Goal: Information Seeking & Learning: Learn about a topic

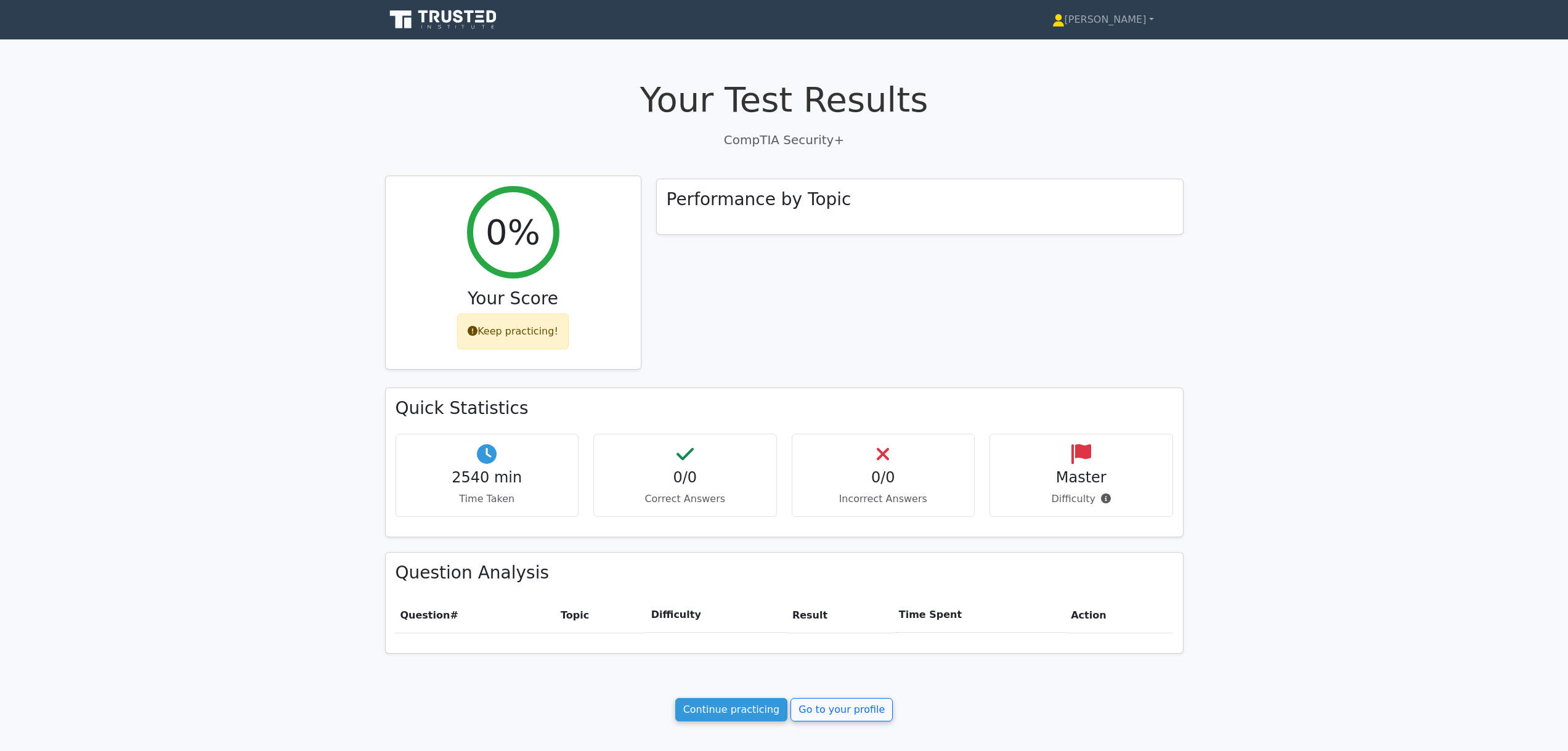
click at [518, 328] on div "Keep practicing!" at bounding box center [513, 331] width 111 height 36
click at [490, 333] on div "Keep practicing!" at bounding box center [513, 331] width 111 height 36
click at [455, 23] on icon at bounding box center [444, 20] width 118 height 24
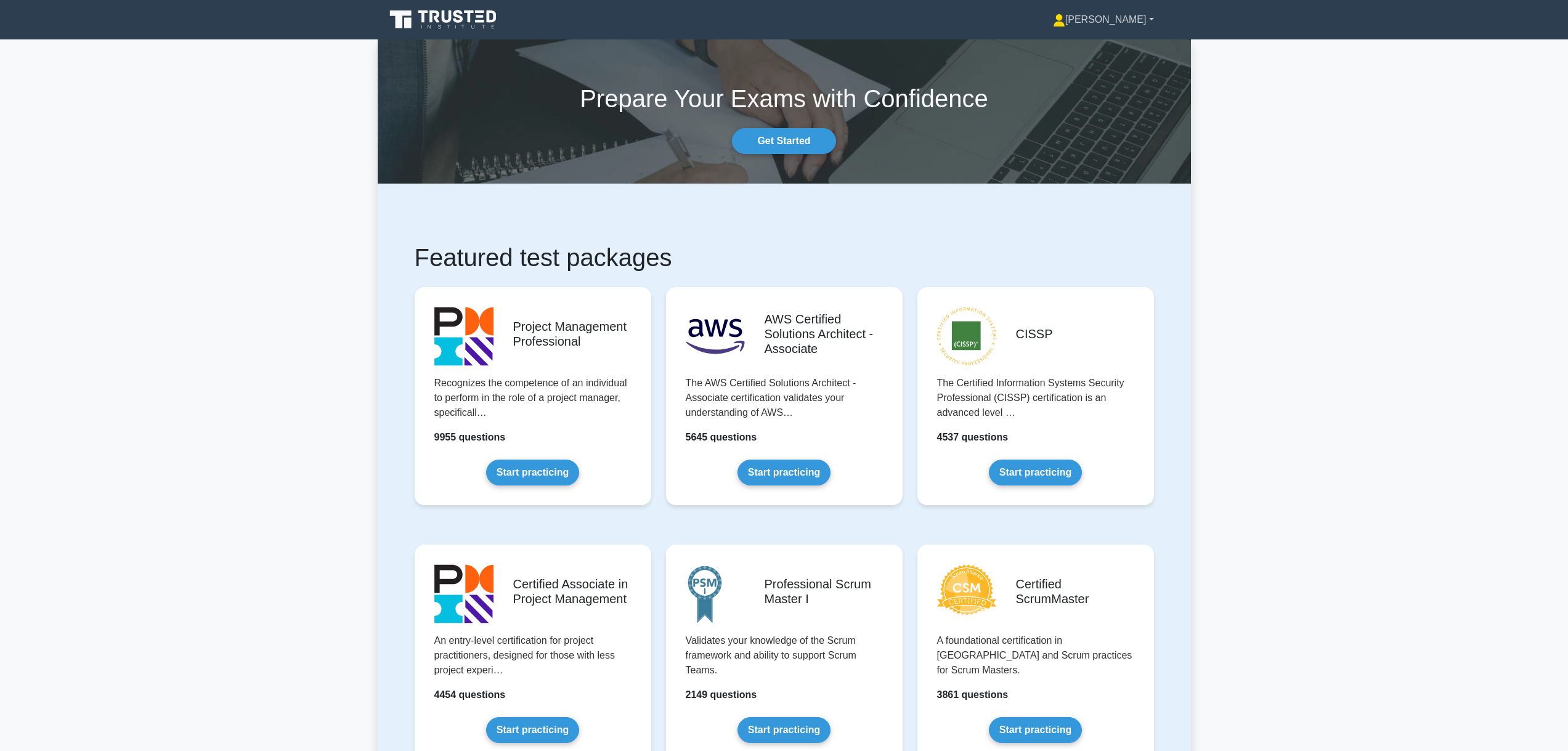
click at [1153, 20] on link "[PERSON_NAME]" at bounding box center [1103, 20] width 160 height 25
click at [1121, 48] on link "Profile" at bounding box center [1072, 48] width 97 height 20
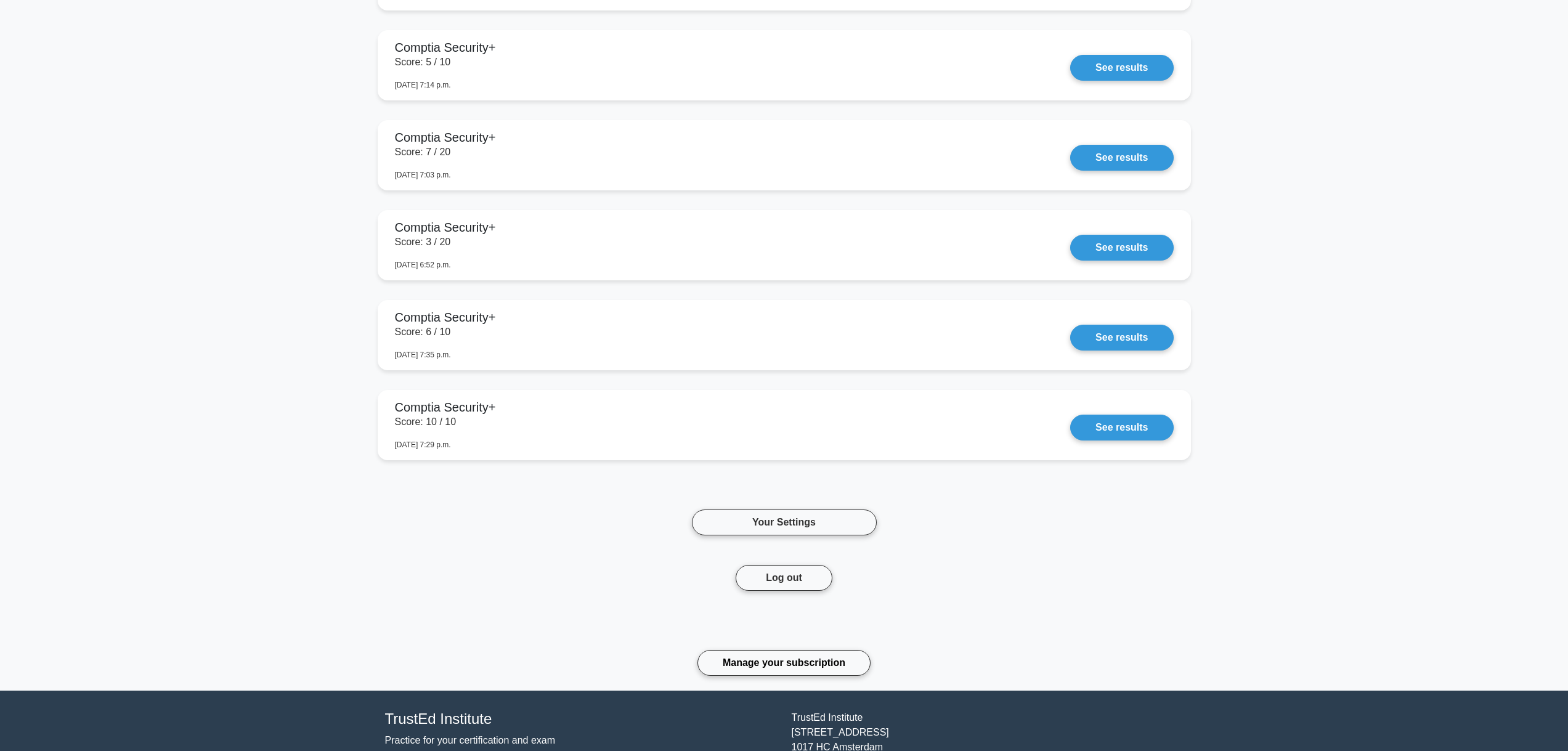
scroll to position [2678, 0]
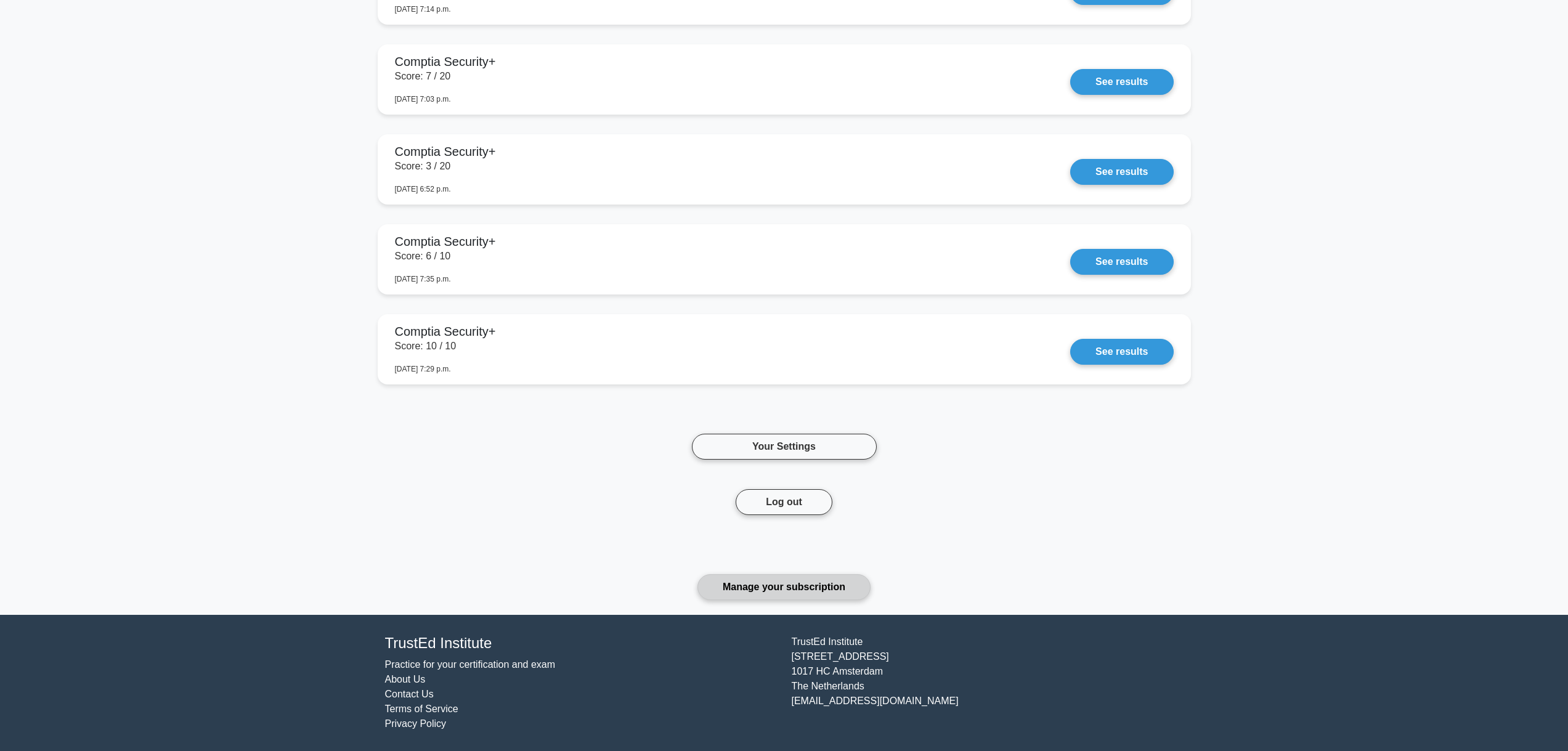
click at [814, 591] on link "Manage your subscription" at bounding box center [784, 587] width 173 height 26
click at [805, 590] on link "Manage your subscription" at bounding box center [784, 587] width 173 height 26
click at [769, 587] on link "Manage your subscription" at bounding box center [784, 587] width 173 height 26
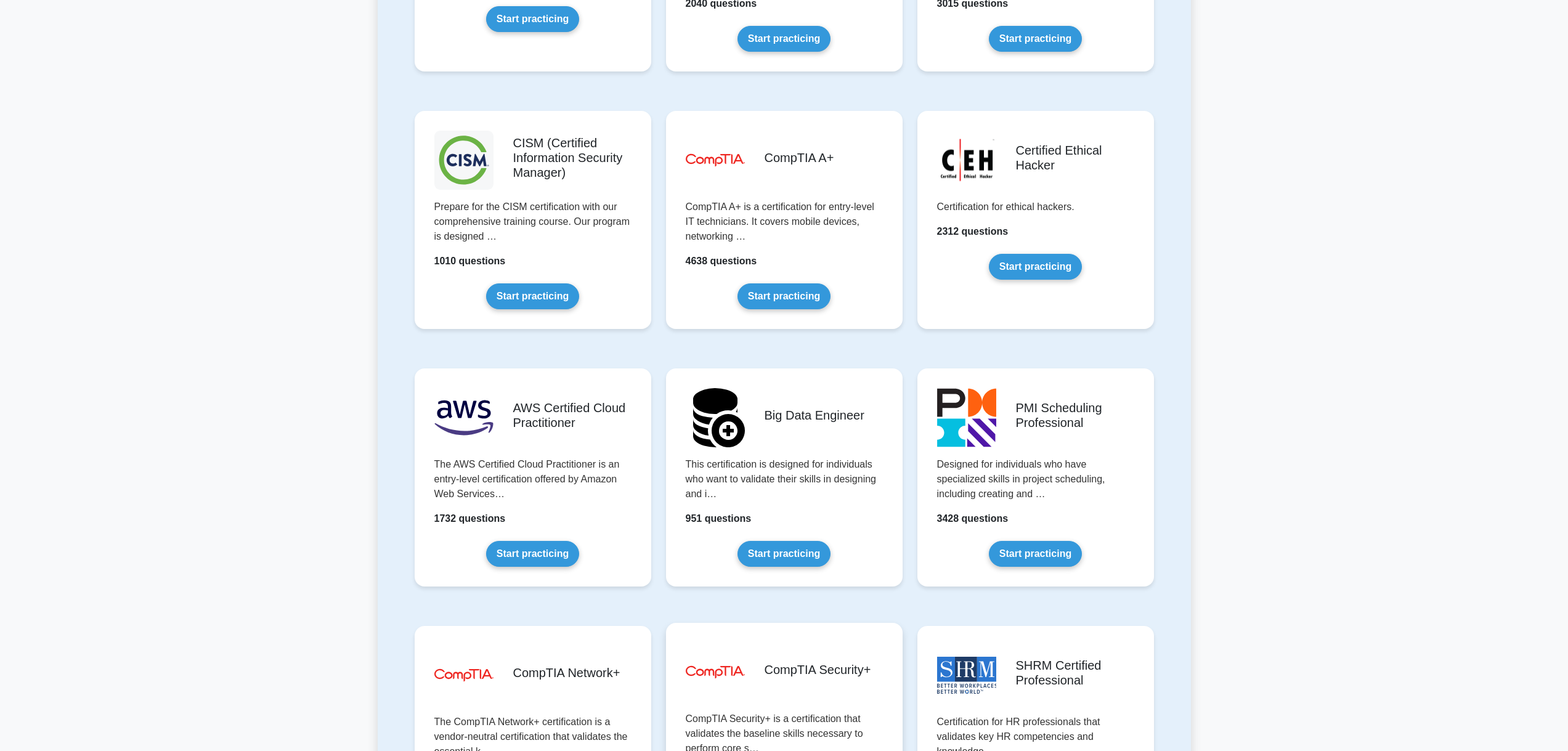
scroll to position [1910, 0]
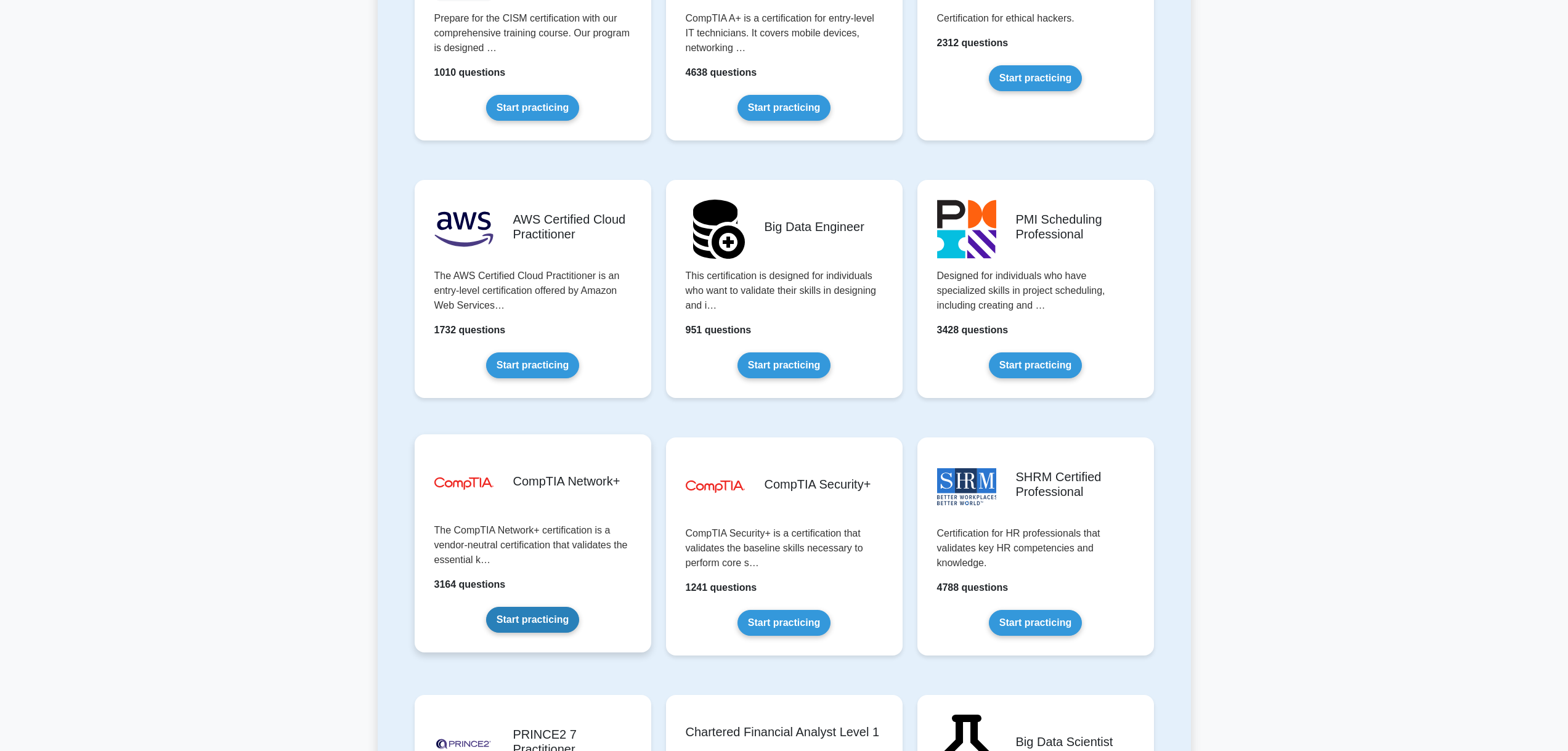
click at [548, 625] on link "Start practicing" at bounding box center [532, 620] width 93 height 26
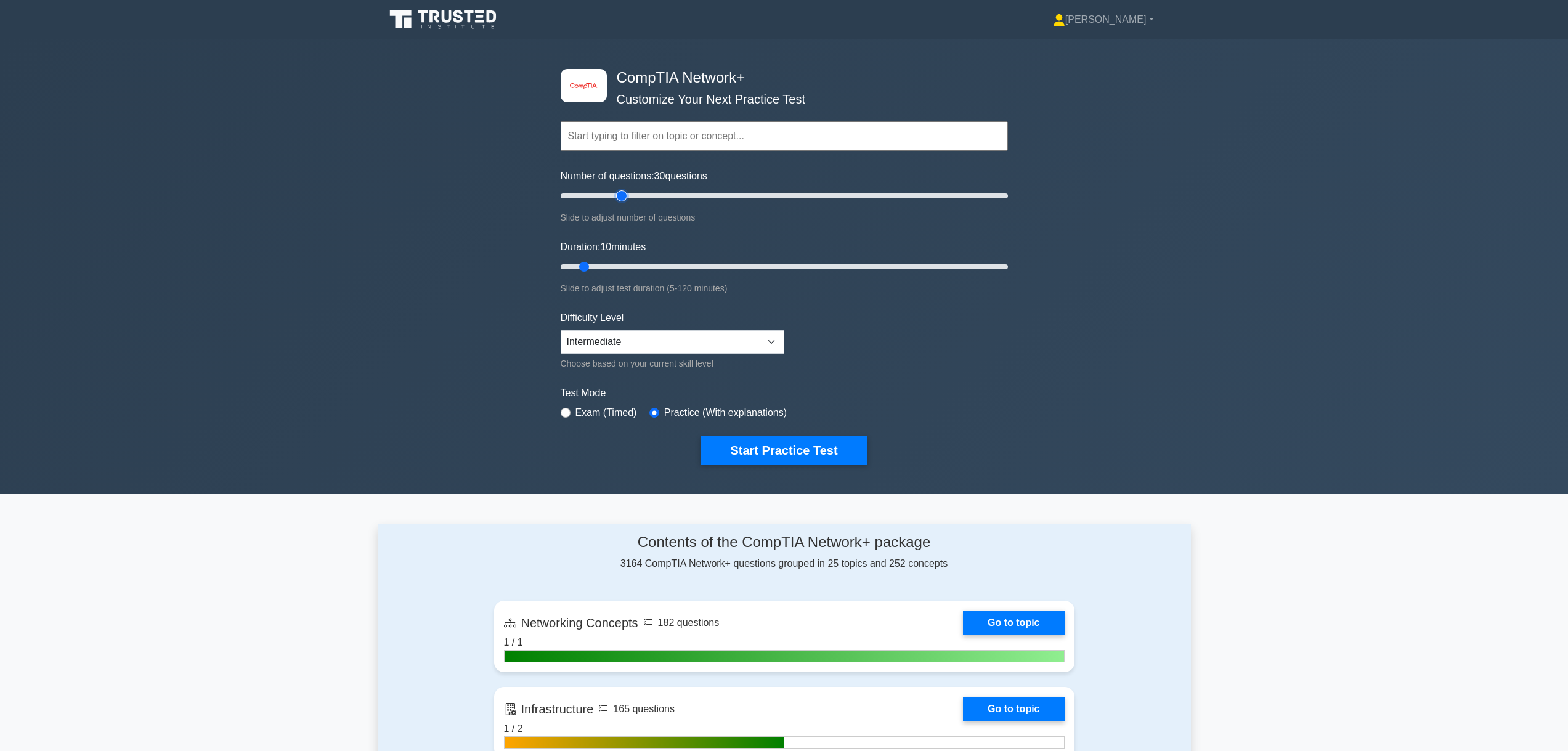
drag, startPoint x: 576, startPoint y: 195, endPoint x: 619, endPoint y: 202, distance: 43.6
type input "30"
click at [619, 202] on input "Number of questions: 30 questions" at bounding box center [784, 196] width 447 height 15
drag, startPoint x: 585, startPoint y: 263, endPoint x: 881, endPoint y: 276, distance: 296.3
type input "90"
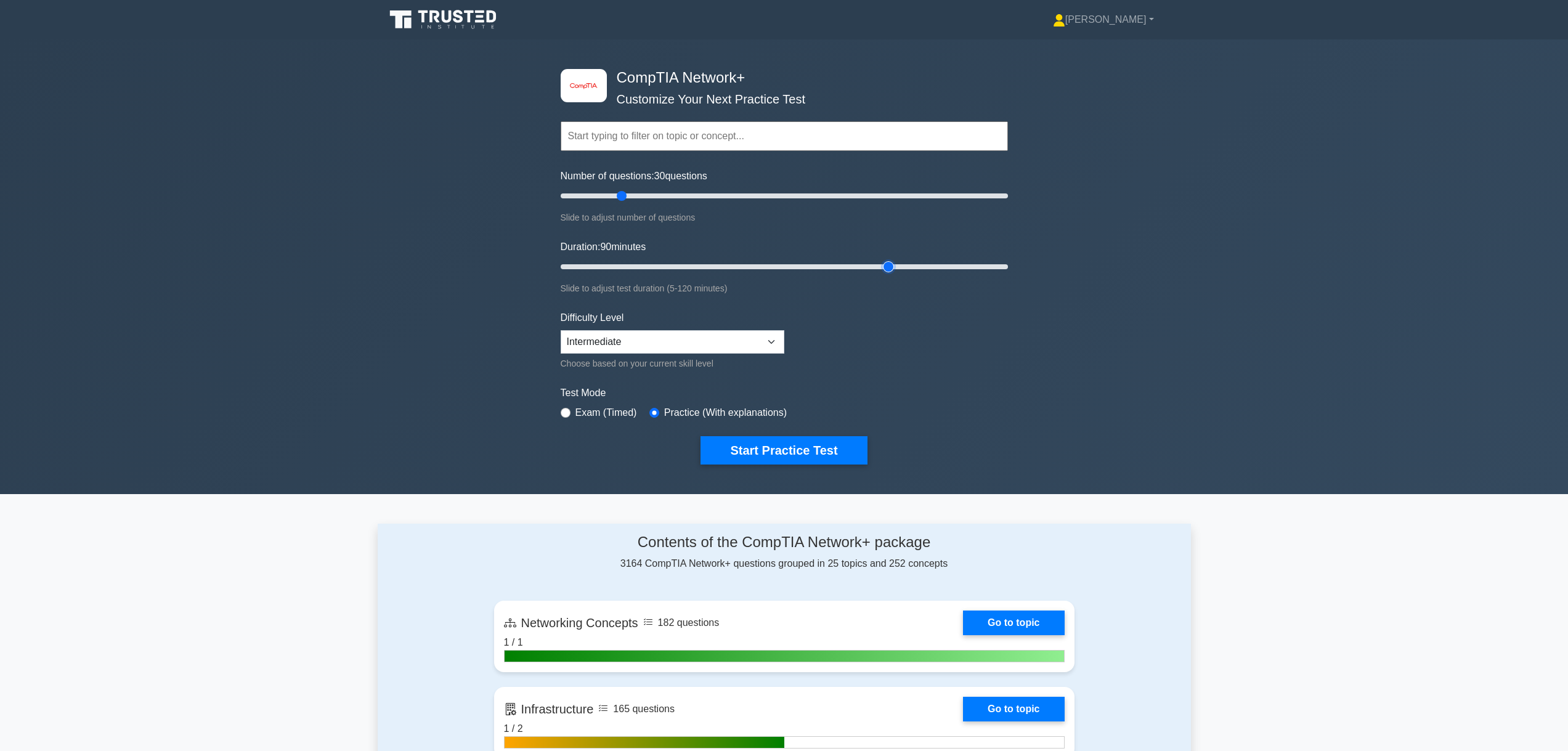
click at [881, 274] on input "Duration: 90 minutes" at bounding box center [784, 266] width 447 height 15
click at [784, 447] on button "Start Practice Test" at bounding box center [784, 450] width 166 height 28
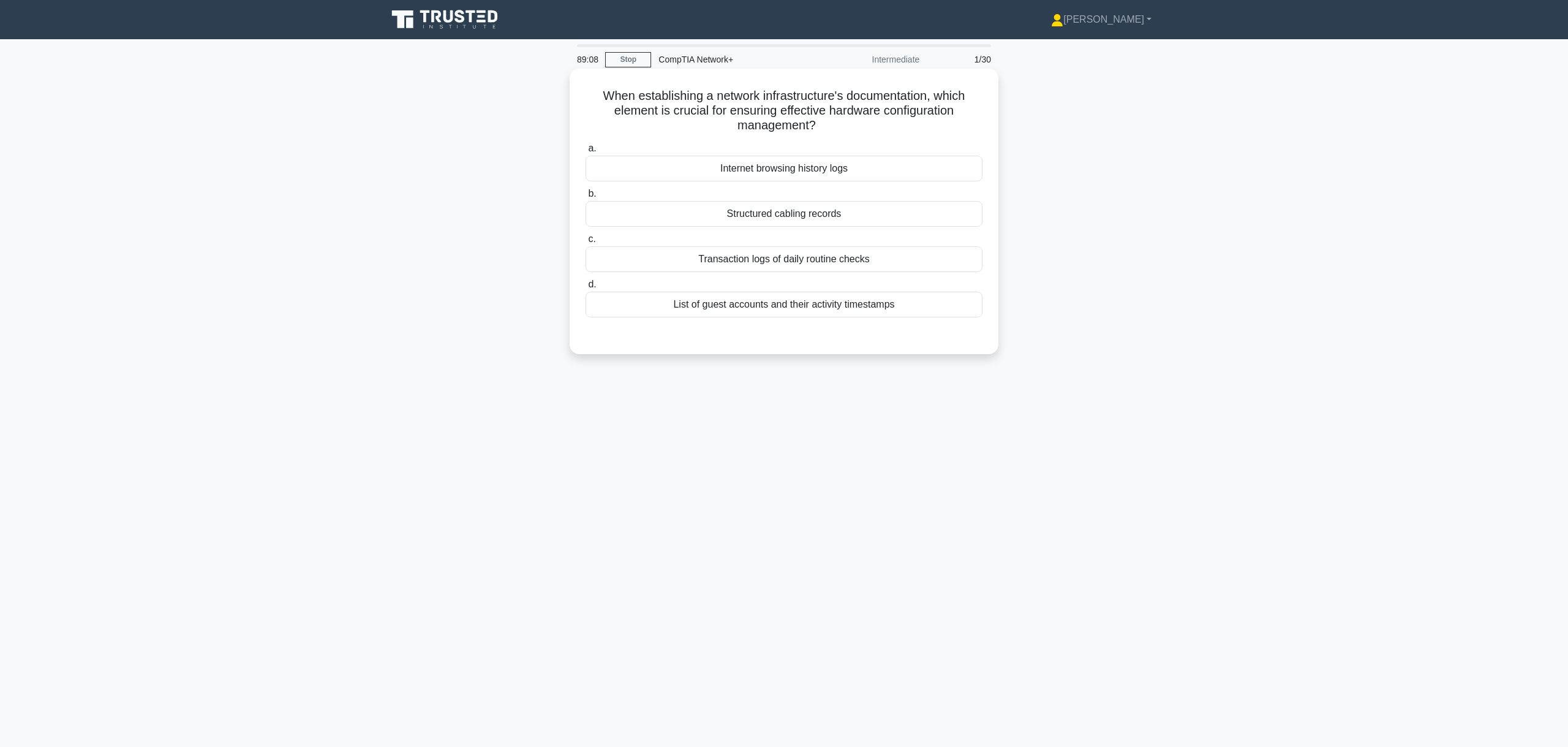
click at [866, 215] on div "Structured cabling records" at bounding box center [784, 214] width 397 height 26
click at [585, 198] on input "b. Structured cabling records" at bounding box center [585, 194] width 0 height 8
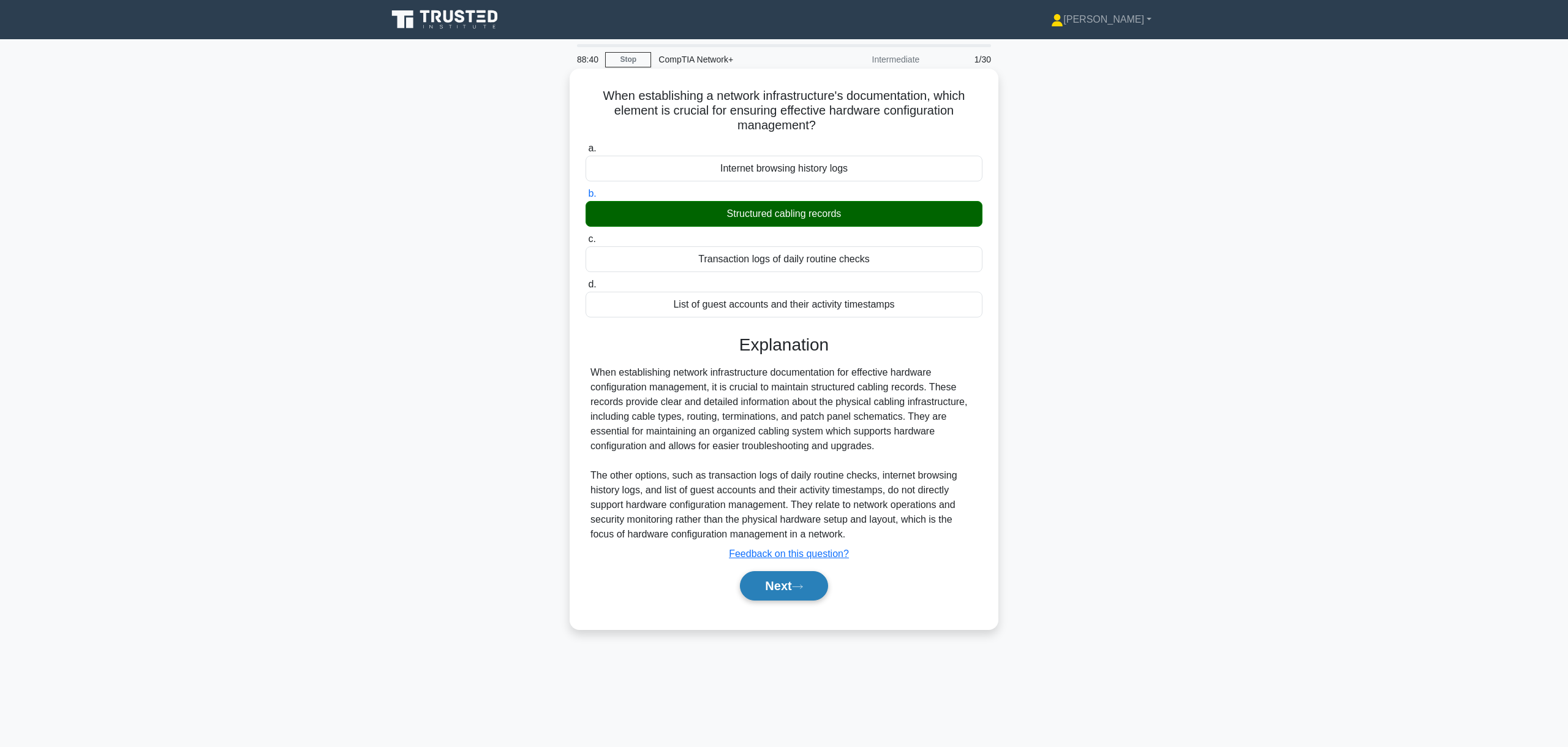
click at [770, 575] on button "Next" at bounding box center [784, 586] width 88 height 29
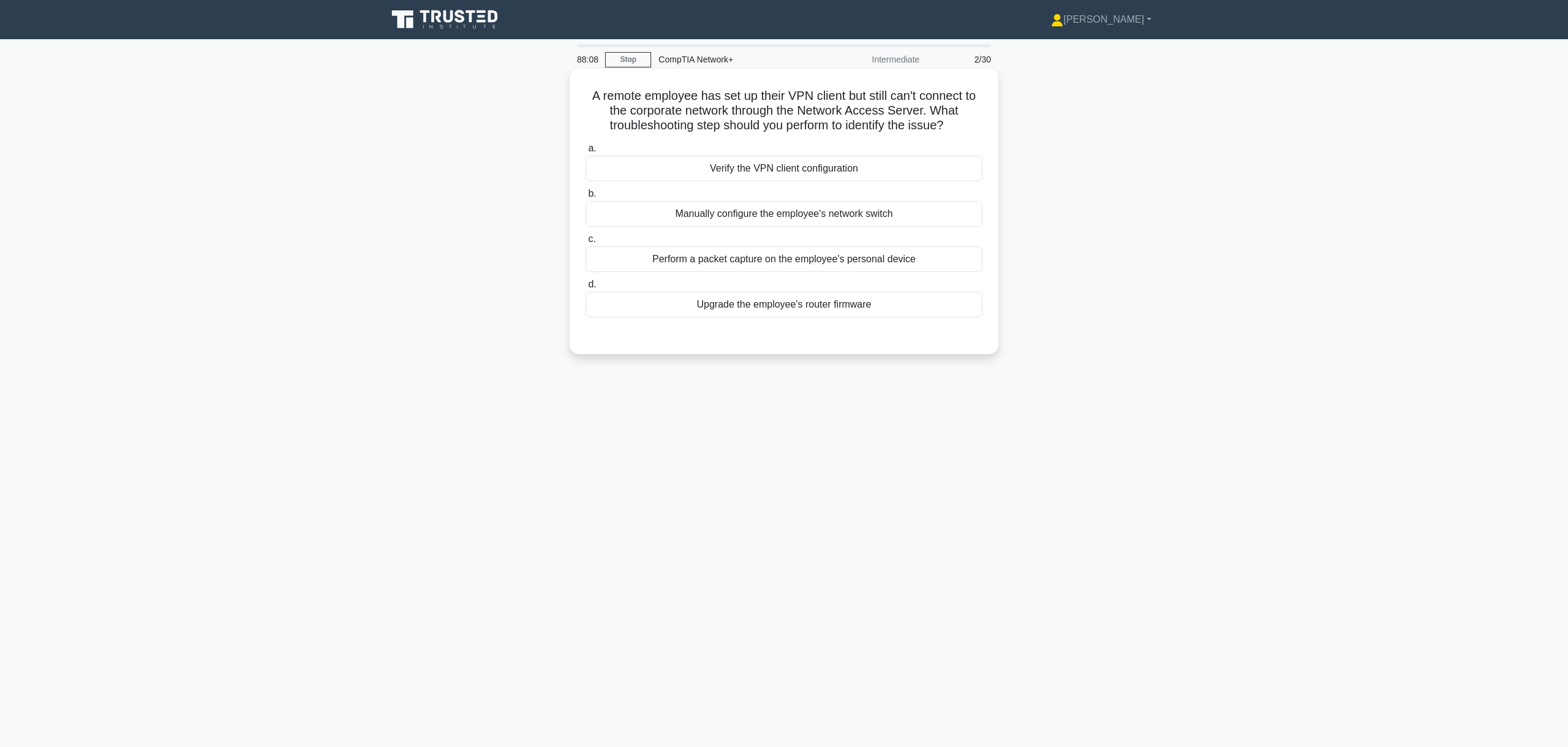
click at [857, 170] on div "Verify the VPN client configuration" at bounding box center [784, 169] width 397 height 26
click at [585, 152] on input "a. Verify the VPN client configuration" at bounding box center [585, 148] width 0 height 8
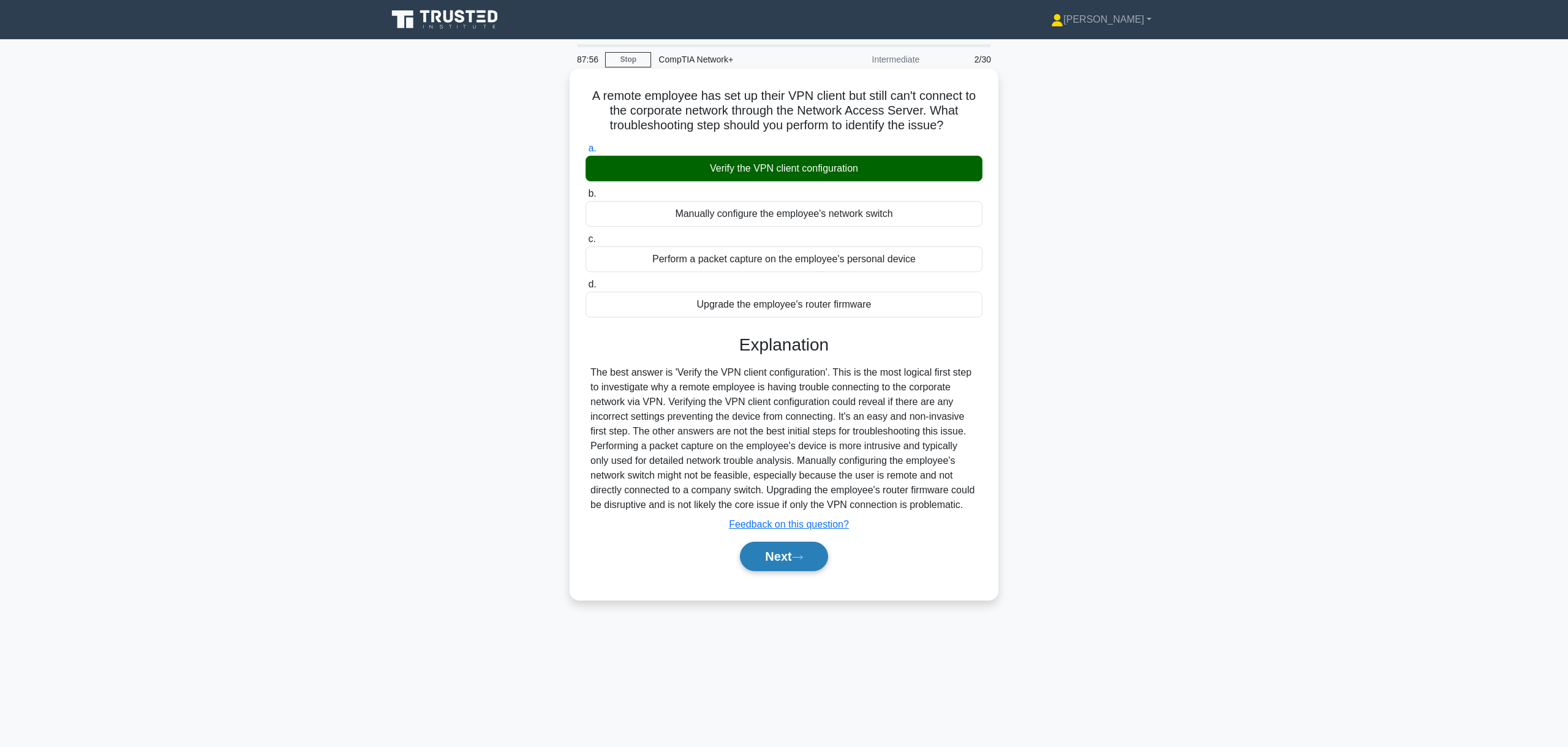
click at [780, 548] on button "Next" at bounding box center [784, 556] width 88 height 29
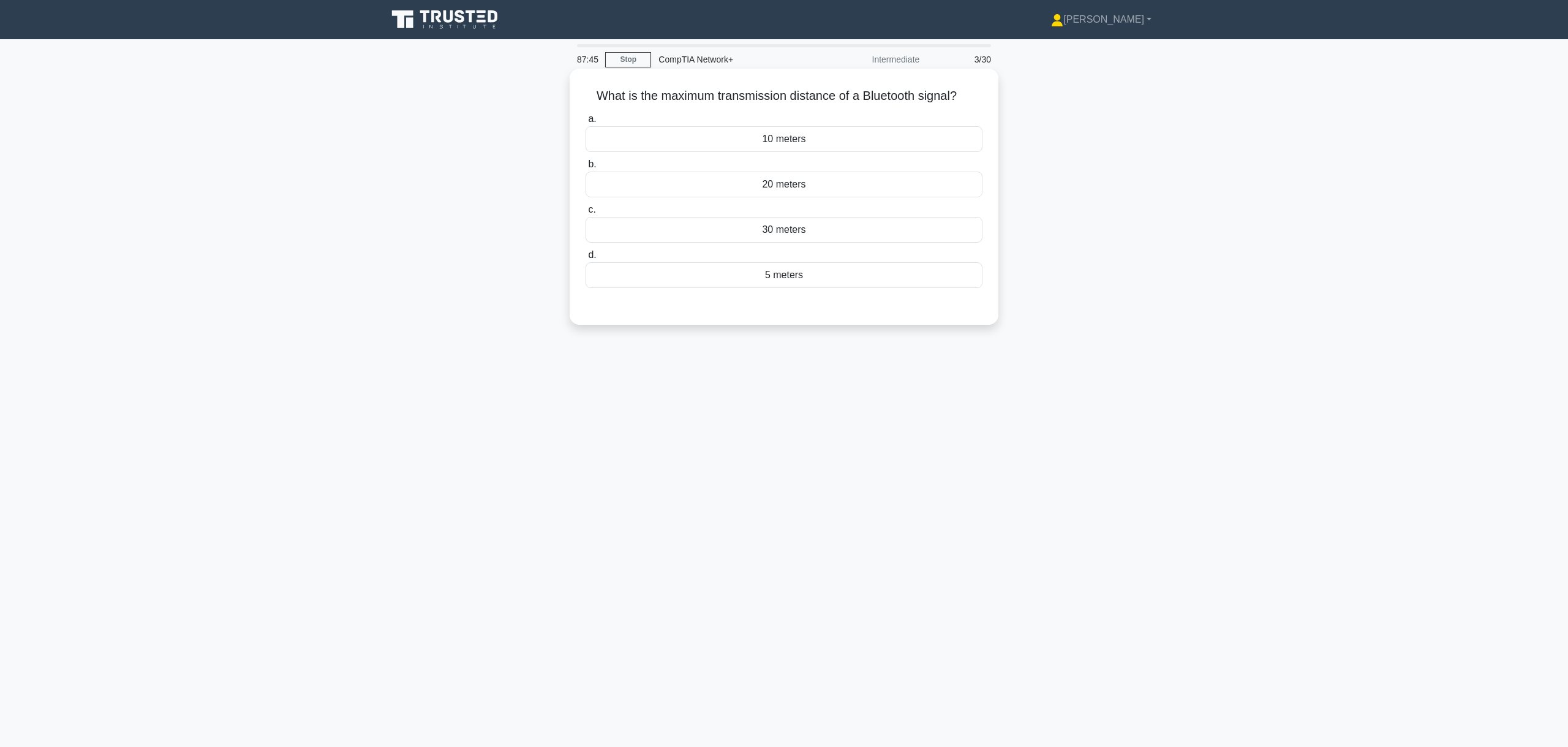
click at [791, 142] on div "10 meters" at bounding box center [784, 139] width 397 height 26
click at [585, 123] on input "a. 10 meters" at bounding box center [585, 119] width 0 height 8
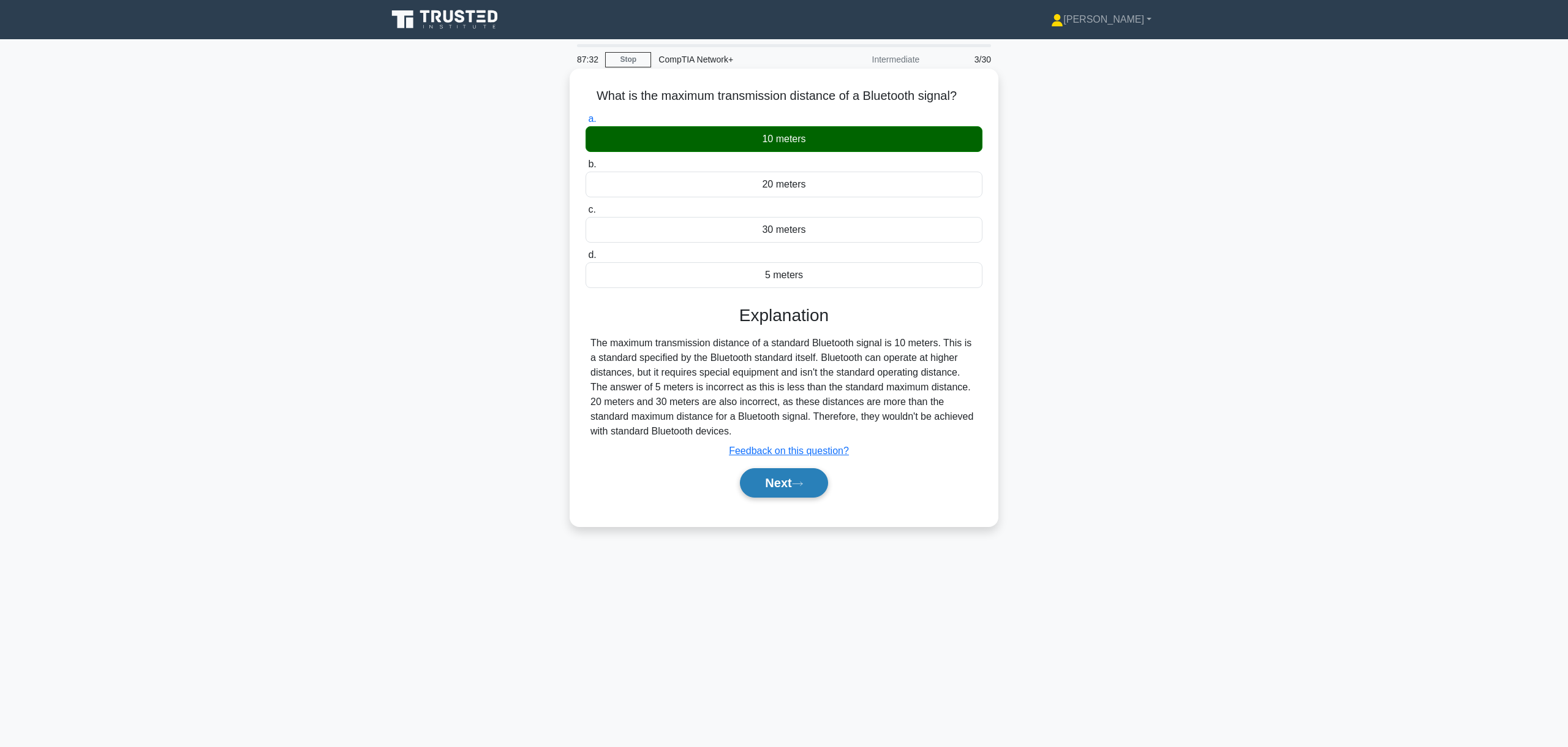
click at [793, 485] on button "Next" at bounding box center [784, 482] width 88 height 29
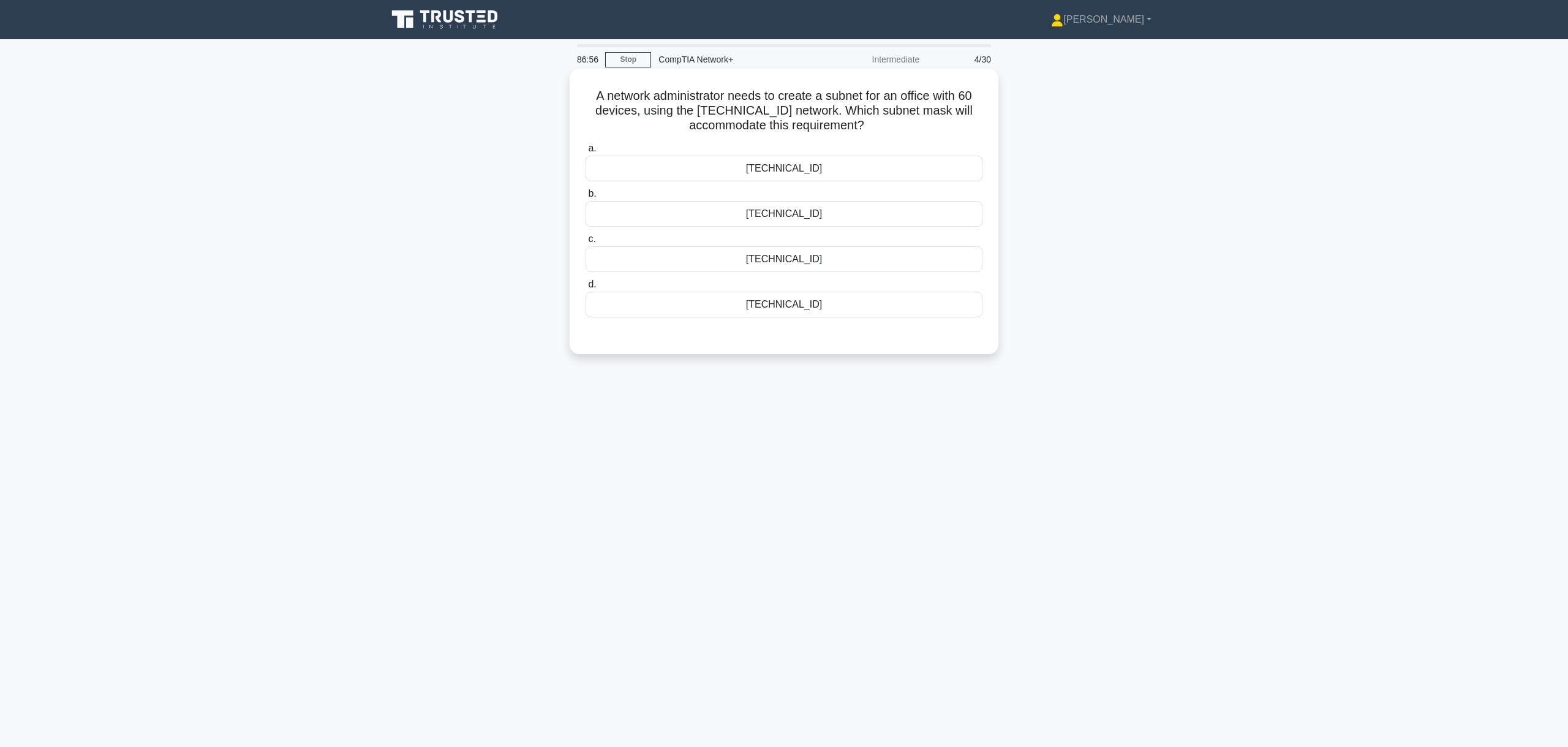
click at [805, 217] on div "255.255.255.192" at bounding box center [784, 214] width 397 height 26
click at [585, 198] on input "b. 255.255.255.192" at bounding box center [585, 194] width 0 height 8
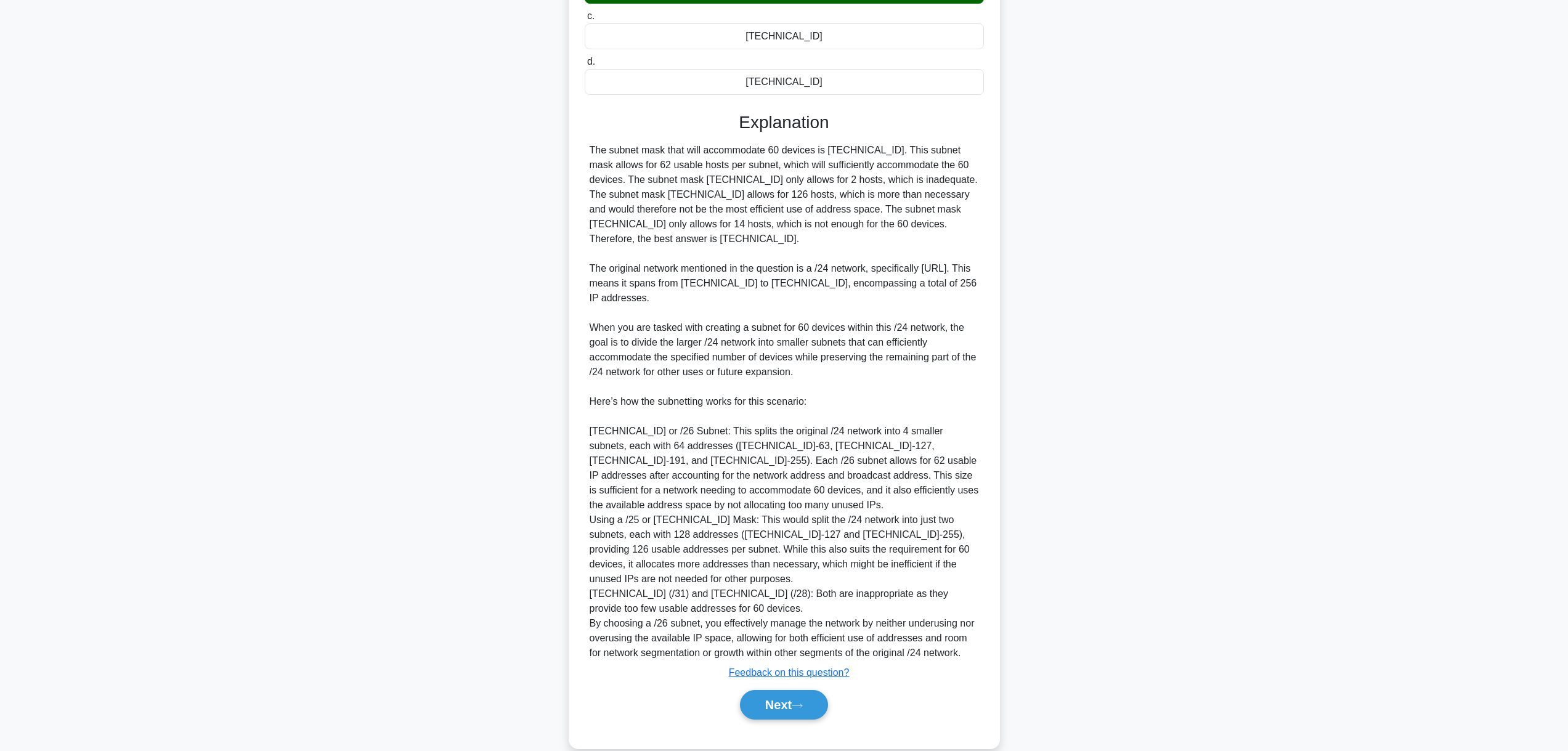
scroll to position [246, 0]
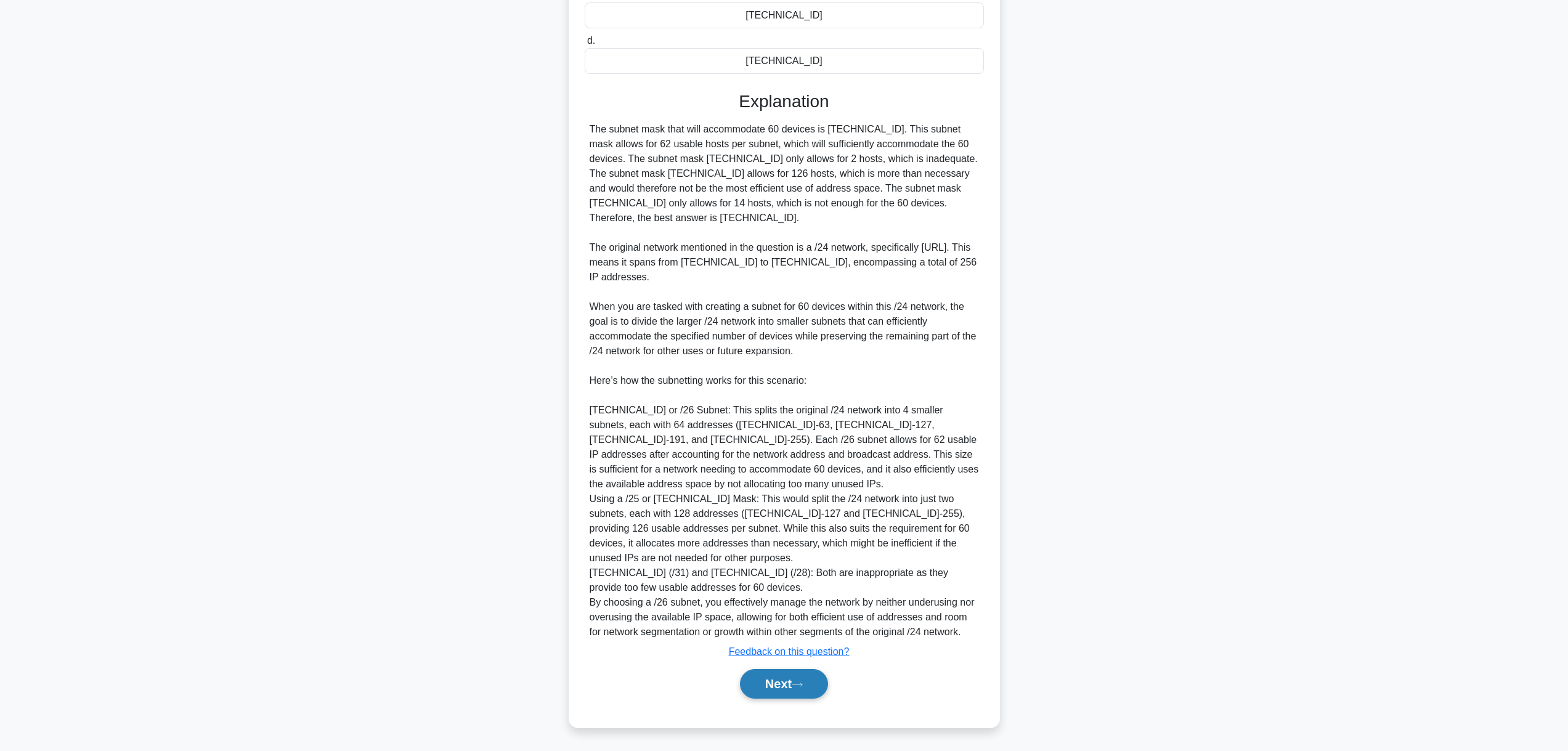
click at [779, 687] on button "Next" at bounding box center [784, 684] width 88 height 29
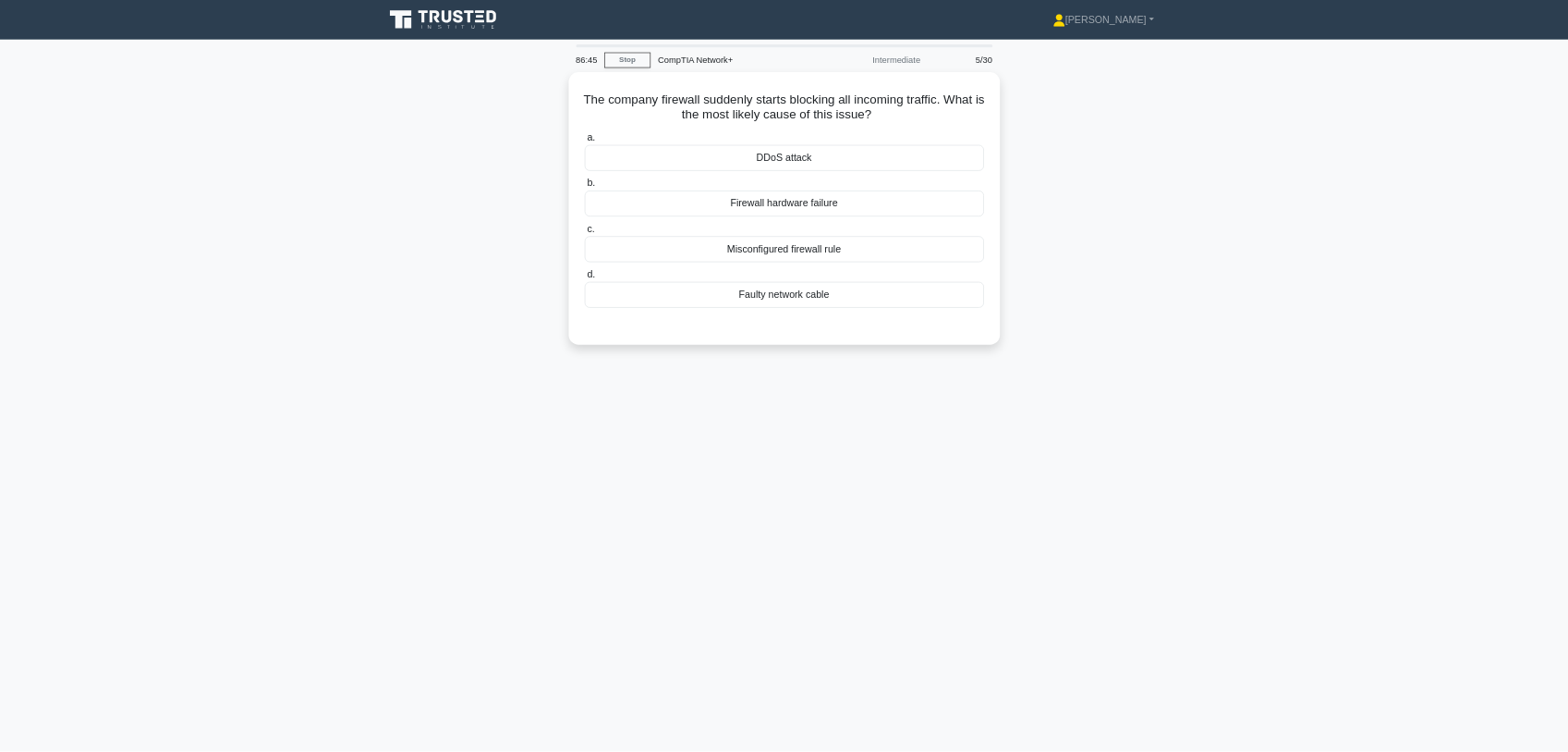
scroll to position [0, 0]
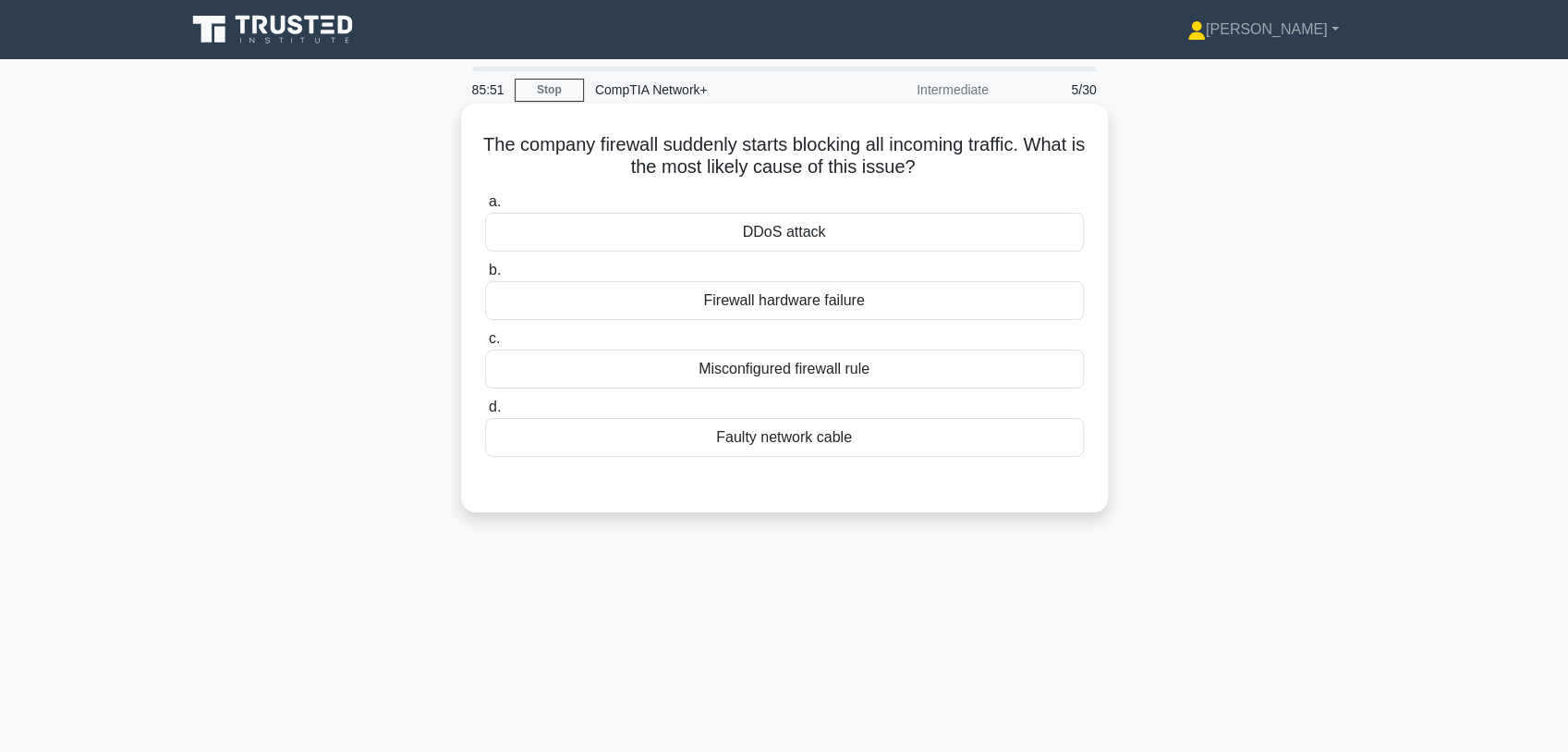
click at [836, 367] on div "Misconfigured firewall rule" at bounding box center [784, 369] width 599 height 39
click at [485, 345] on input "c. Misconfigured firewall rule" at bounding box center [485, 339] width 0 height 12
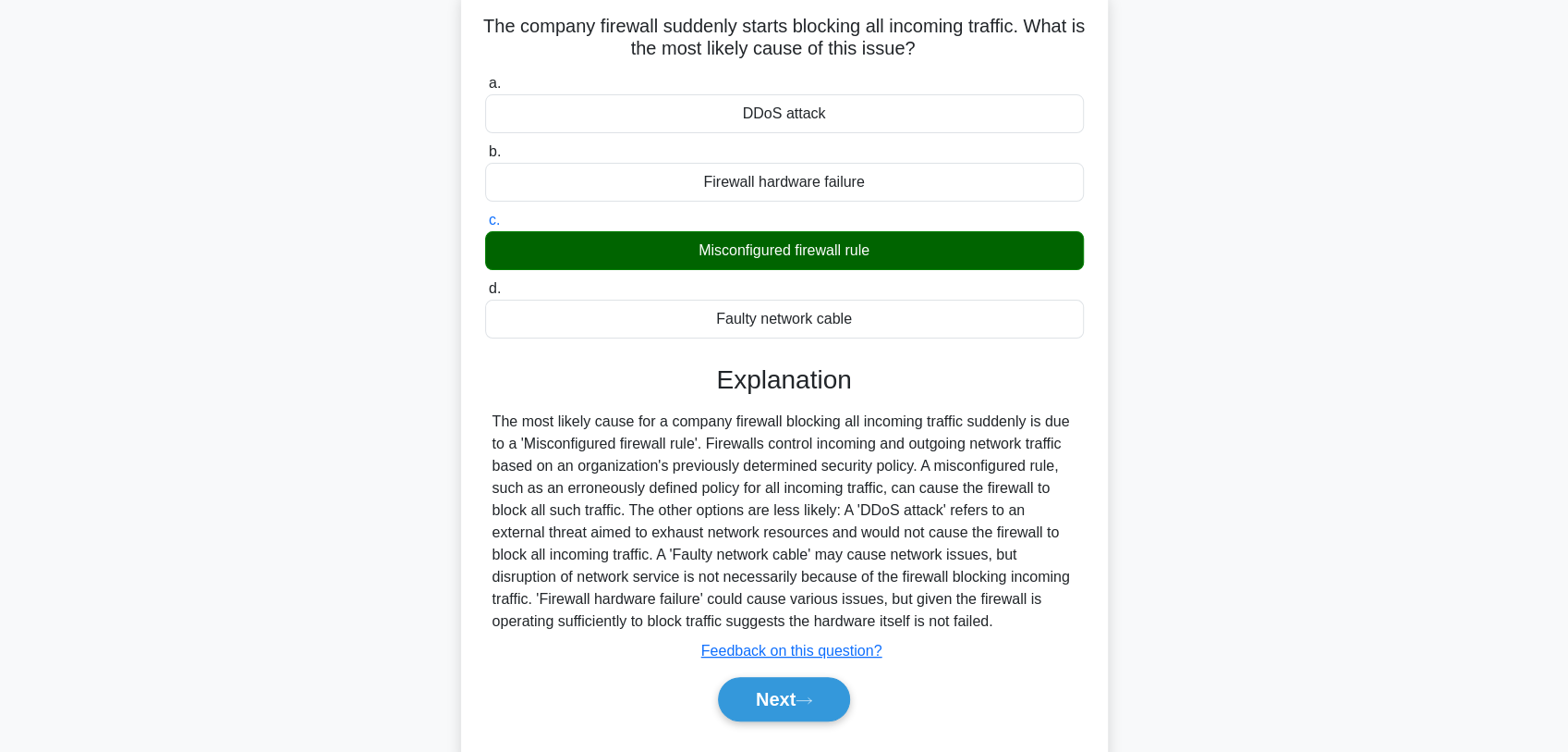
scroll to position [123, 0]
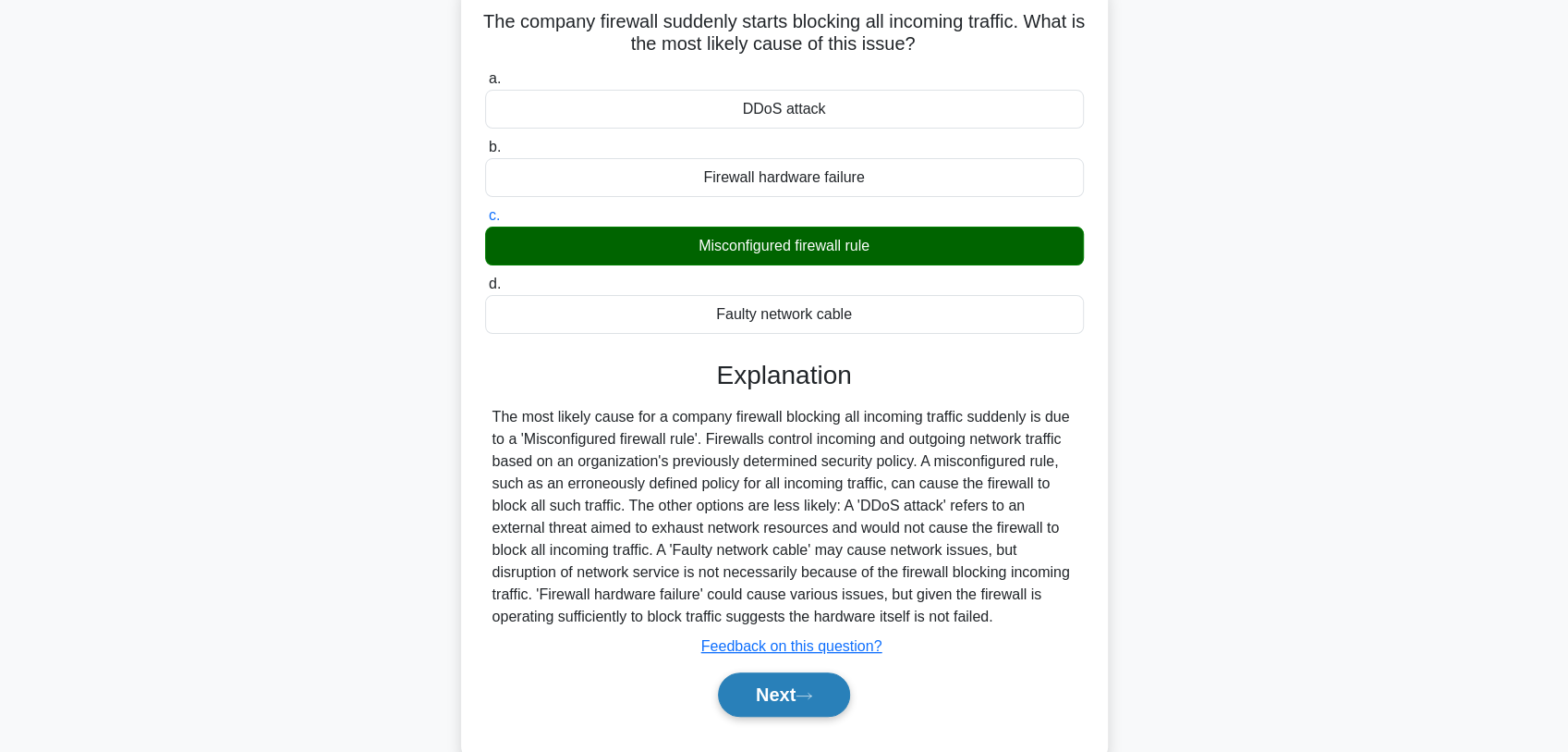
click at [825, 690] on button "Next" at bounding box center [784, 694] width 132 height 44
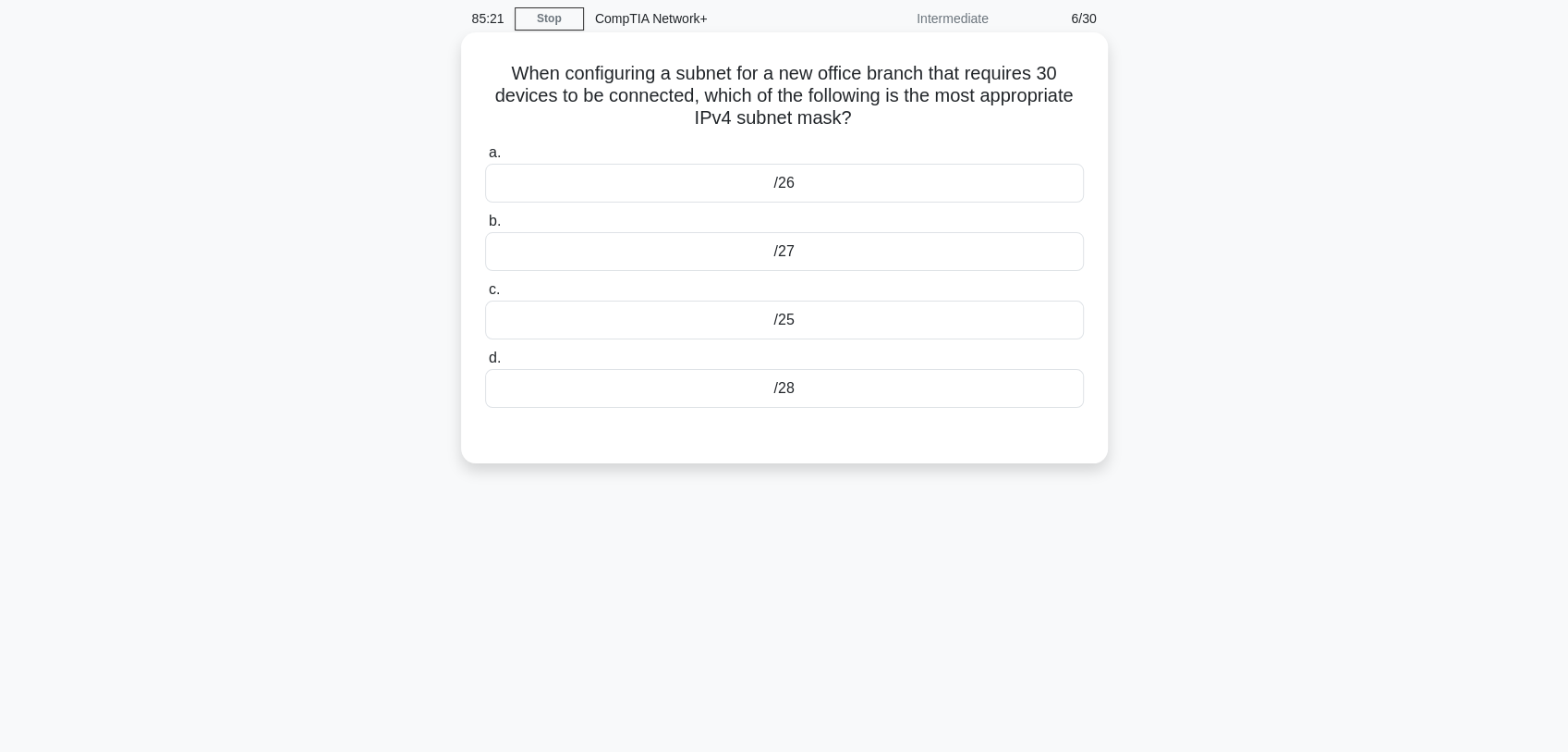
scroll to position [0, 0]
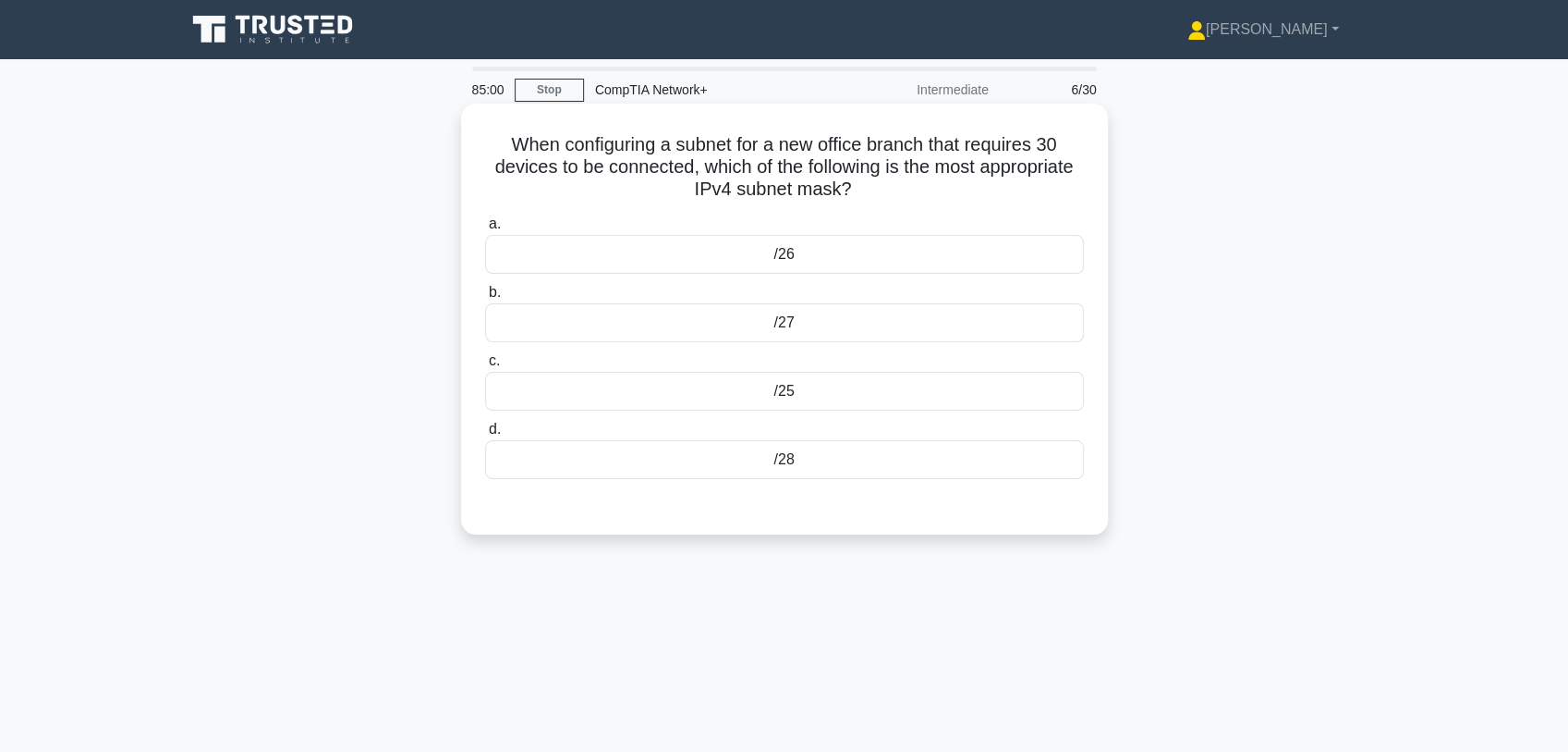
click at [791, 466] on div "/28" at bounding box center [784, 459] width 599 height 39
click at [485, 436] on input "d. /28" at bounding box center [485, 429] width 0 height 12
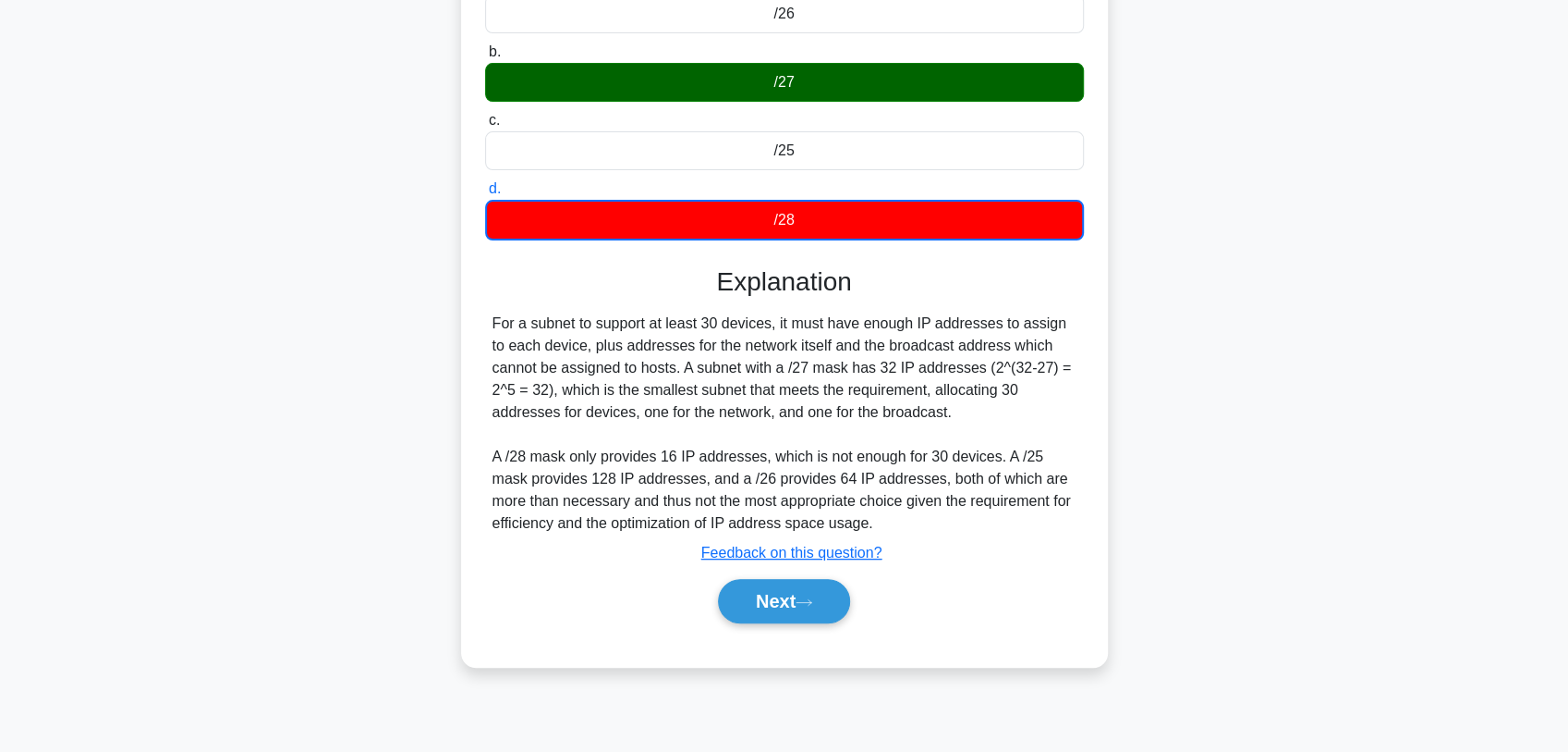
scroll to position [245, 0]
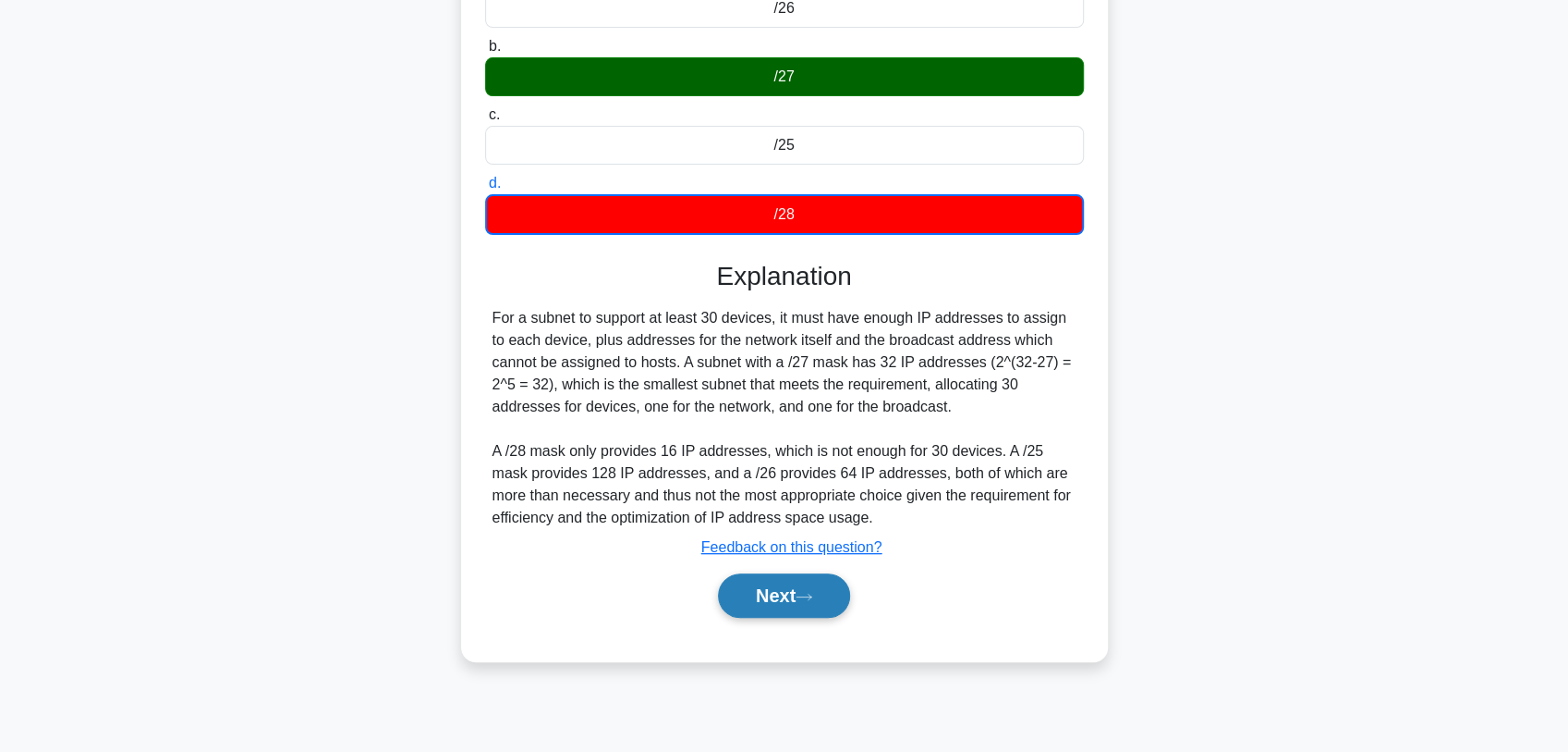
click at [814, 586] on button "Next" at bounding box center [784, 595] width 132 height 44
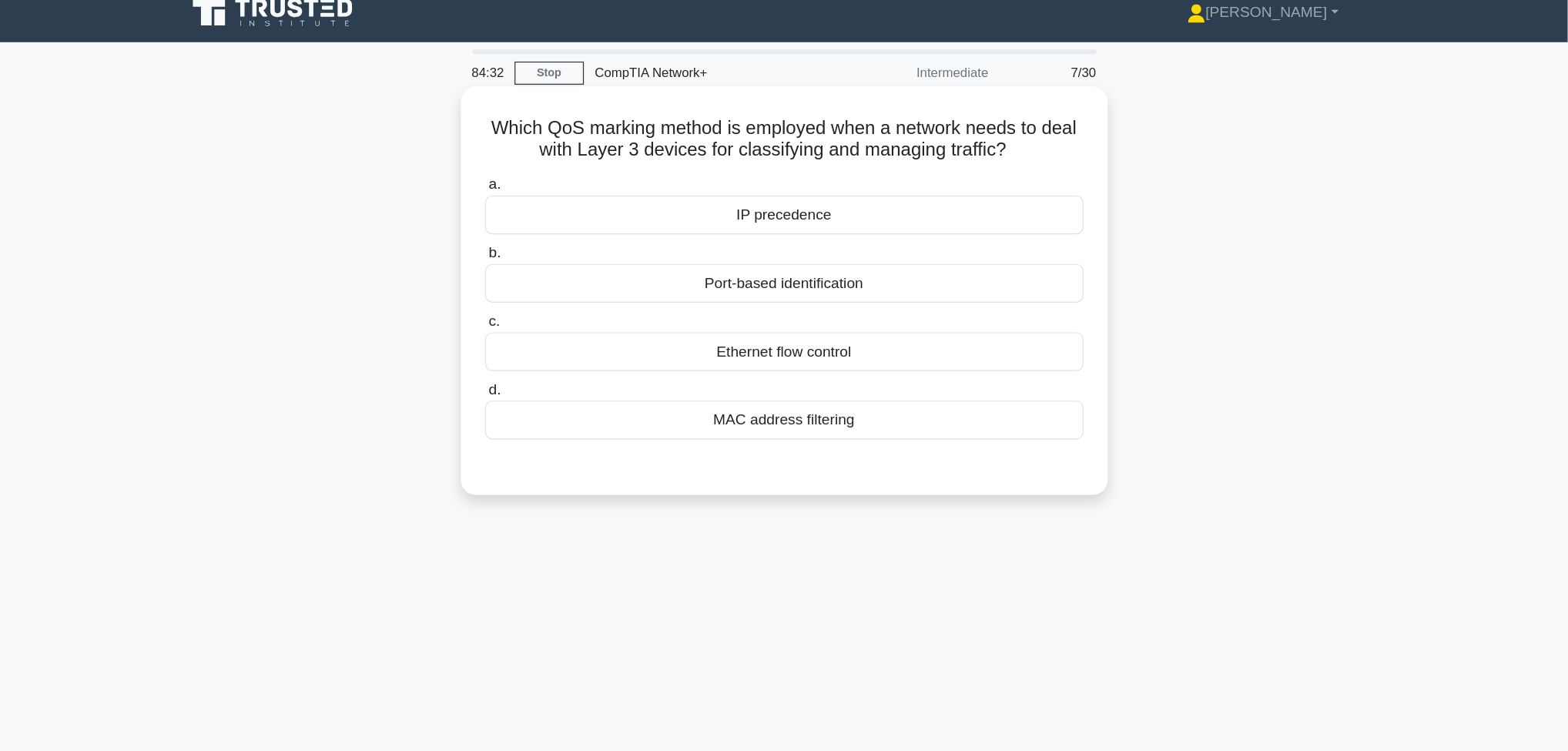
scroll to position [0, 0]
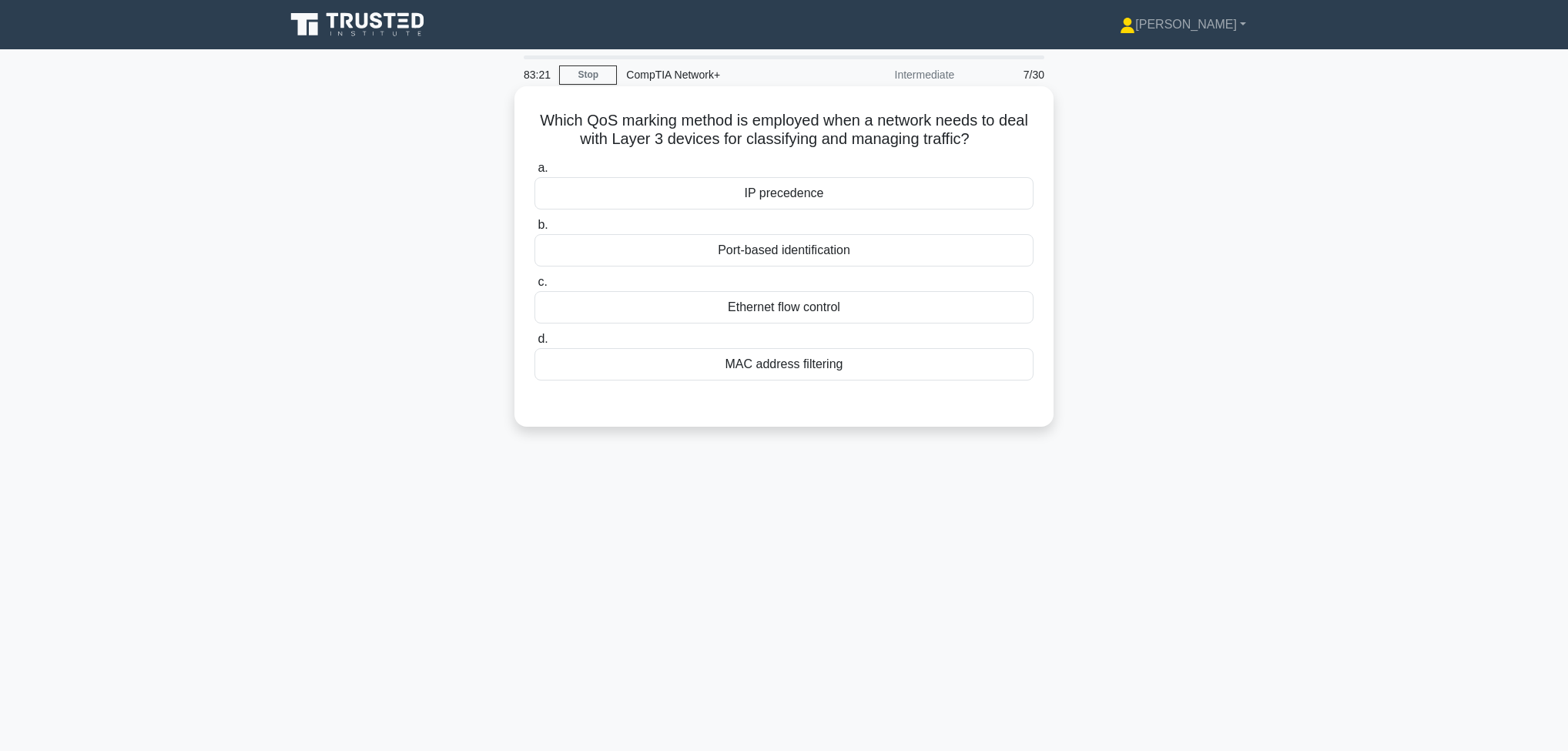
click at [775, 196] on div "IP precedence" at bounding box center [784, 194] width 499 height 33
click at [535, 173] on input "a. IP precedence" at bounding box center [535, 169] width 0 height 10
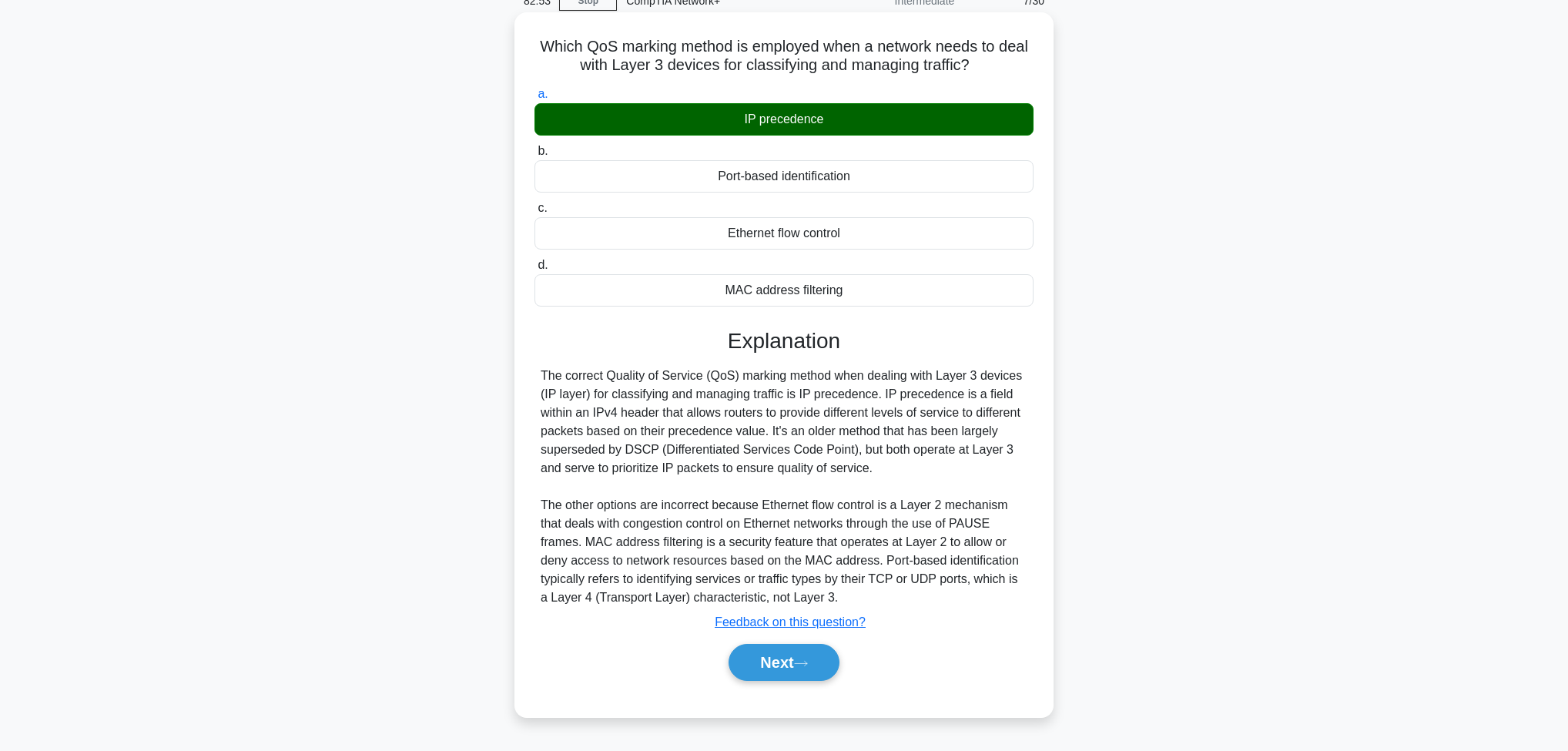
scroll to position [81, 0]
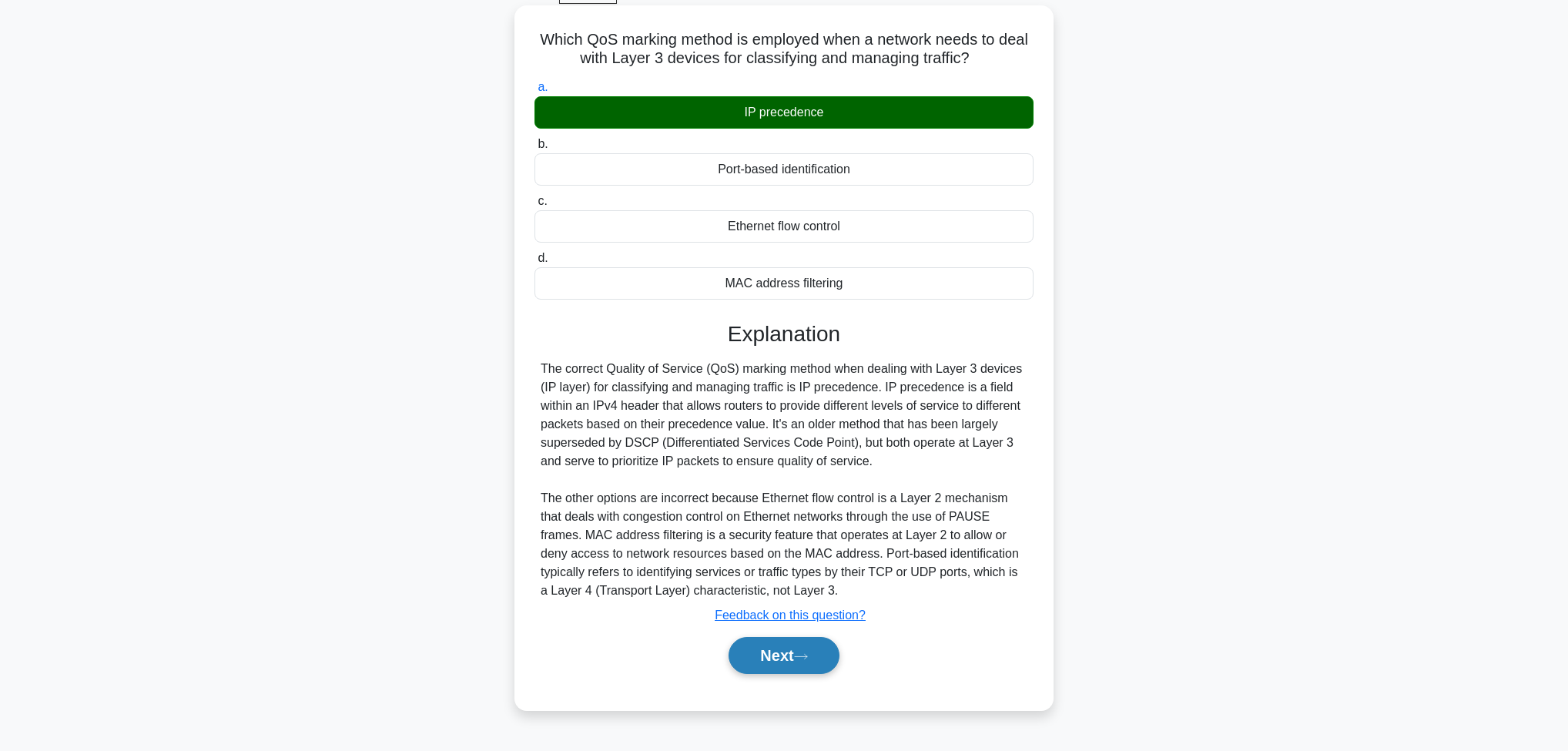
click at [784, 654] on button "Next" at bounding box center [784, 655] width 110 height 37
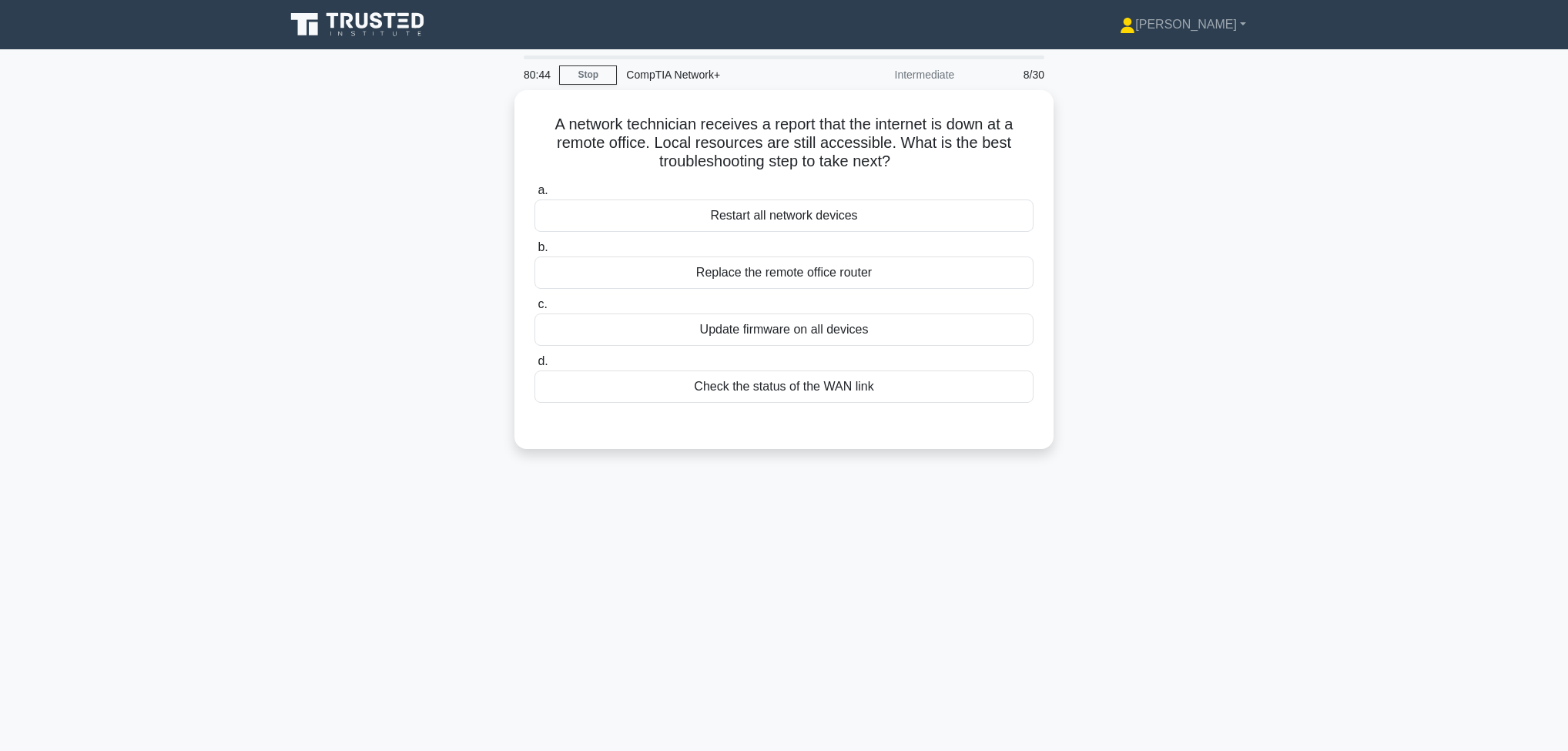
scroll to position [0, 0]
click at [792, 389] on div "Check the status of the WAN link" at bounding box center [784, 383] width 499 height 33
click at [535, 363] on input "d. Check the status of the WAN link" at bounding box center [535, 358] width 0 height 10
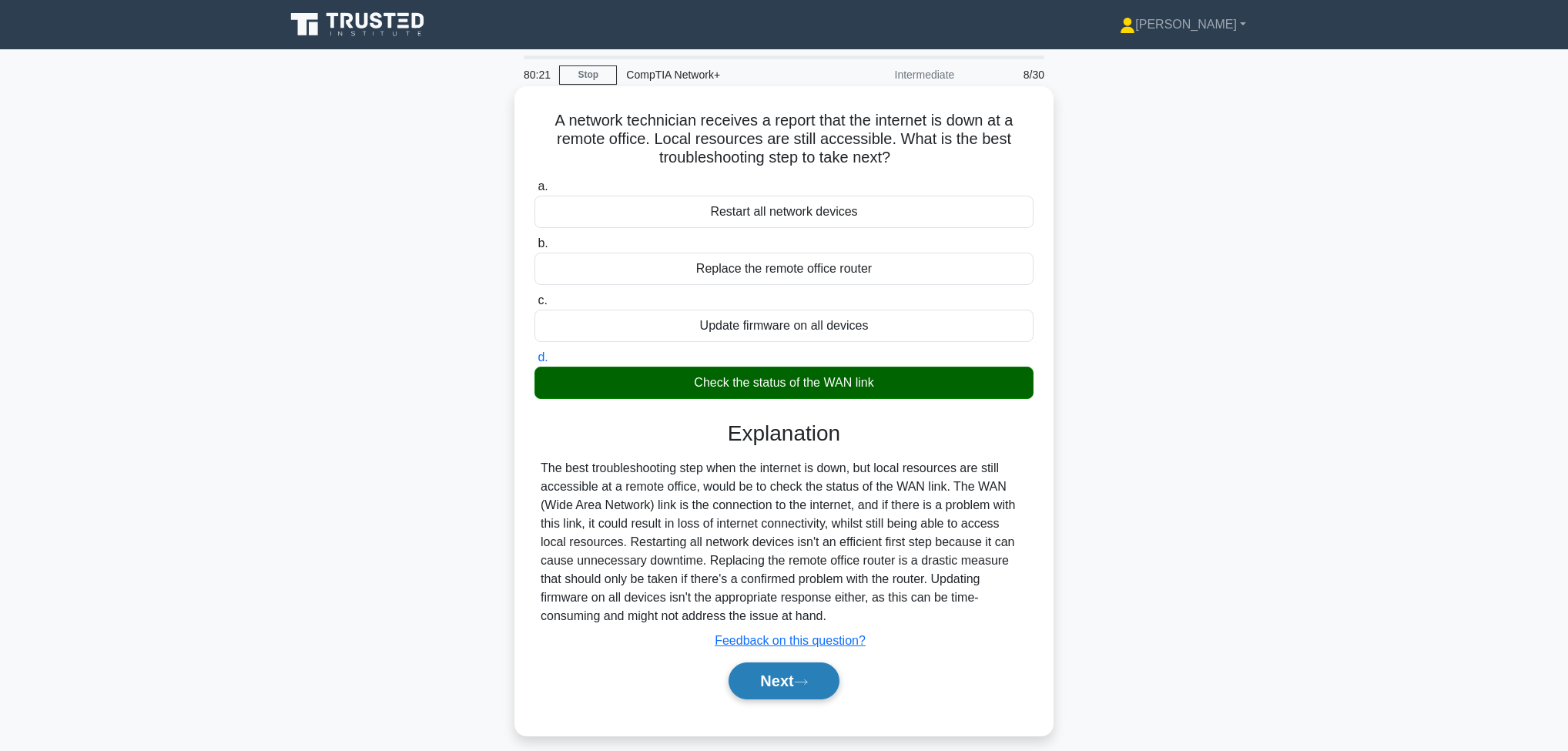
click at [777, 689] on button "Next" at bounding box center [784, 681] width 110 height 37
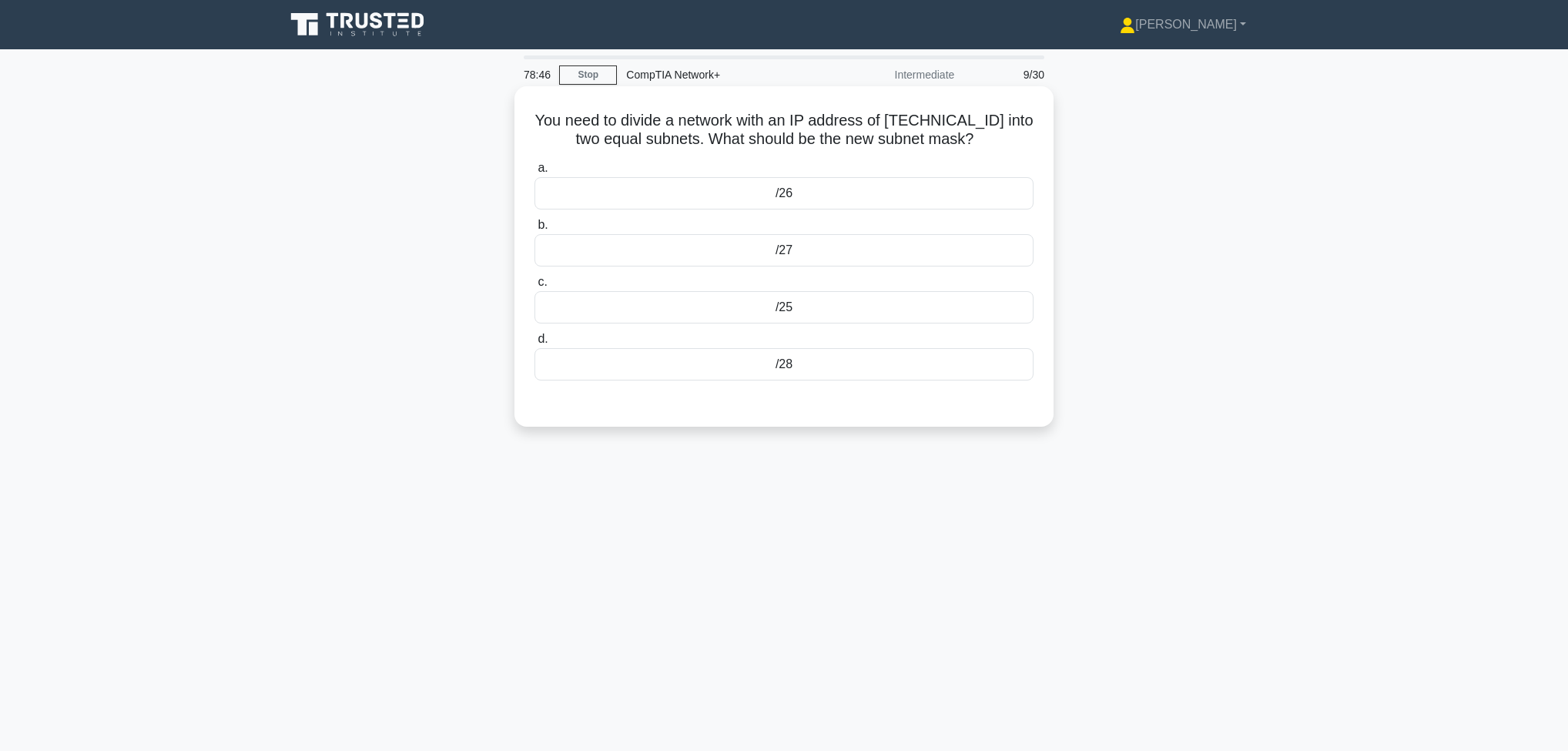
click at [853, 256] on div "/27" at bounding box center [784, 250] width 499 height 33
click at [535, 231] on input "b. /27" at bounding box center [535, 225] width 0 height 10
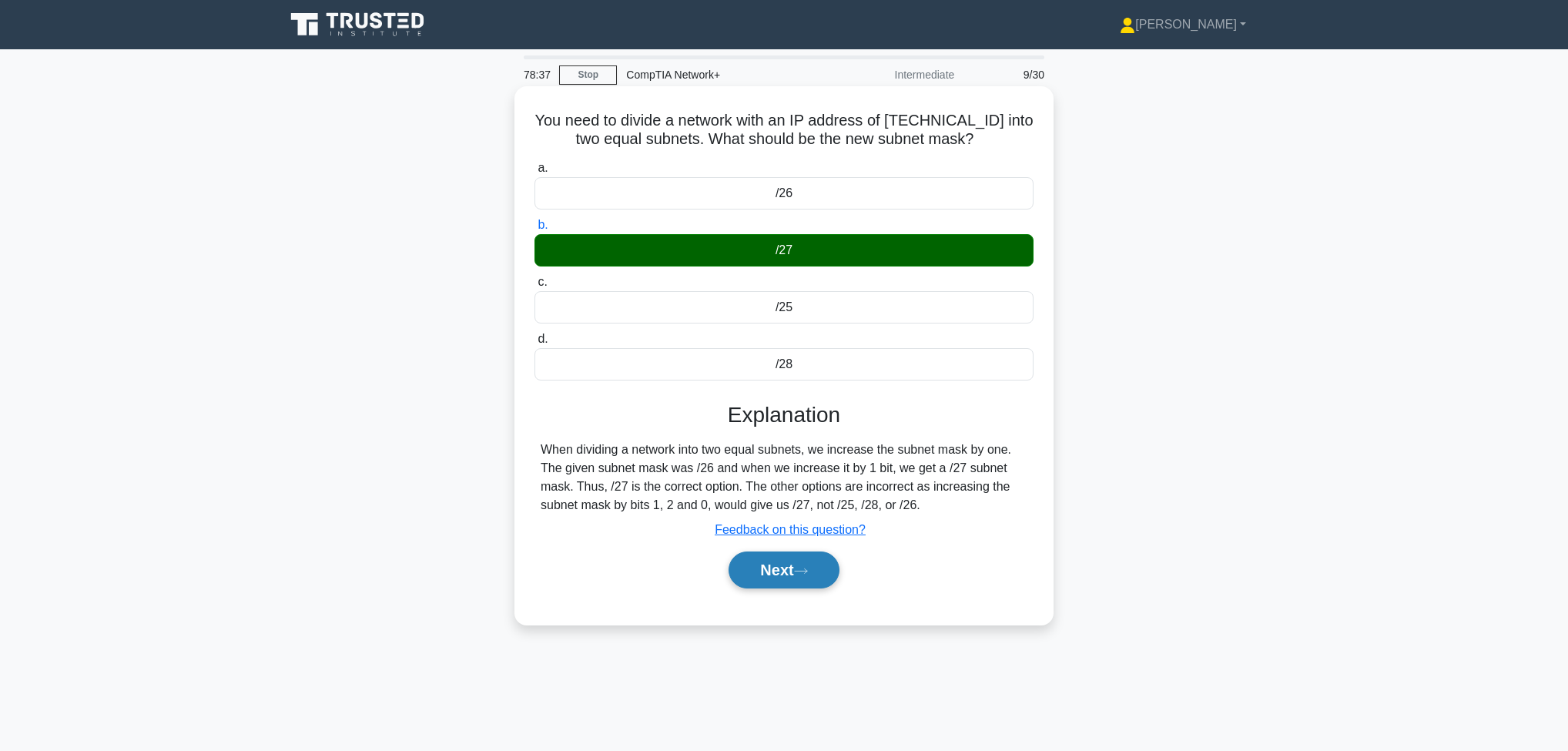
click at [792, 572] on button "Next" at bounding box center [784, 569] width 110 height 37
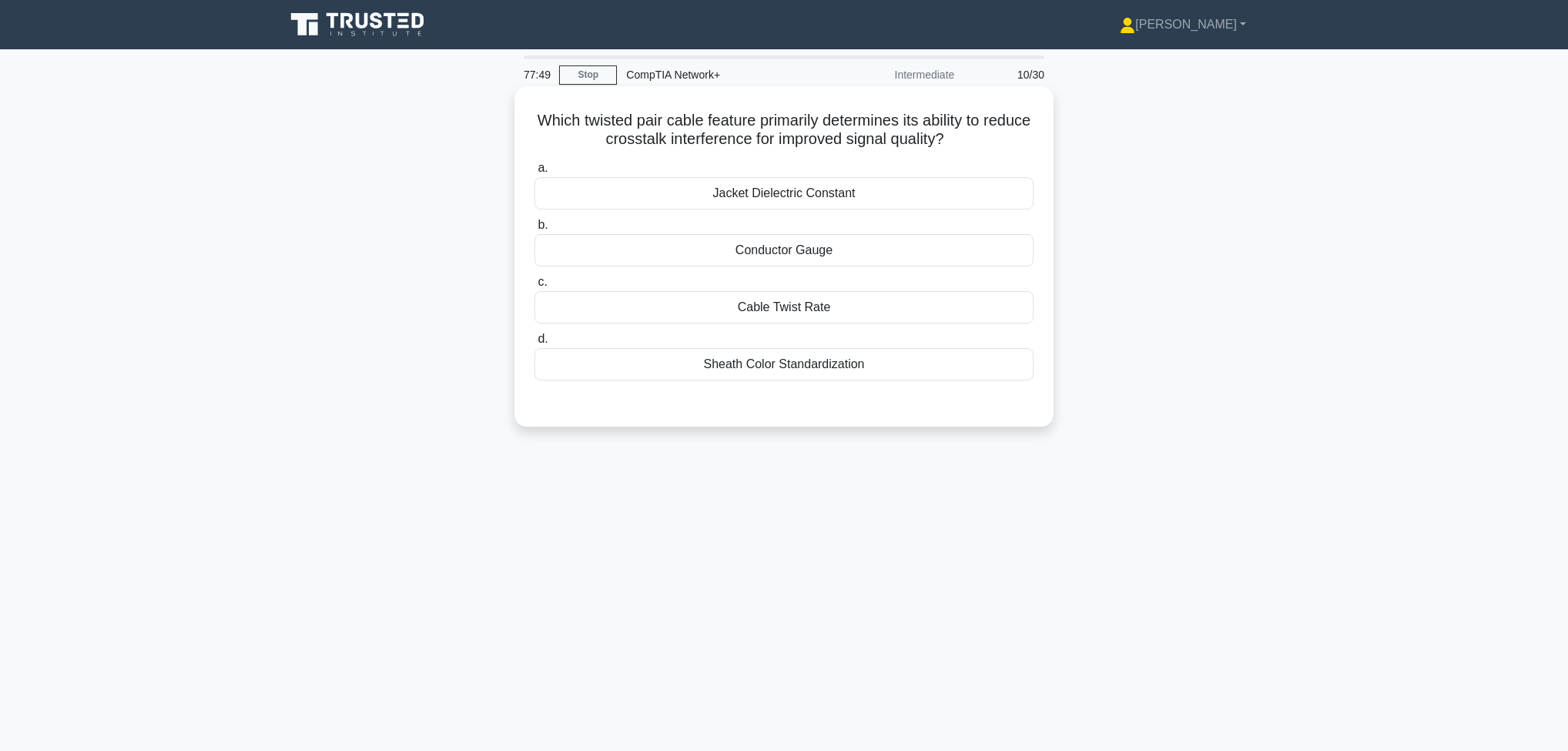
click at [772, 362] on div "Sheath Color Standardization" at bounding box center [784, 365] width 499 height 33
click at [535, 344] on input "d. Sheath Color Standardization" at bounding box center [535, 340] width 0 height 10
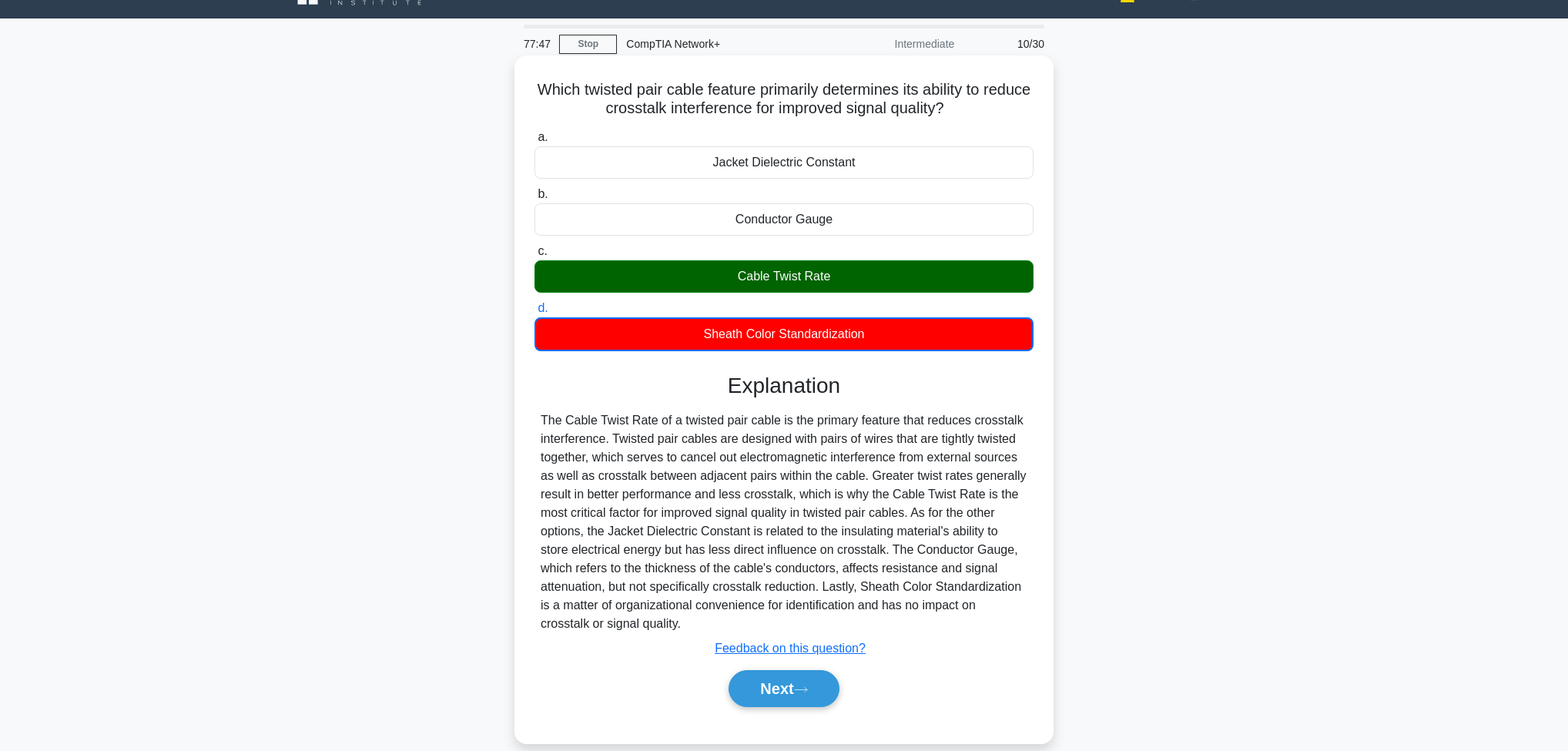
scroll to position [81, 0]
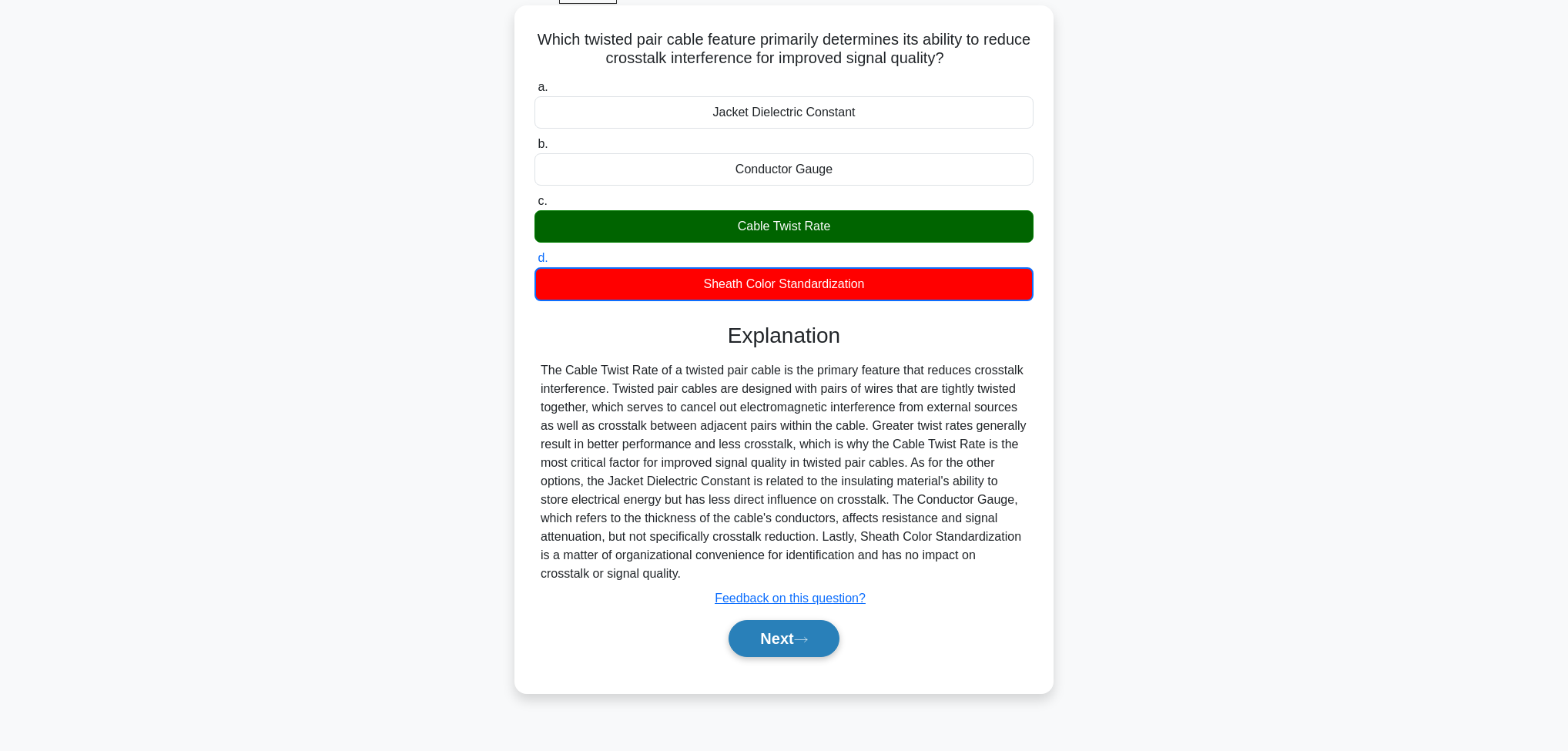
click at [797, 631] on button "Next" at bounding box center [784, 638] width 110 height 37
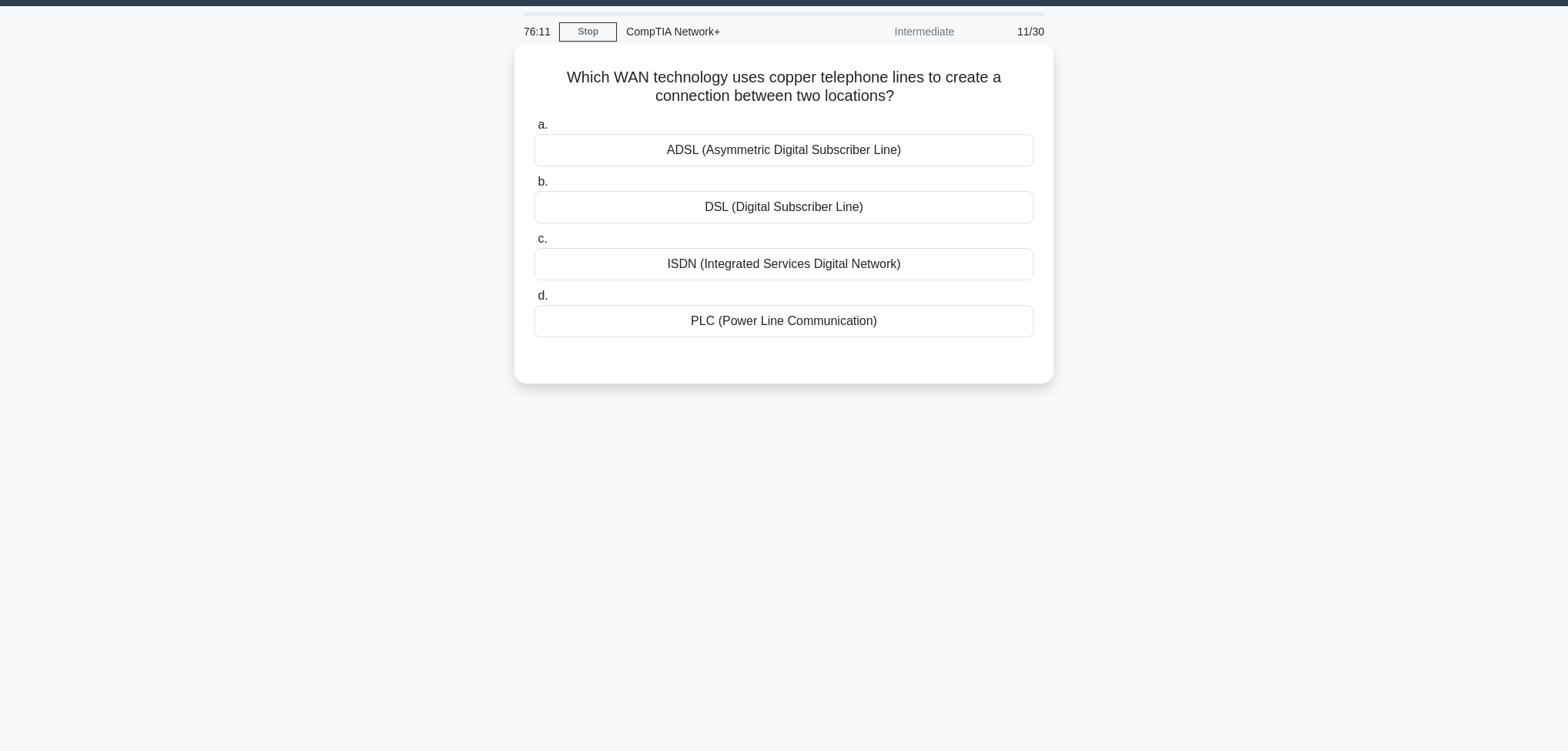
scroll to position [0, 0]
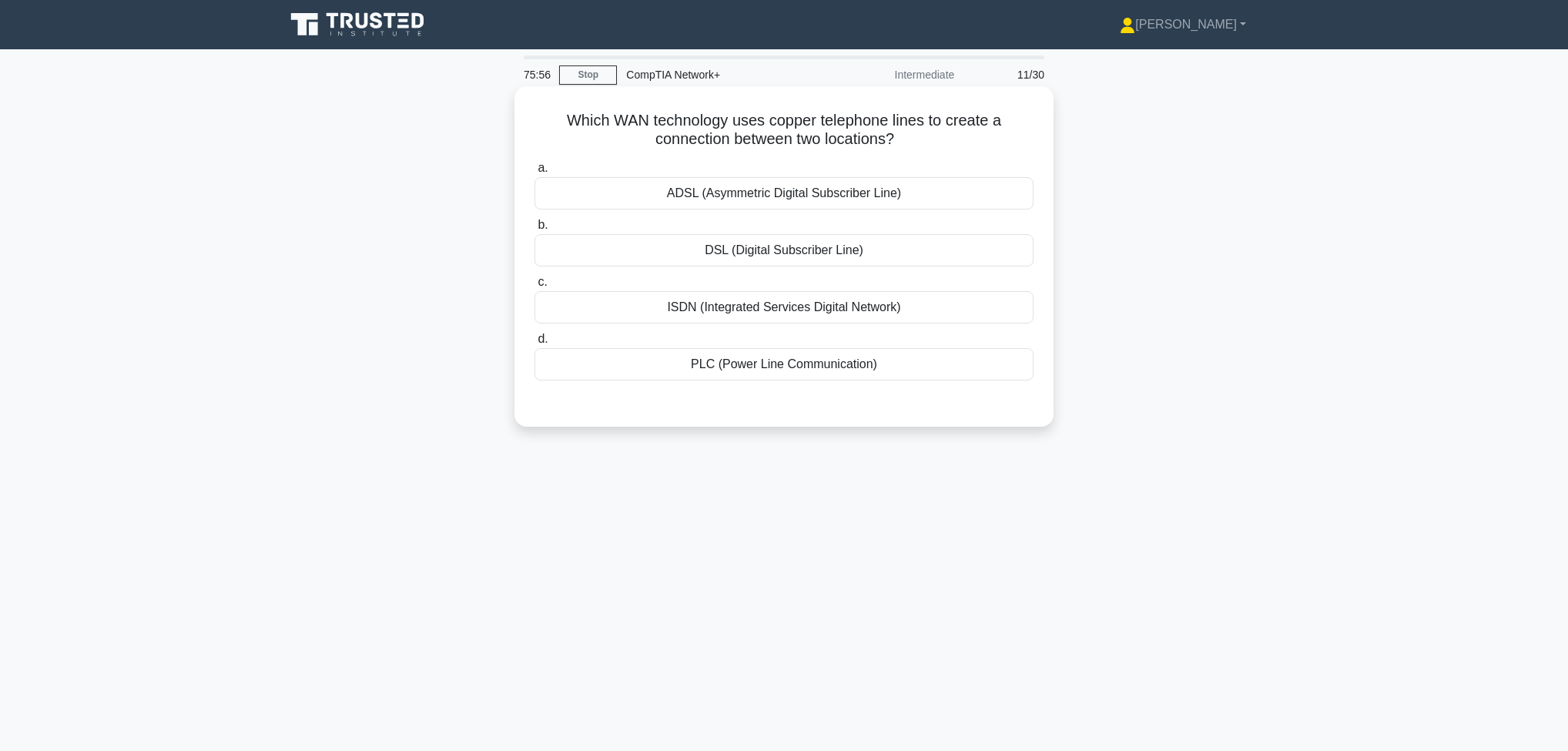
click at [940, 246] on div "DSL (Digital Subscriber Line)" at bounding box center [784, 250] width 499 height 33
click at [535, 231] on input "b. DSL (Digital Subscriber Line)" at bounding box center [535, 225] width 0 height 10
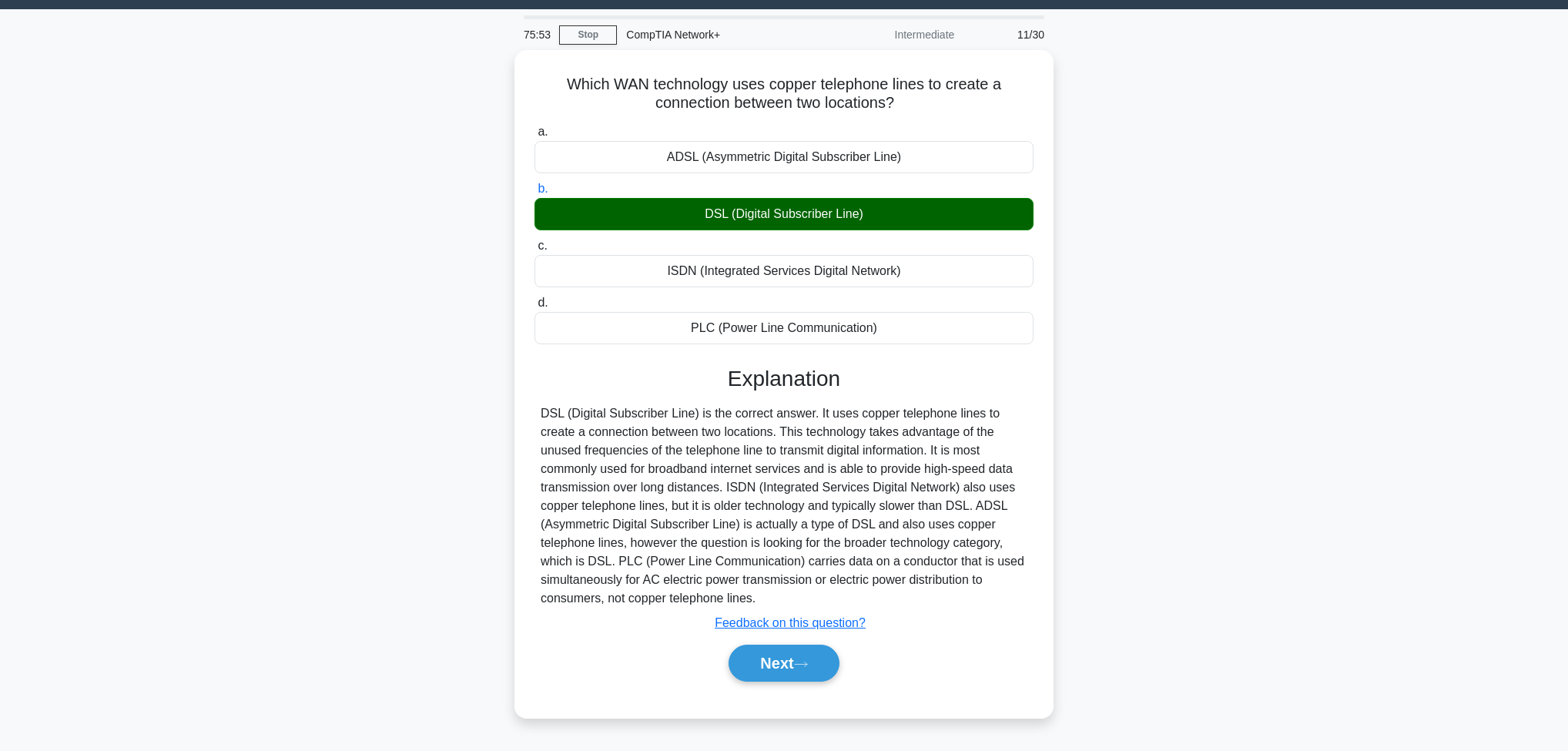
scroll to position [61, 0]
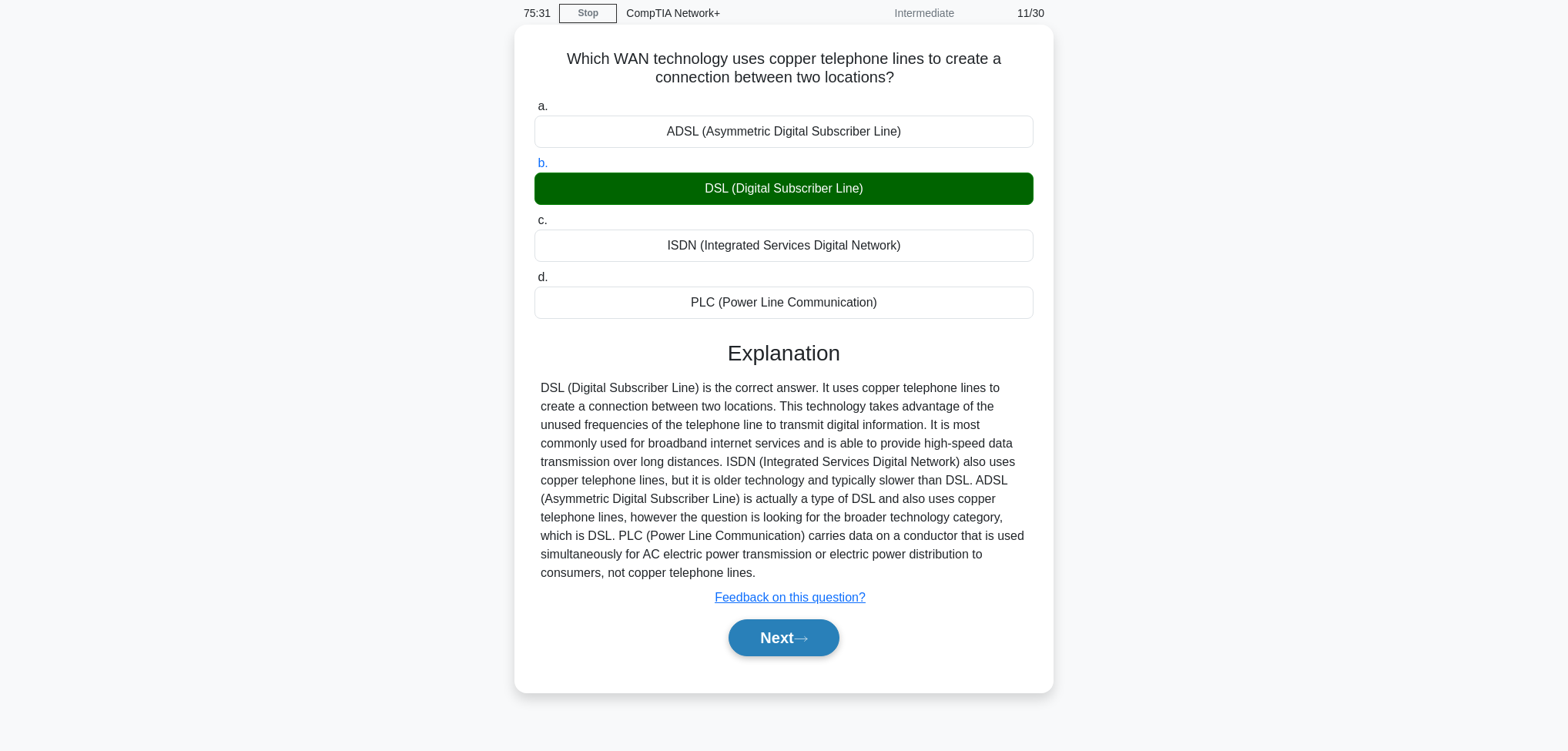
click at [791, 636] on button "Next" at bounding box center [784, 637] width 110 height 37
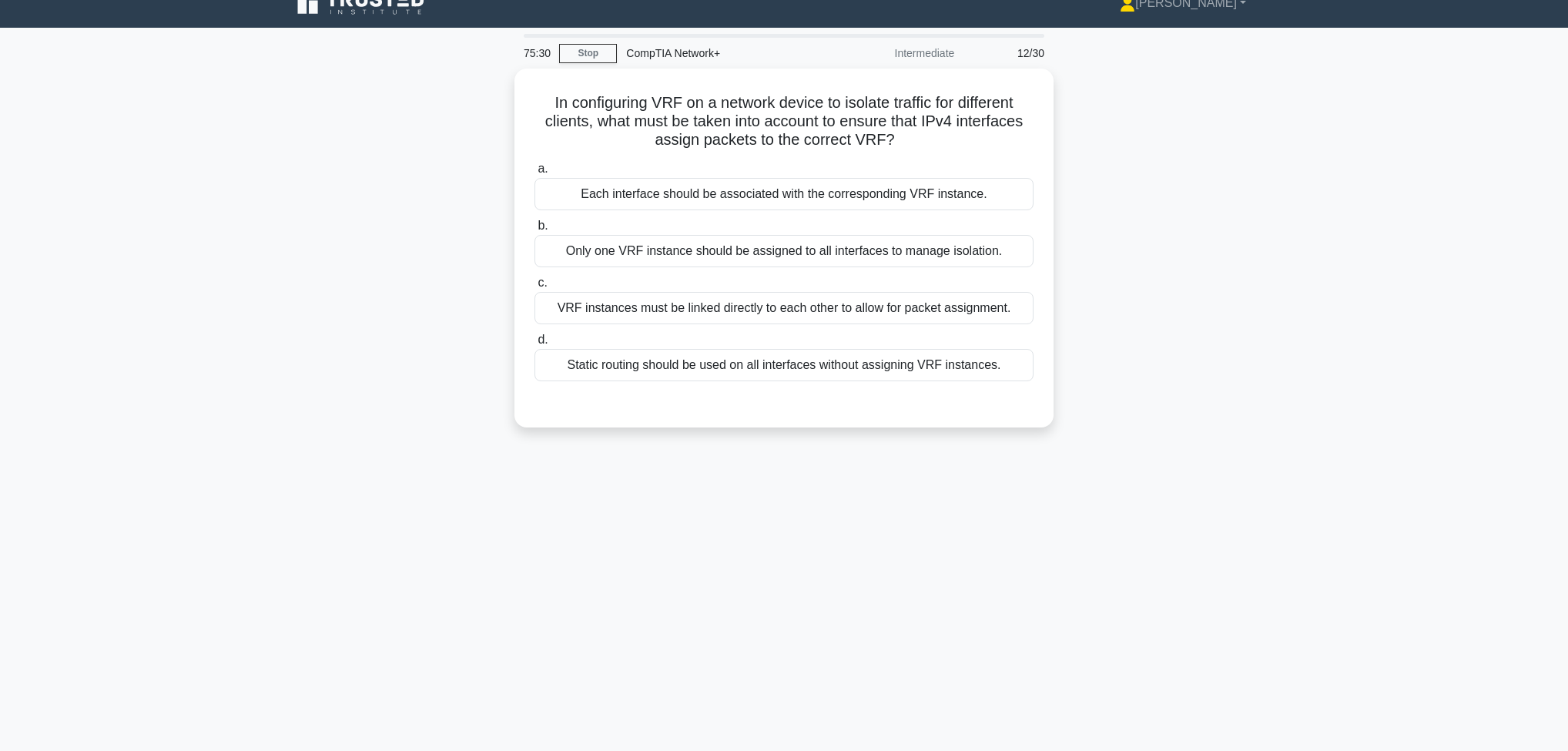
scroll to position [0, 0]
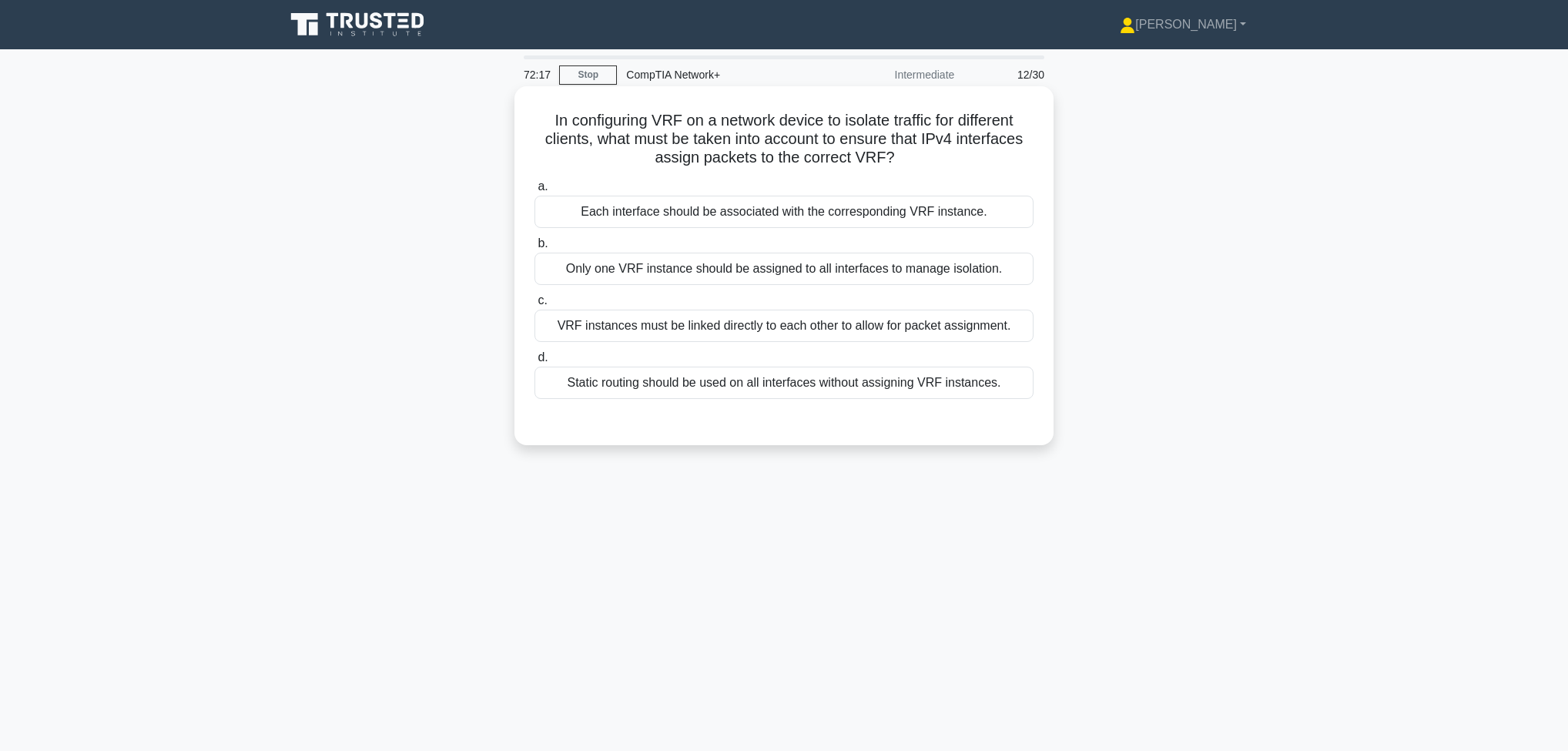
click at [794, 205] on div "Each interface should be associated with the corresponding VRF instance." at bounding box center [784, 212] width 499 height 33
click at [535, 191] on input "a. Each interface should be associated with the corresponding VRF instance." at bounding box center [535, 187] width 0 height 10
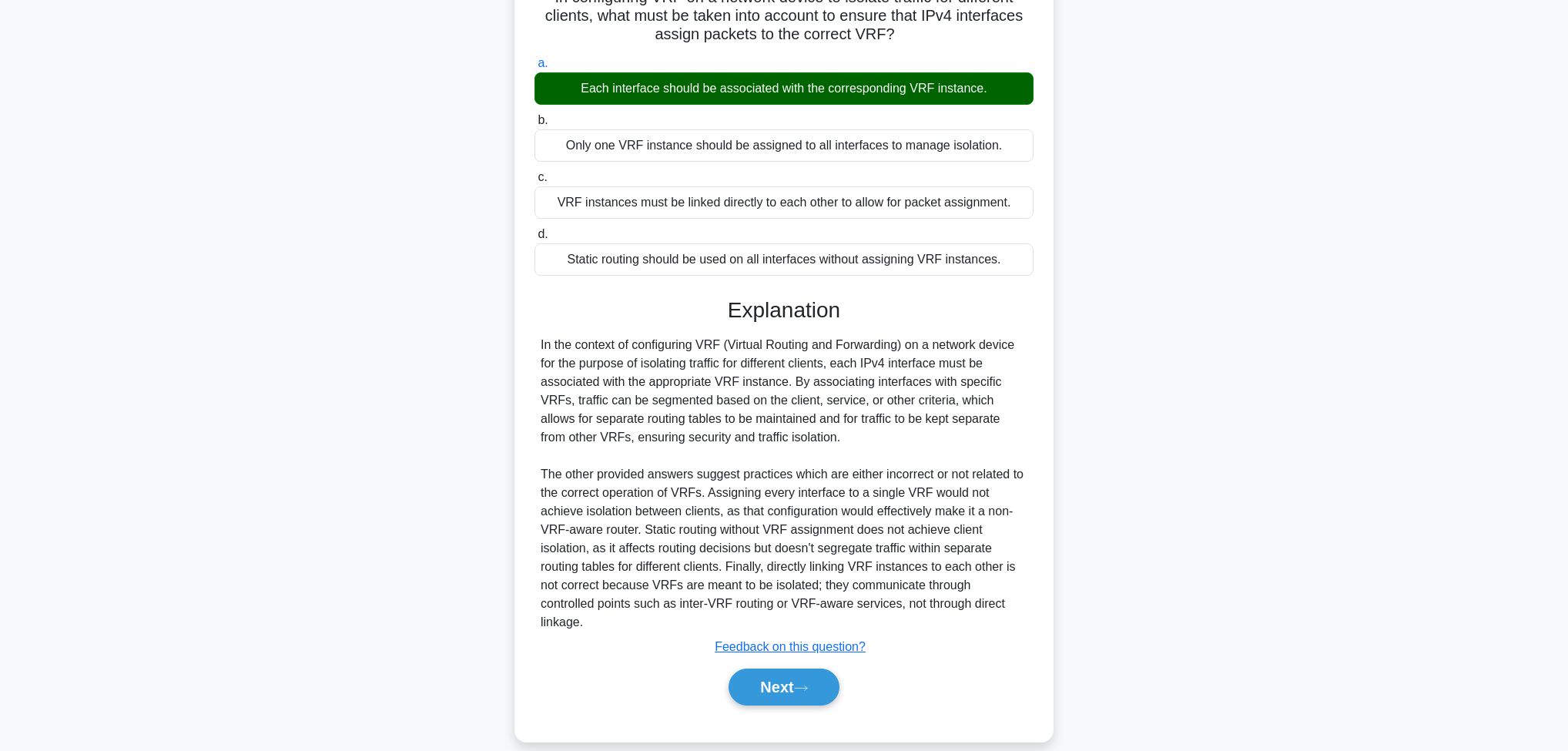
scroll to position [124, 0]
click at [783, 668] on button "Next" at bounding box center [784, 686] width 110 height 37
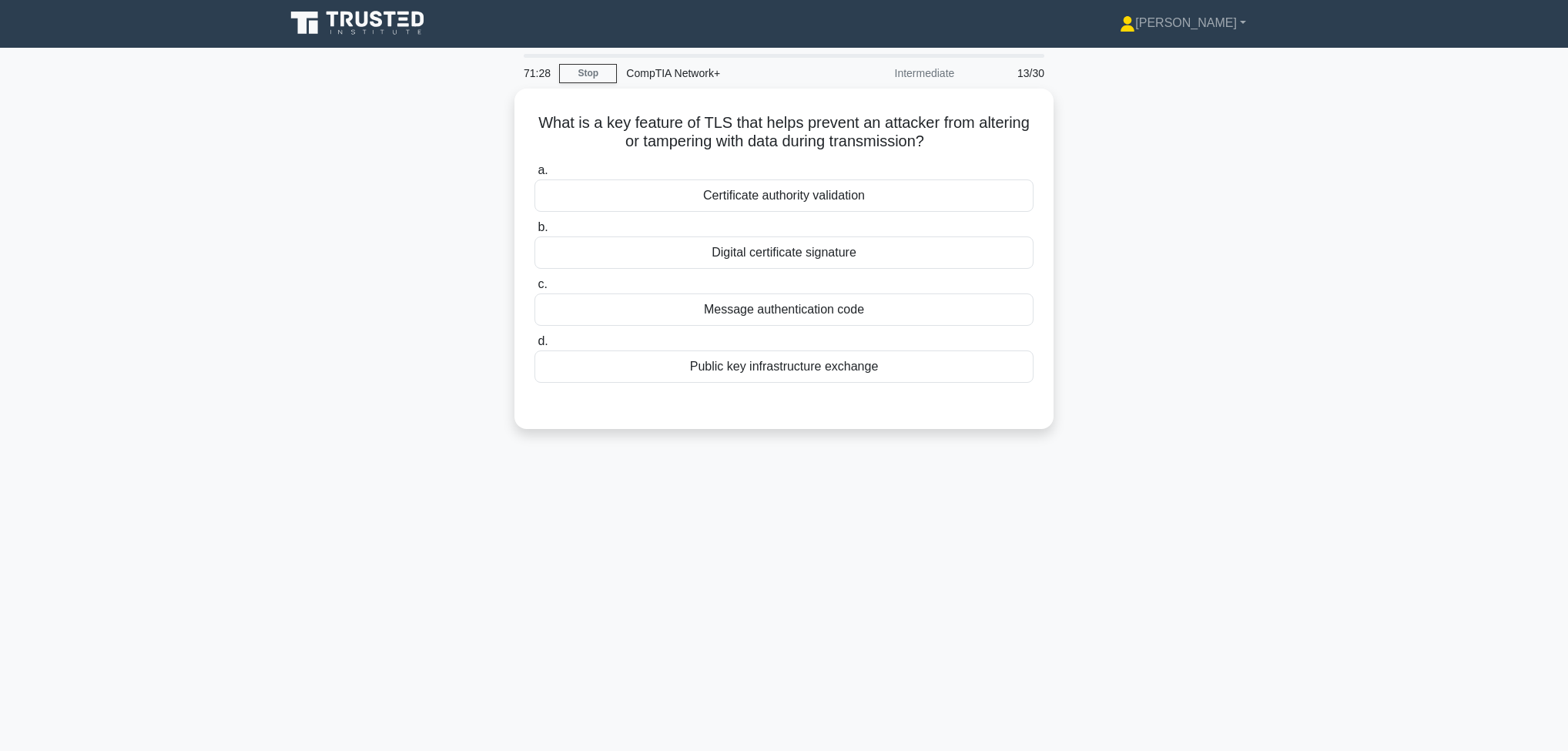
scroll to position [0, 0]
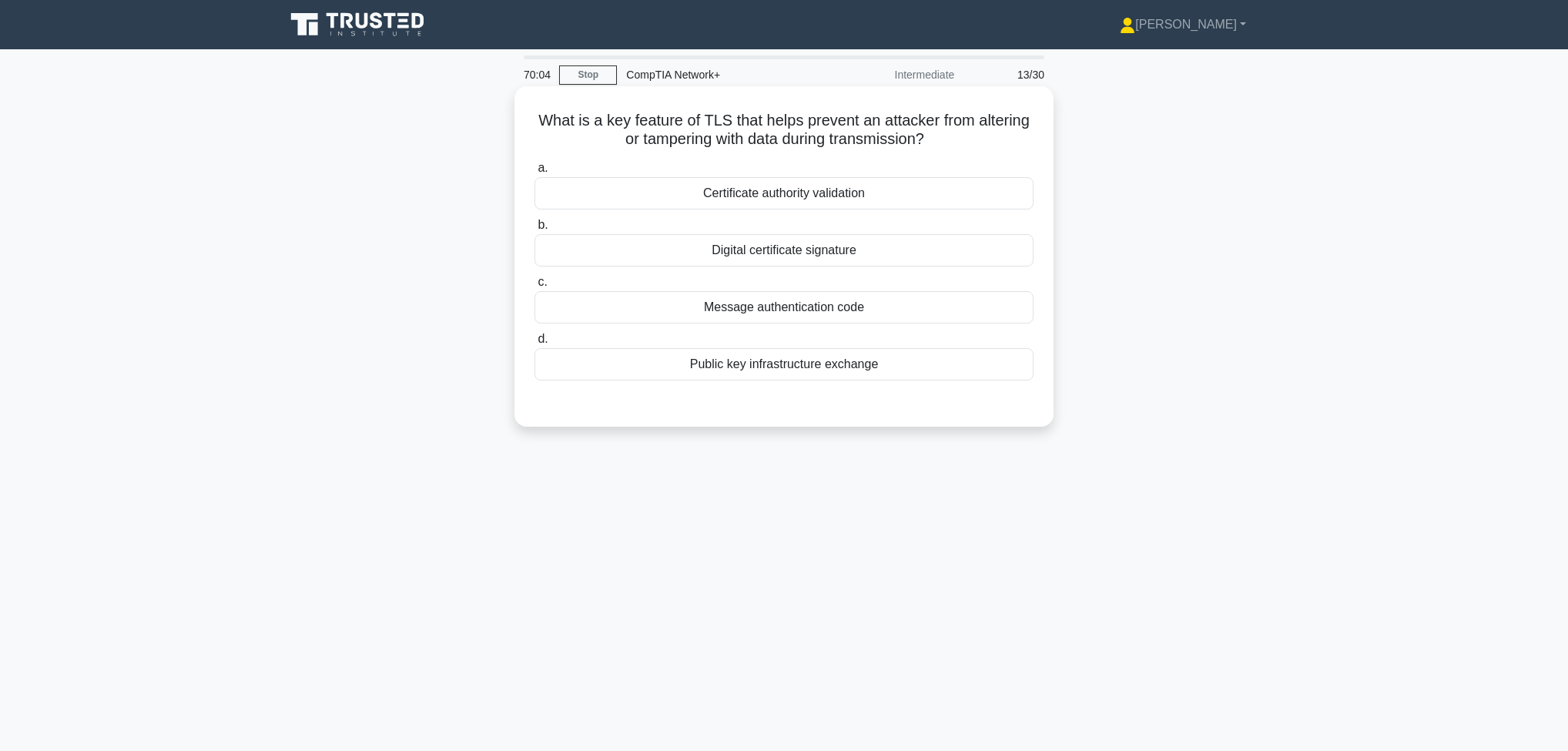
click at [843, 195] on div "Certificate authority validation" at bounding box center [784, 194] width 499 height 33
click at [535, 173] on input "a. Certificate authority validation" at bounding box center [535, 169] width 0 height 10
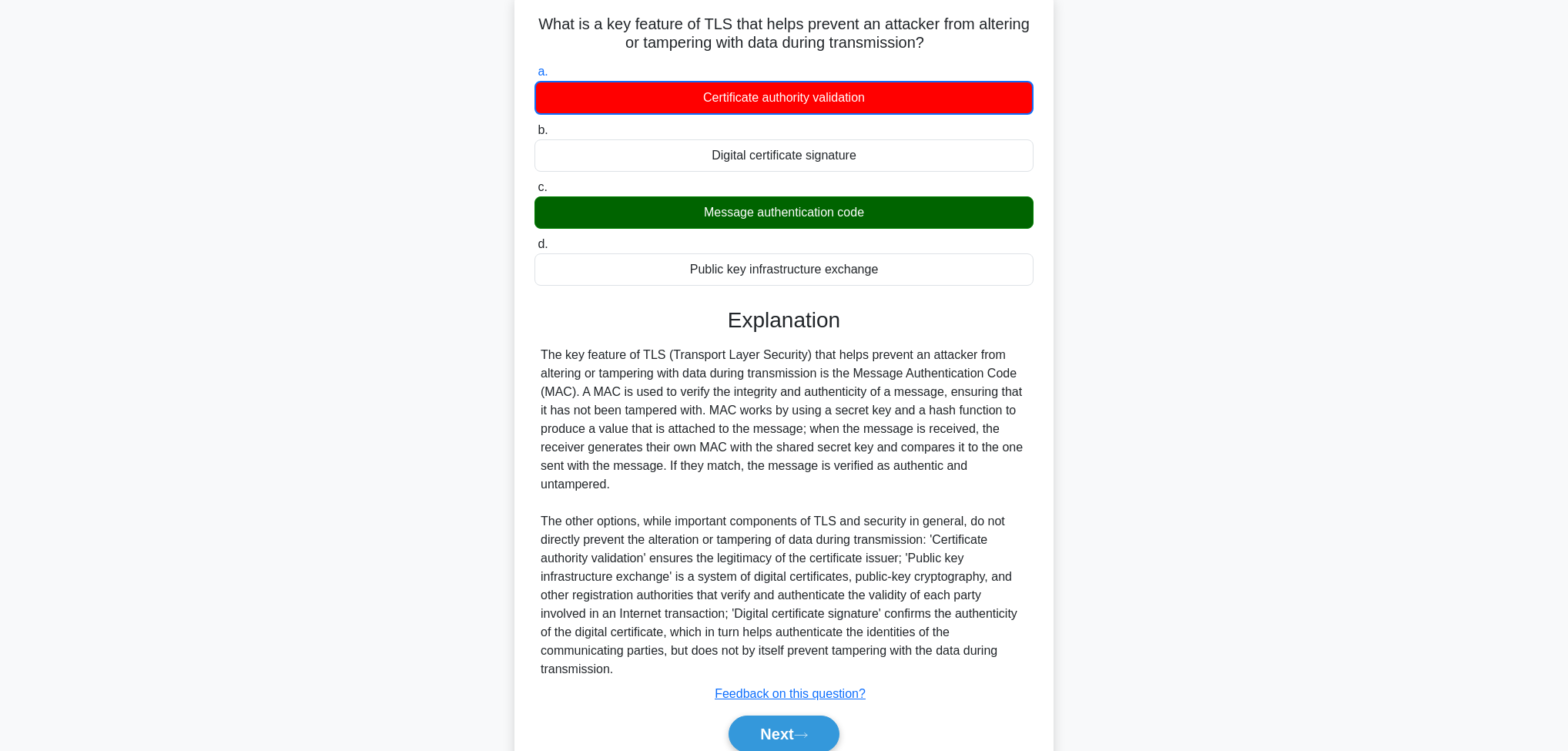
scroll to position [162, 0]
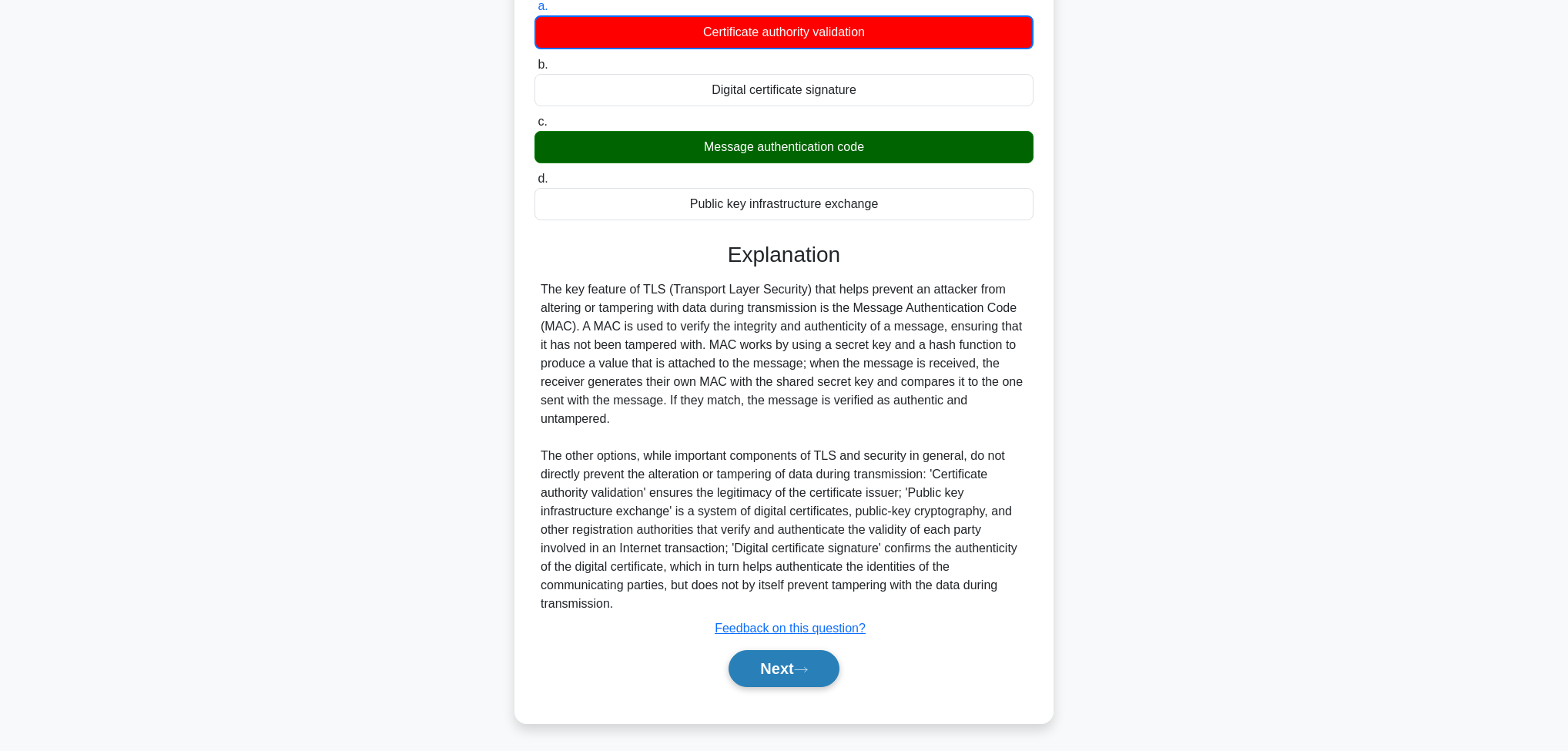
click at [807, 672] on button "Next" at bounding box center [784, 668] width 110 height 37
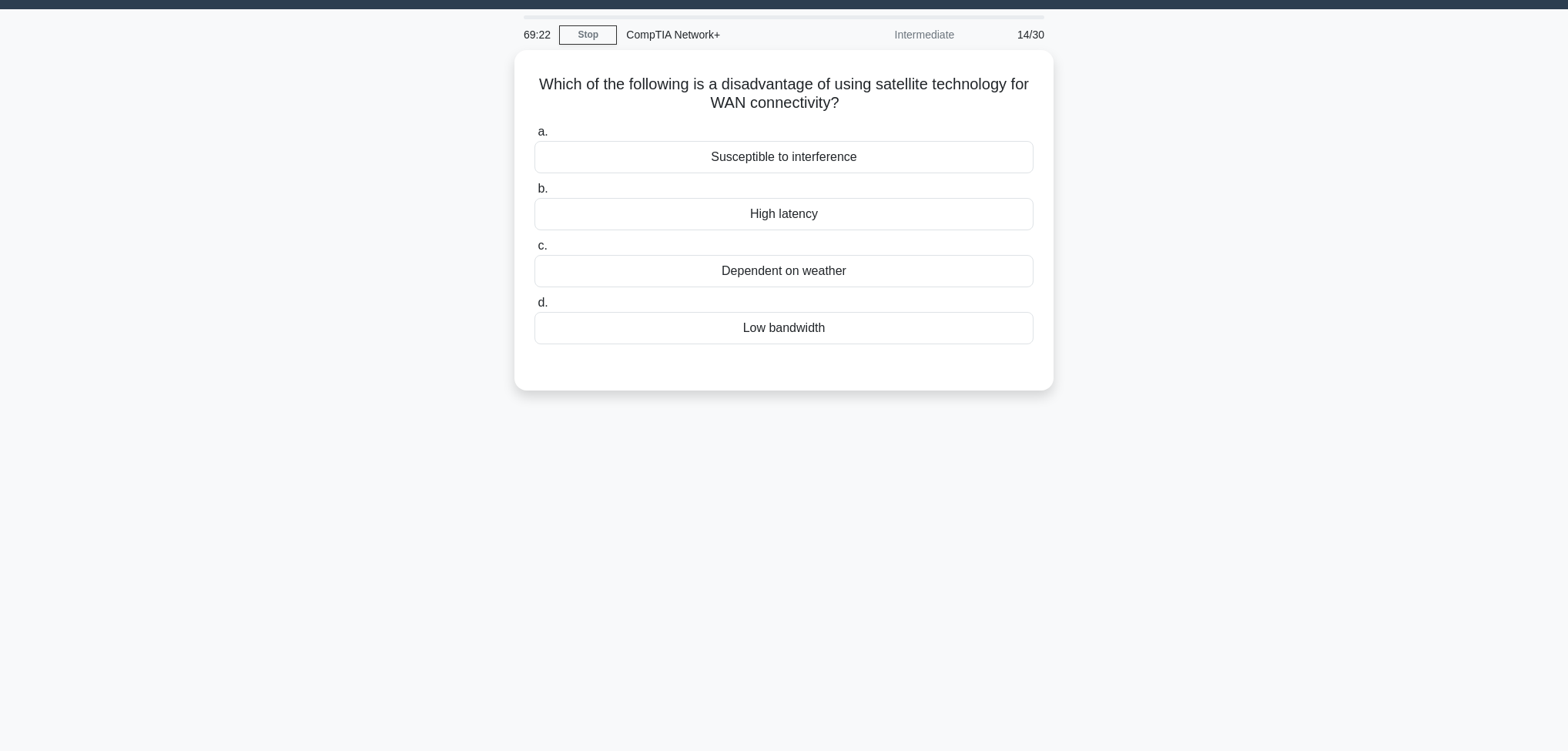
scroll to position [0, 0]
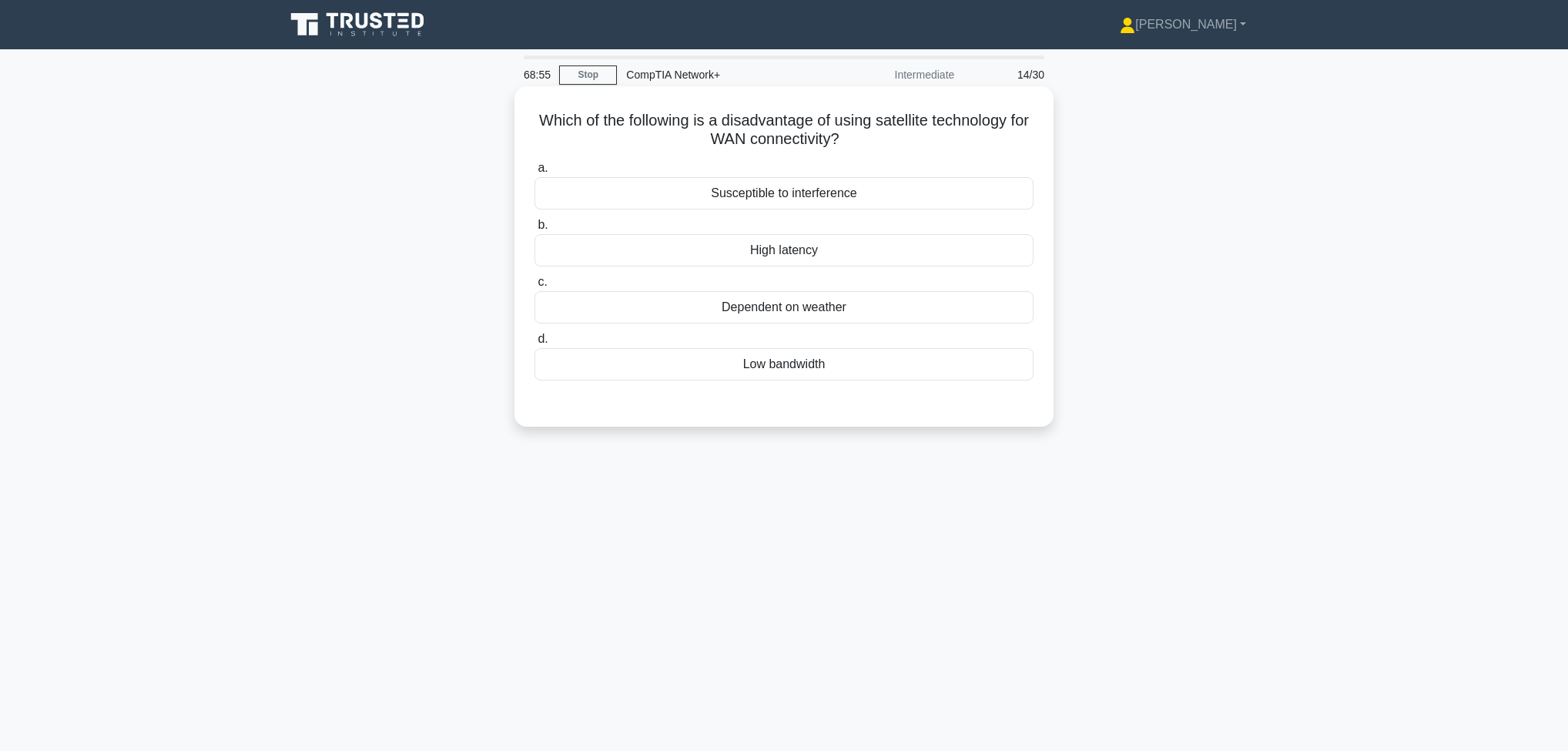
click at [930, 314] on div "Dependent on weather" at bounding box center [784, 308] width 499 height 33
click at [535, 287] on input "c. Dependent on weather" at bounding box center [535, 282] width 0 height 10
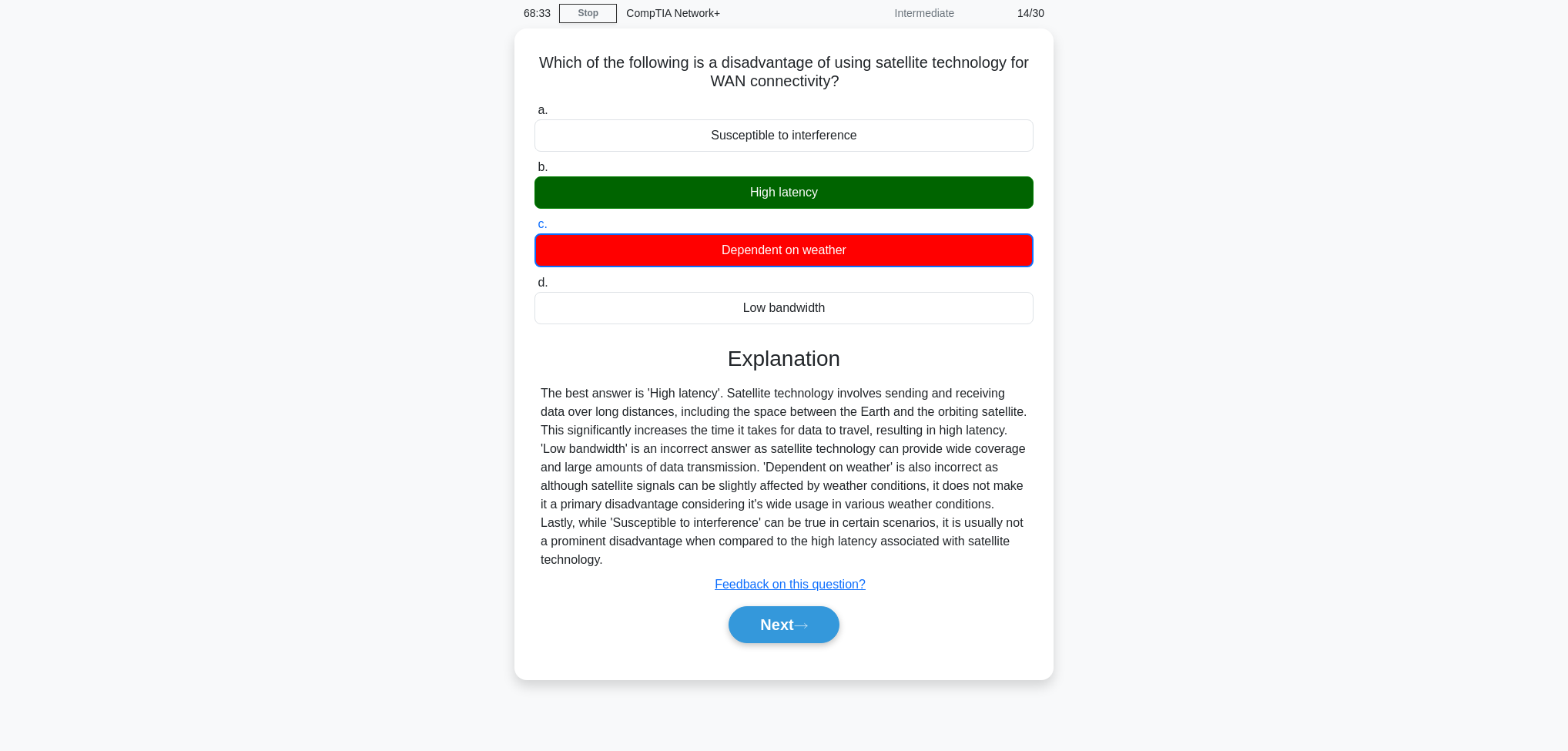
scroll to position [81, 0]
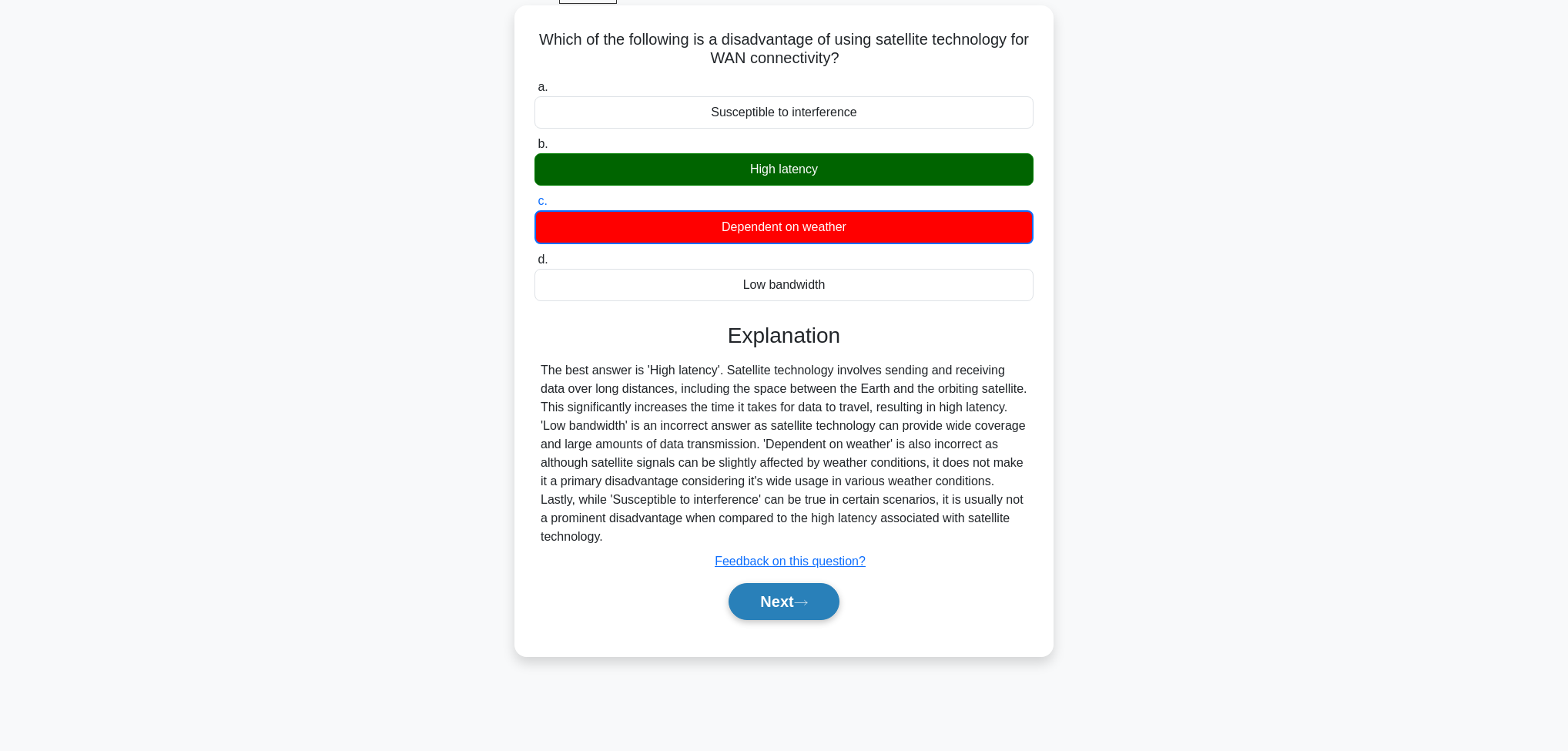
click at [794, 591] on button "Next" at bounding box center [784, 601] width 110 height 37
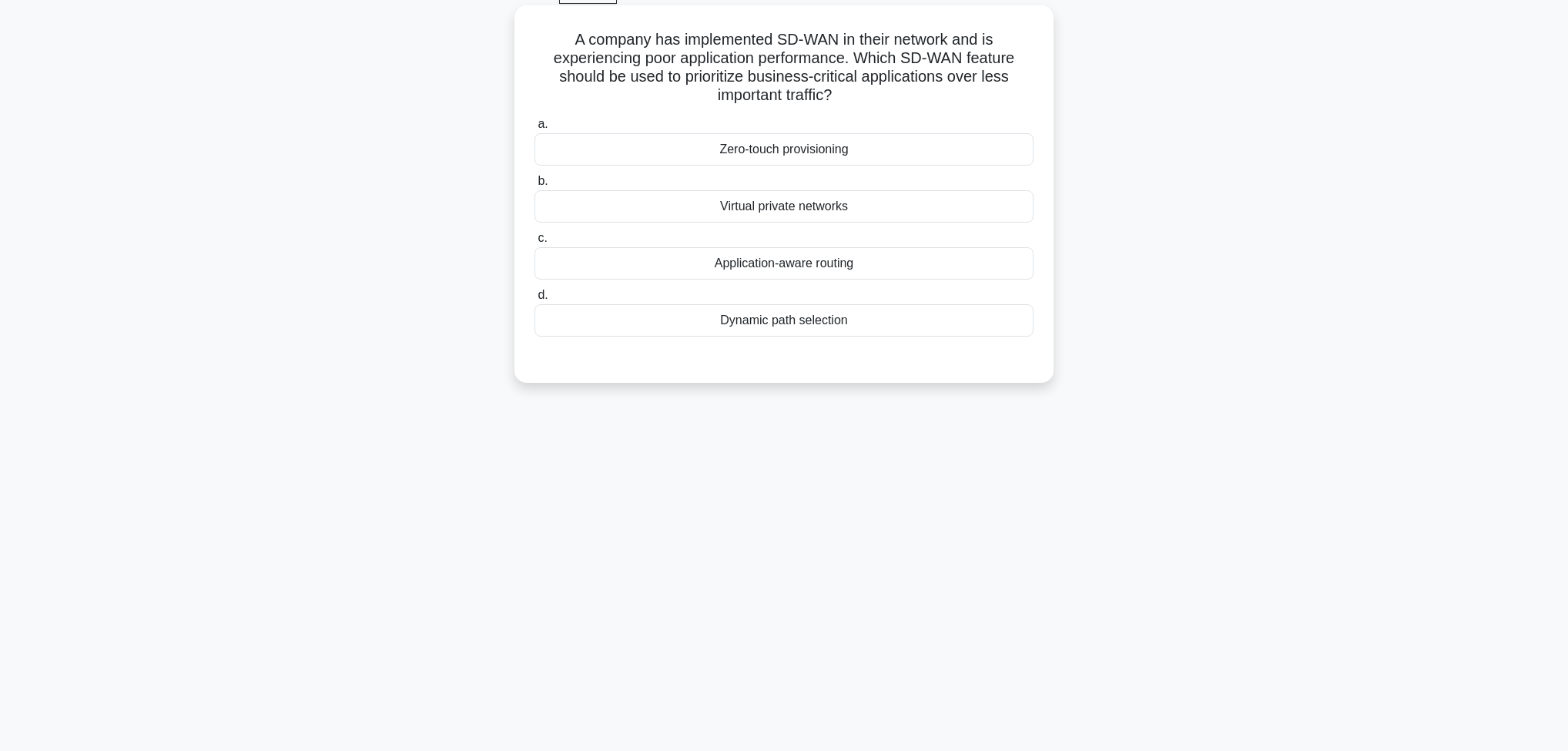
click at [783, 324] on div "Dynamic path selection" at bounding box center [784, 321] width 499 height 33
click at [535, 300] on input "d. Dynamic path selection" at bounding box center [535, 295] width 0 height 10
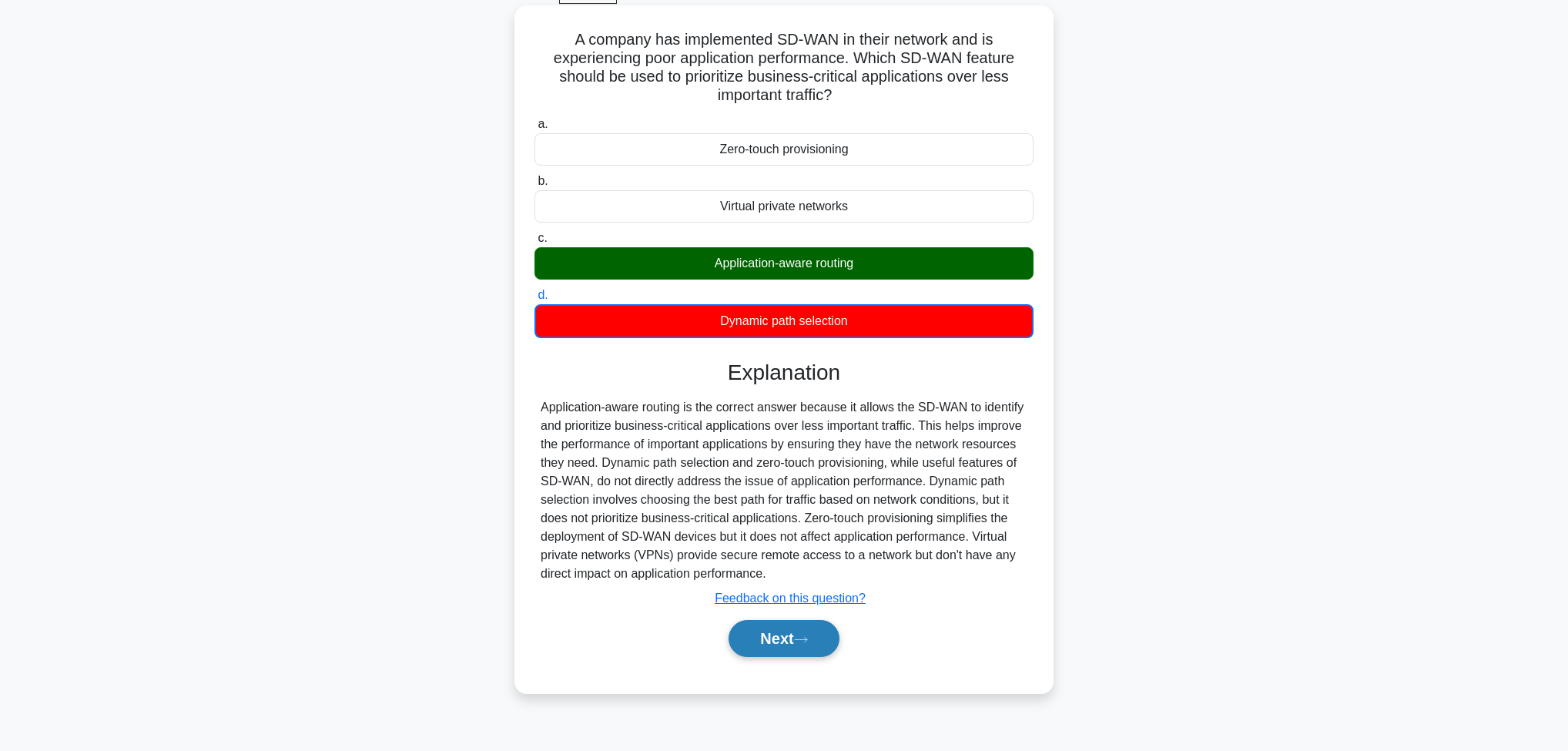
click at [802, 637] on icon at bounding box center [801, 640] width 14 height 8
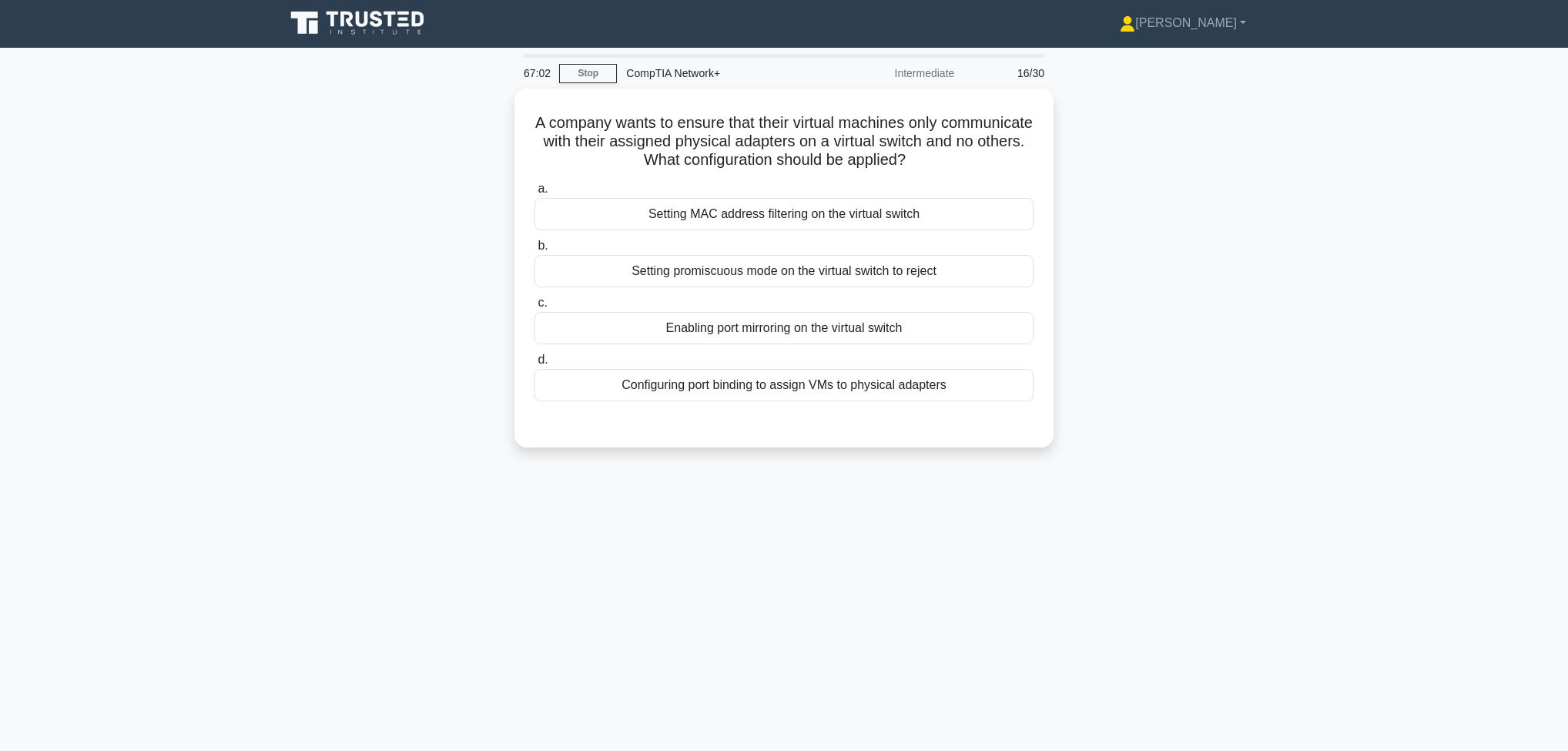
scroll to position [0, 0]
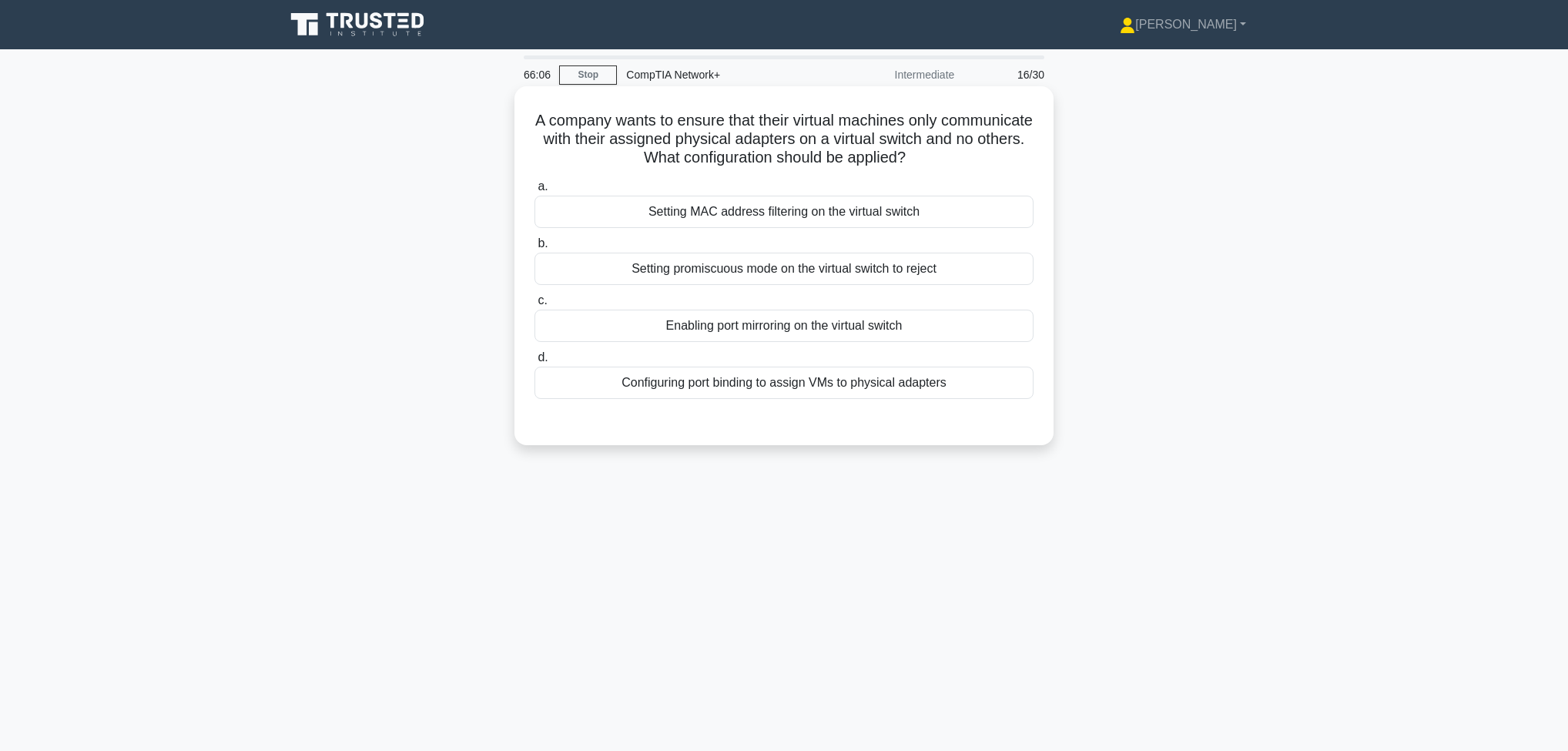
click at [834, 274] on div "Setting promiscuous mode on the virtual switch to reject" at bounding box center [784, 269] width 499 height 33
click at [535, 249] on input "b. Setting promiscuous mode on the virtual switch to reject" at bounding box center [535, 244] width 0 height 10
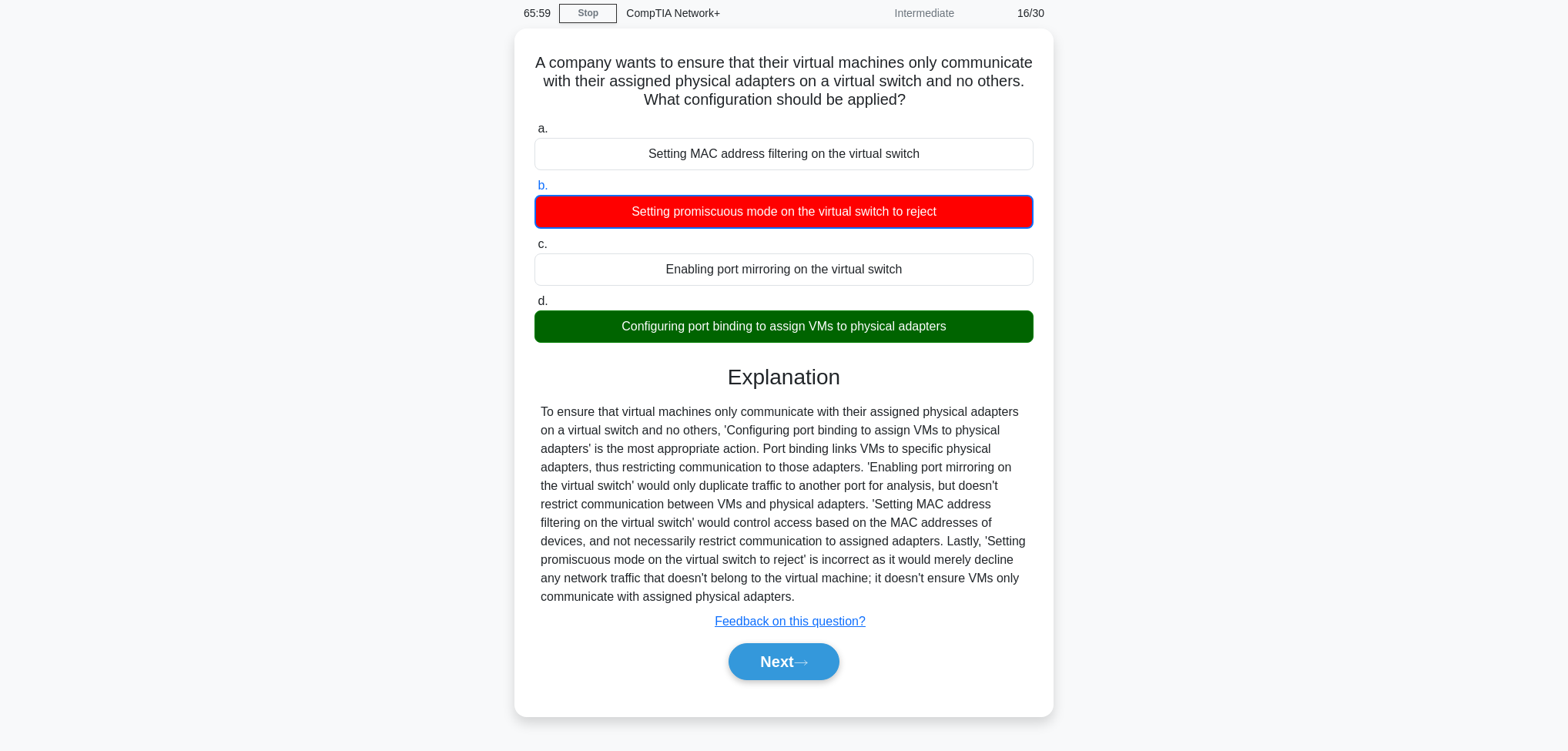
scroll to position [81, 0]
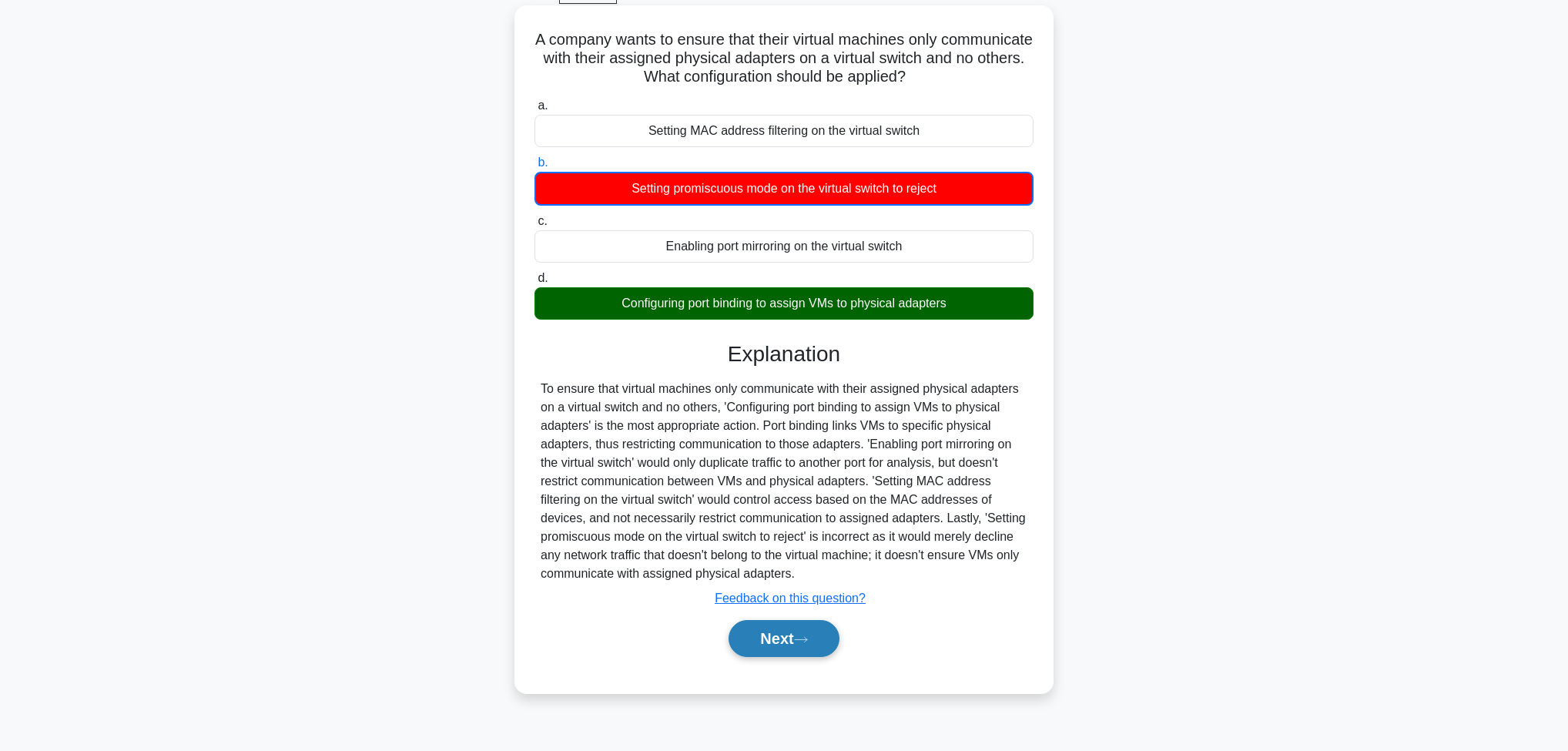
click at [786, 645] on button "Next" at bounding box center [784, 638] width 110 height 37
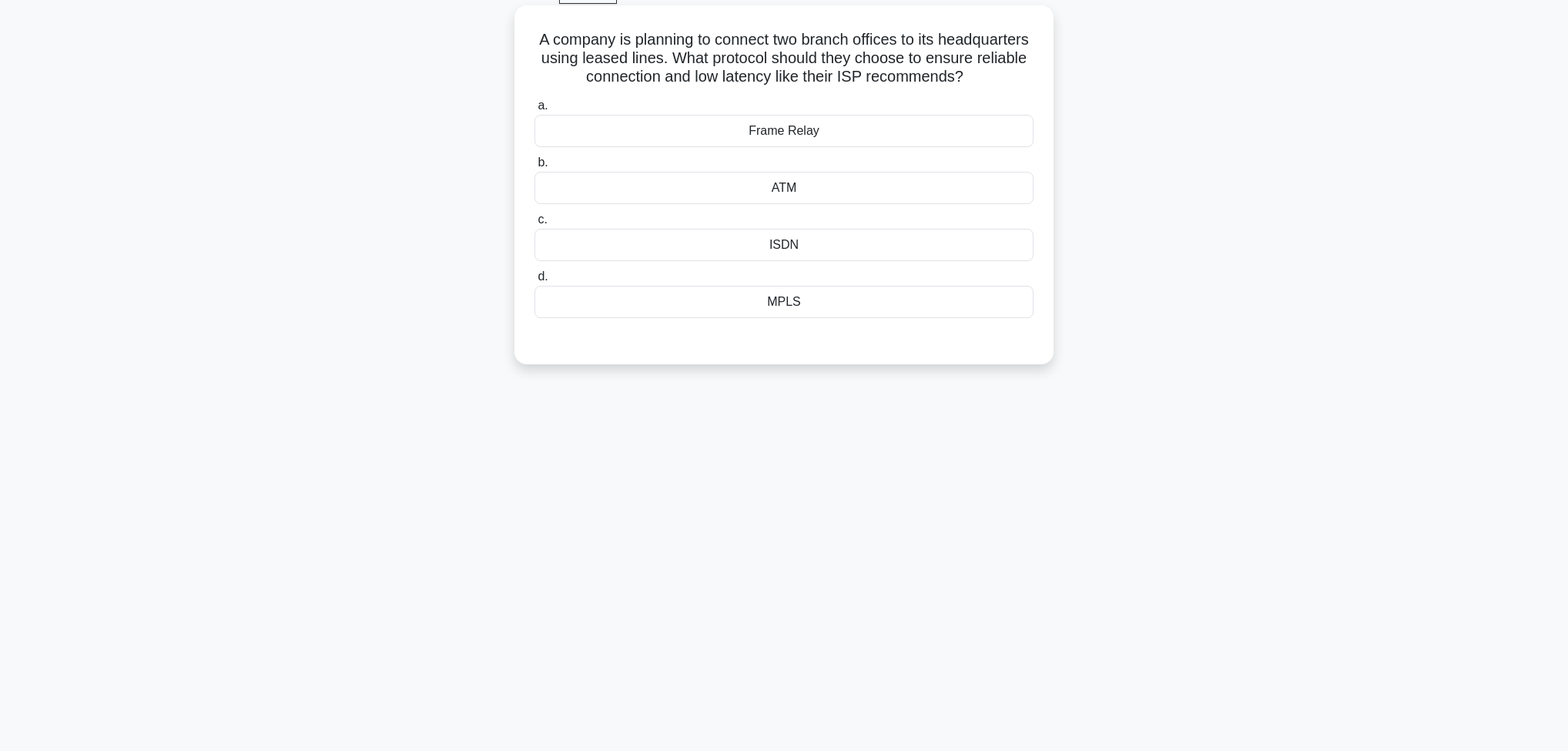
click at [859, 147] on div "Frame Relay" at bounding box center [784, 131] width 499 height 33
click at [535, 111] on input "a. Frame Relay" at bounding box center [535, 106] width 0 height 10
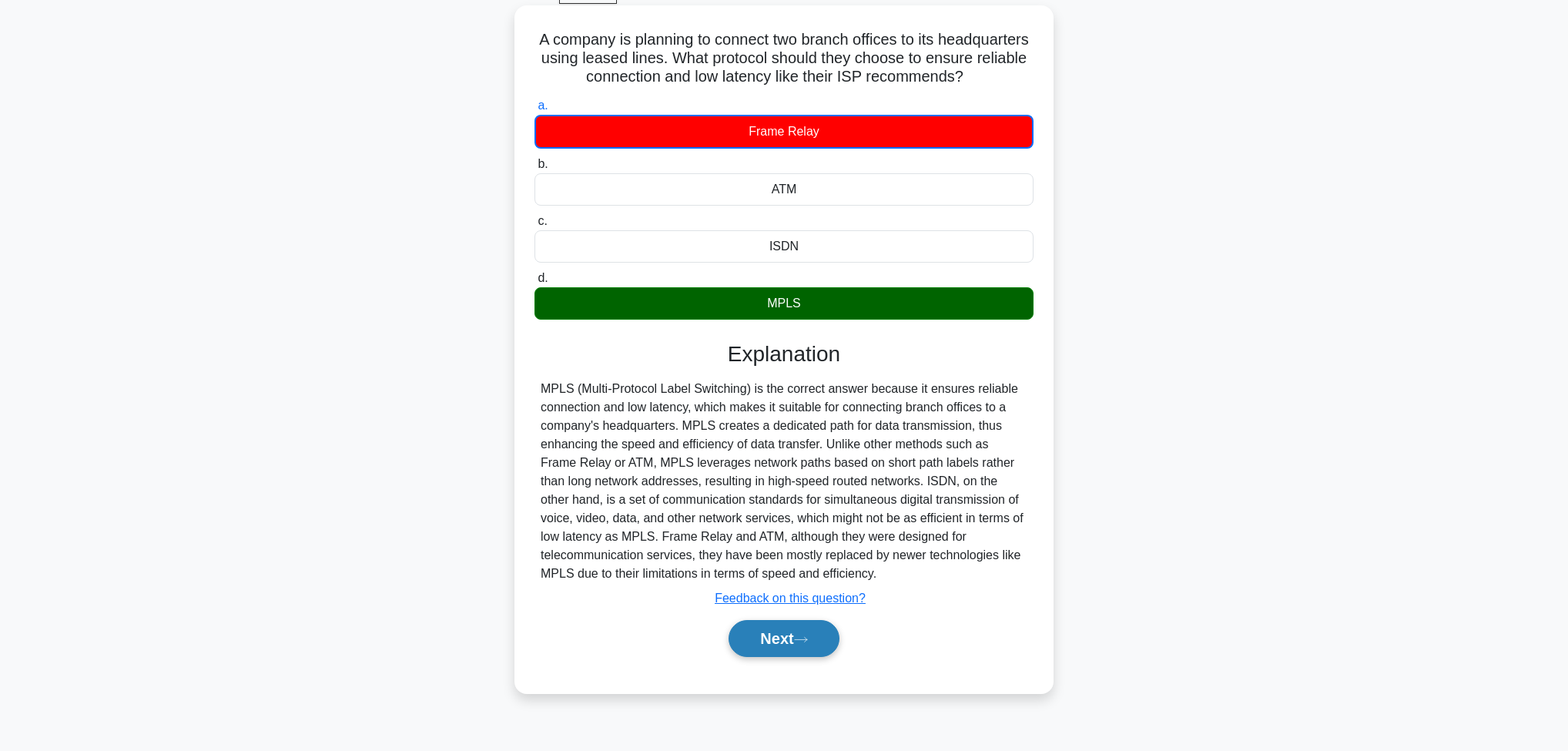
click at [797, 655] on button "Next" at bounding box center [784, 638] width 110 height 37
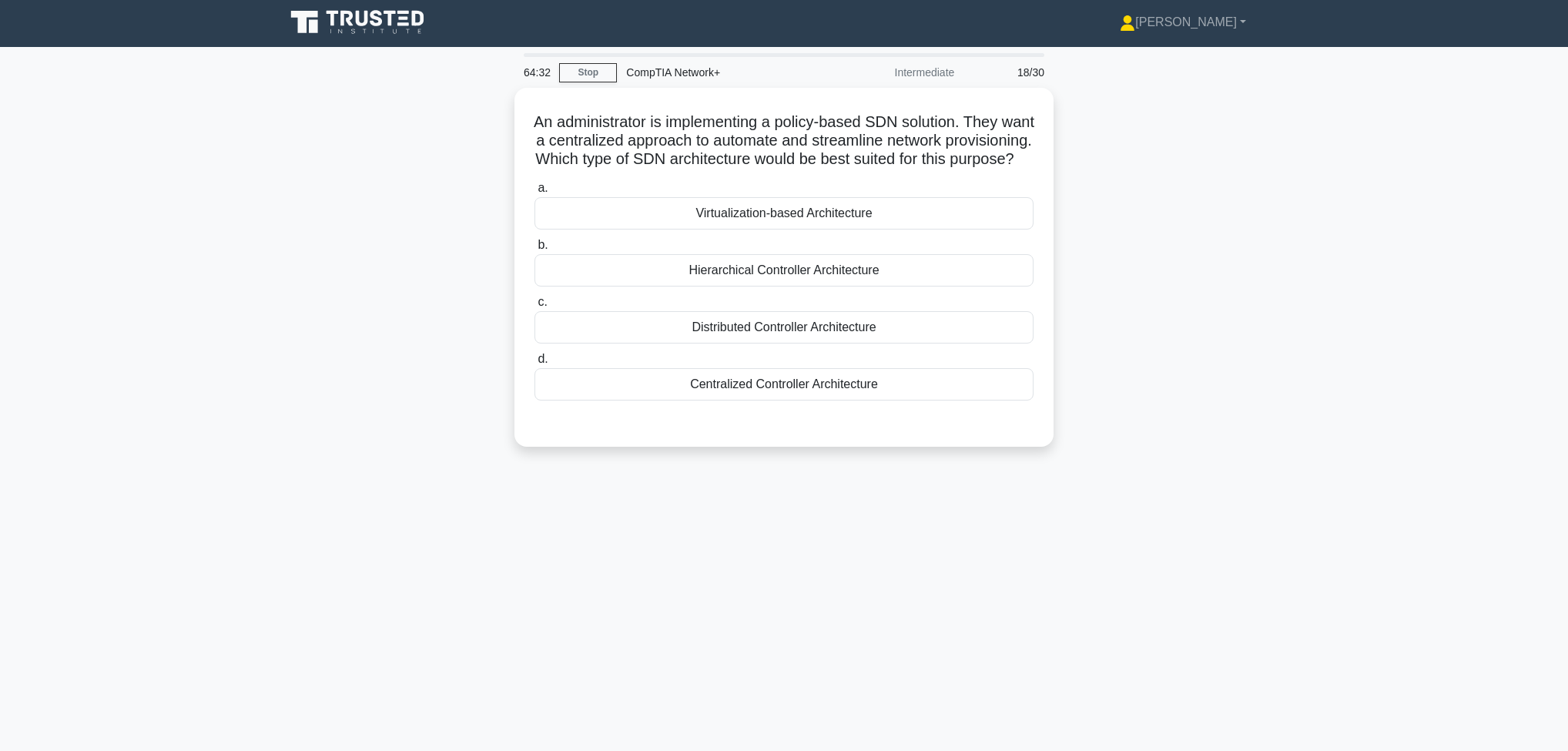
scroll to position [0, 0]
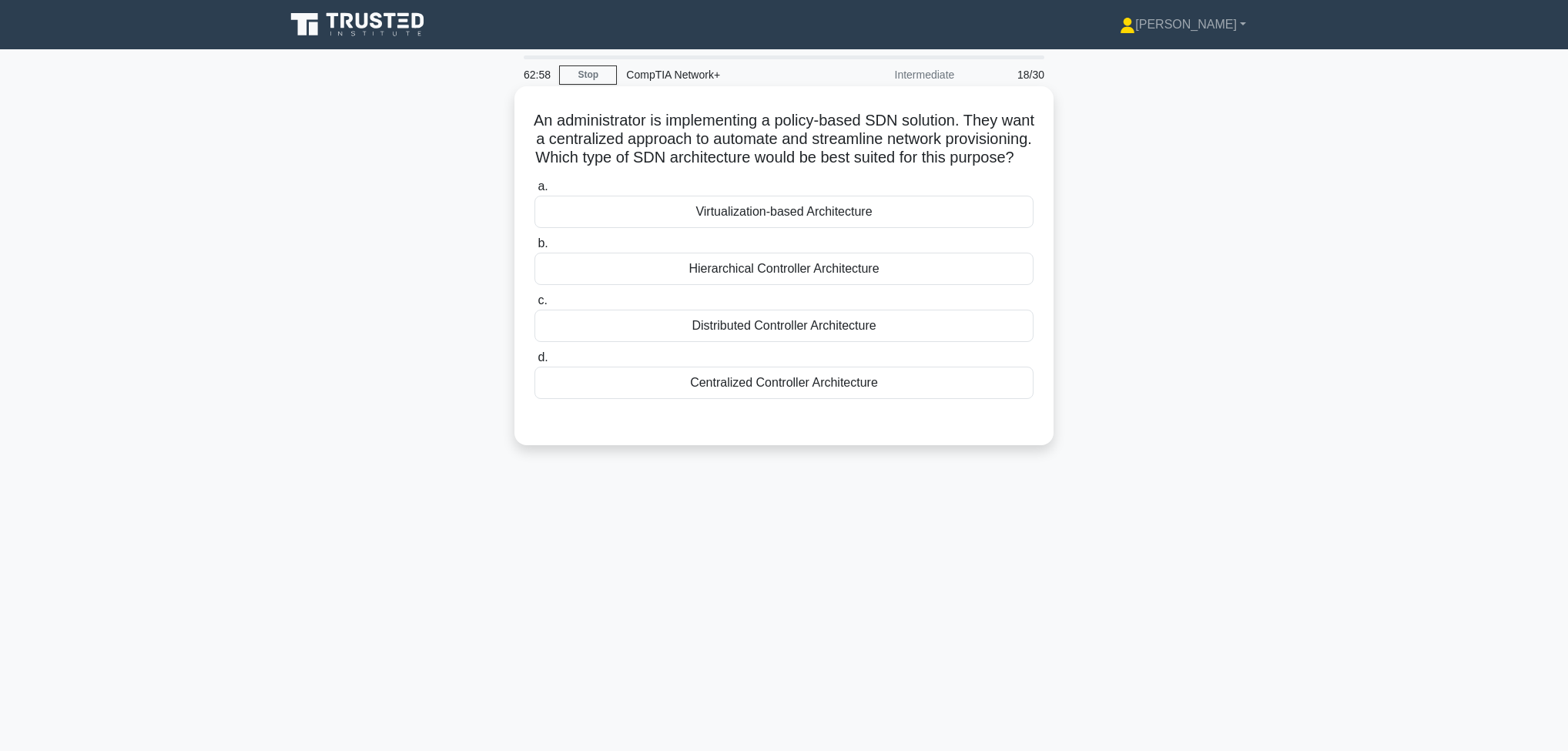
click at [856, 398] on div "Centralized Controller Architecture" at bounding box center [784, 383] width 499 height 33
click at [535, 363] on input "d. Centralized Controller Architecture" at bounding box center [535, 358] width 0 height 10
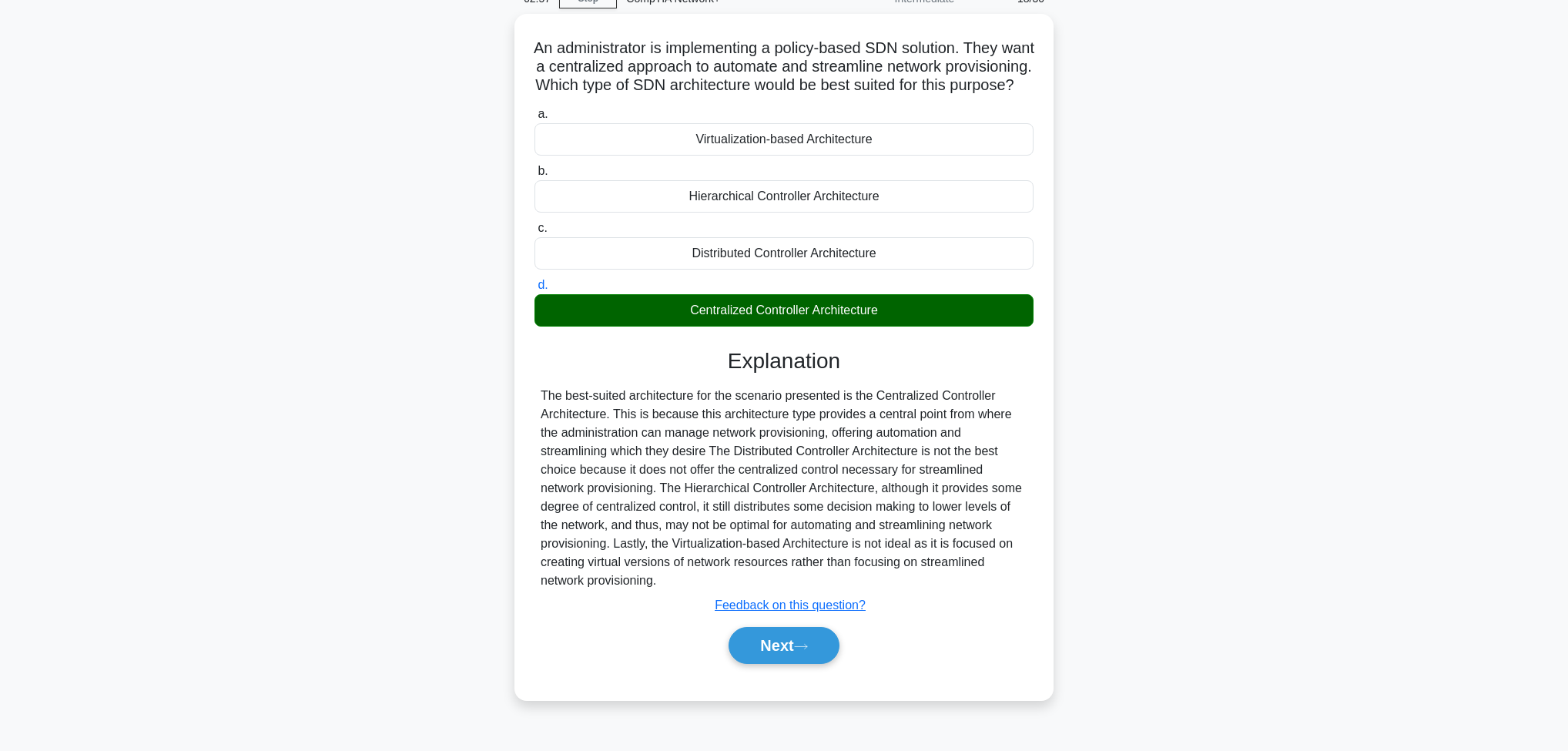
scroll to position [81, 0]
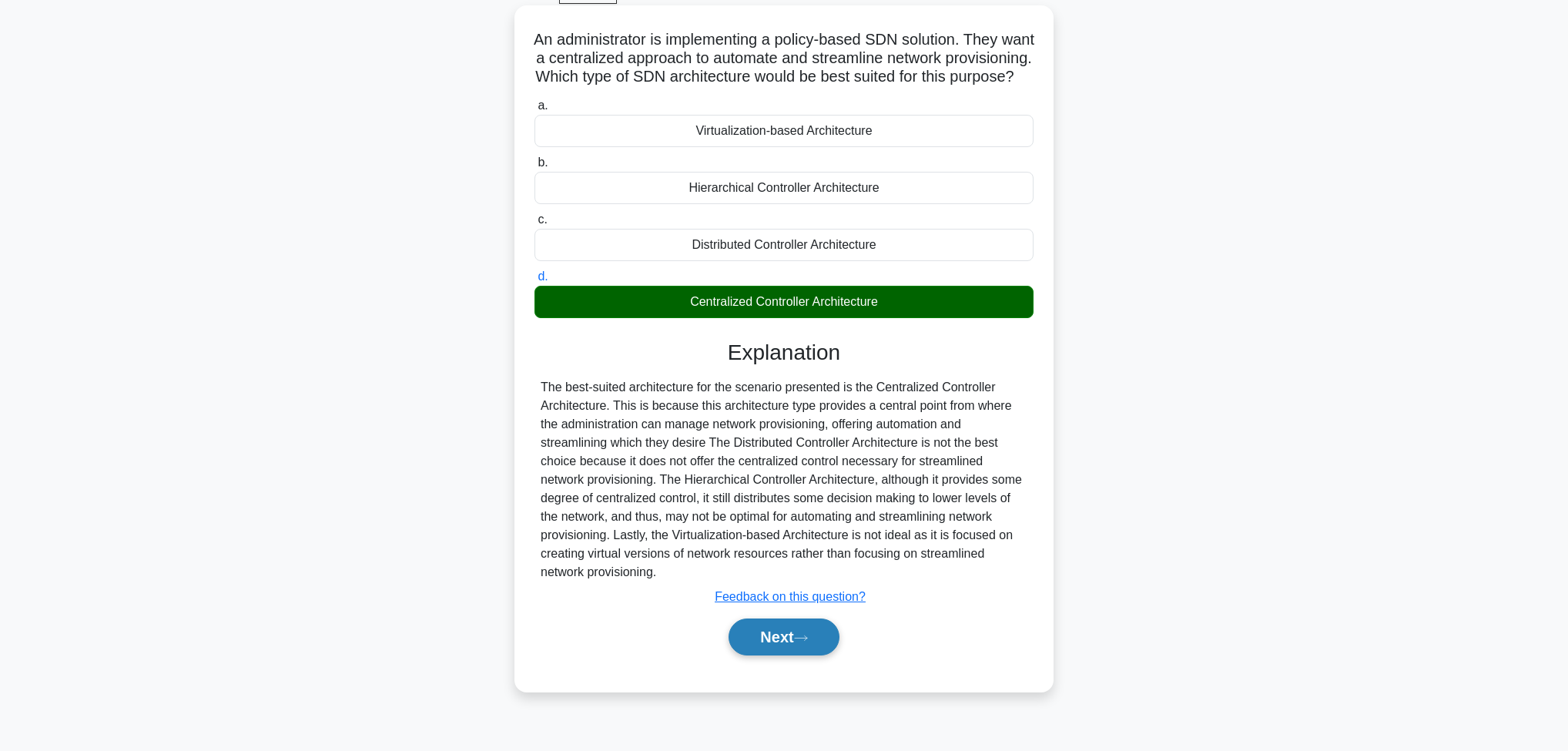
click at [784, 655] on button "Next" at bounding box center [784, 636] width 110 height 37
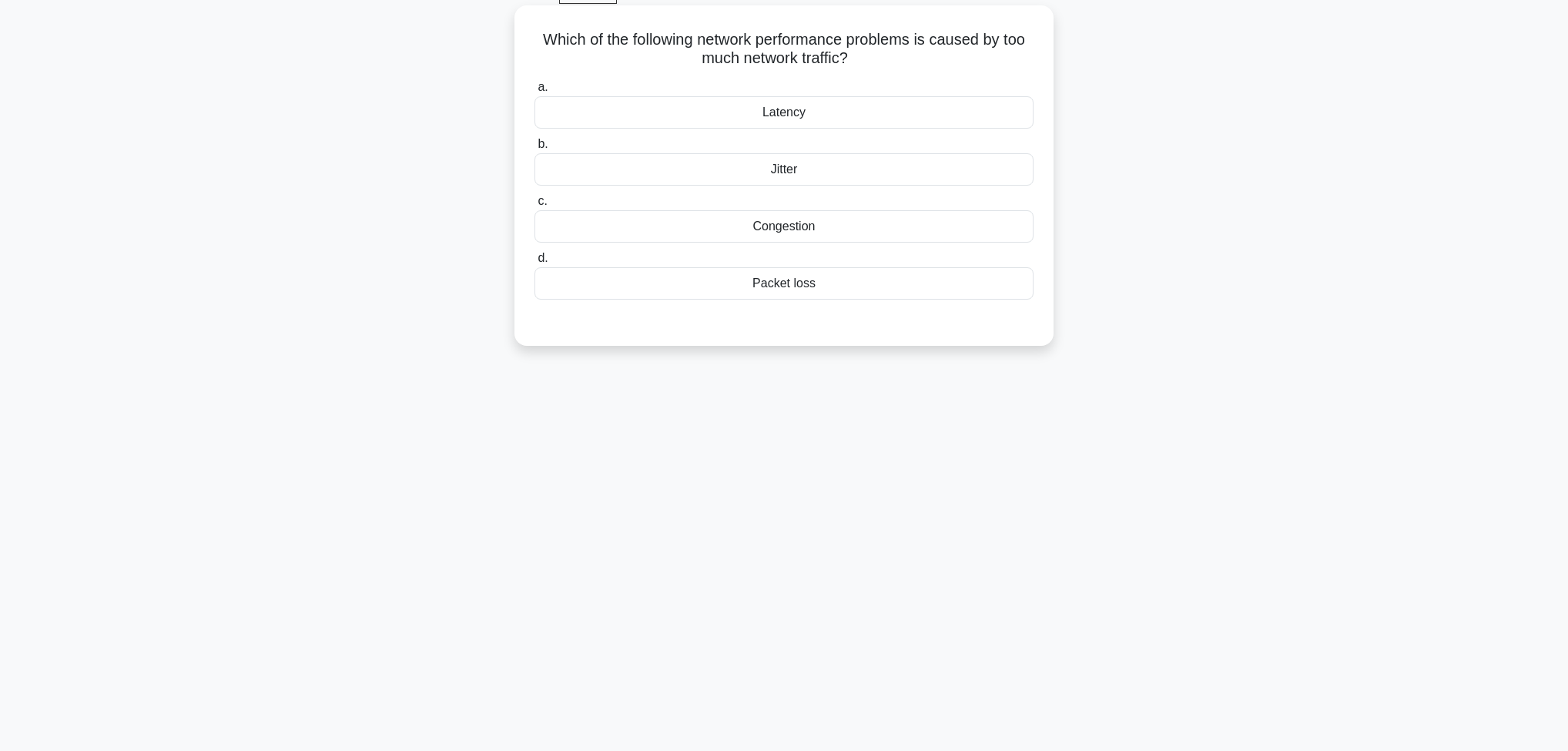
click at [799, 232] on div "Congestion" at bounding box center [784, 227] width 499 height 33
click at [535, 206] on input "c. Congestion" at bounding box center [535, 201] width 0 height 10
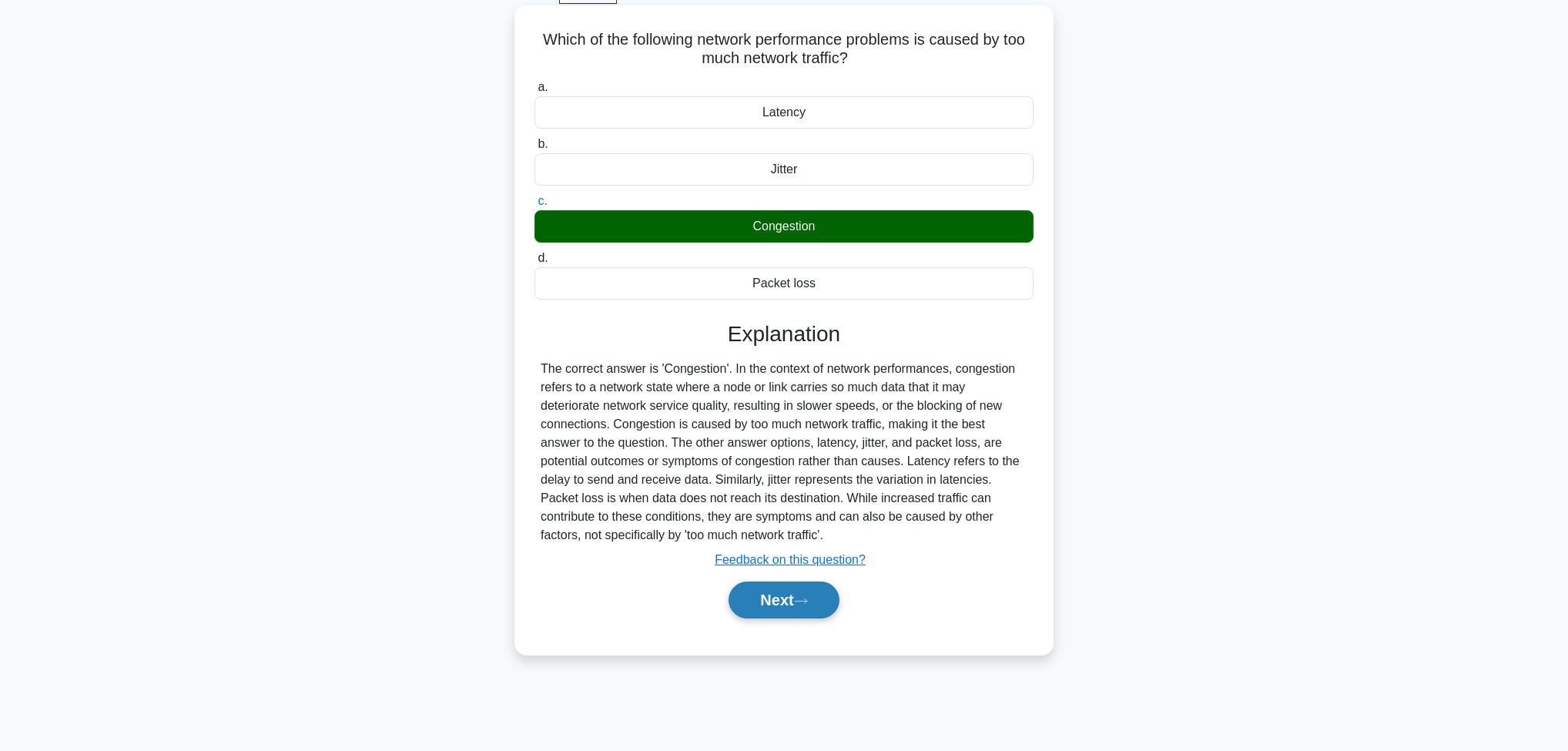
click at [804, 601] on icon at bounding box center [801, 601] width 14 height 8
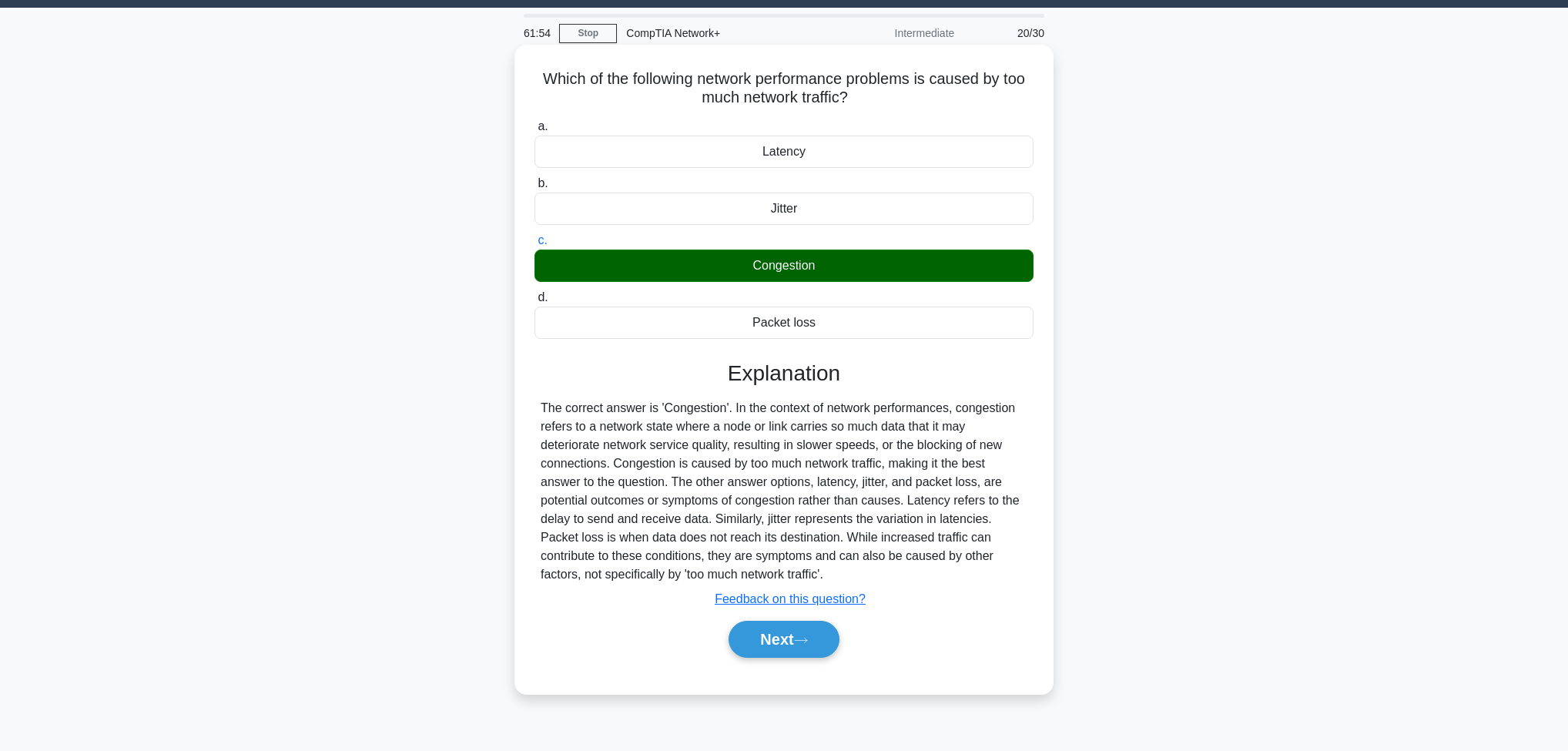
scroll to position [0, 0]
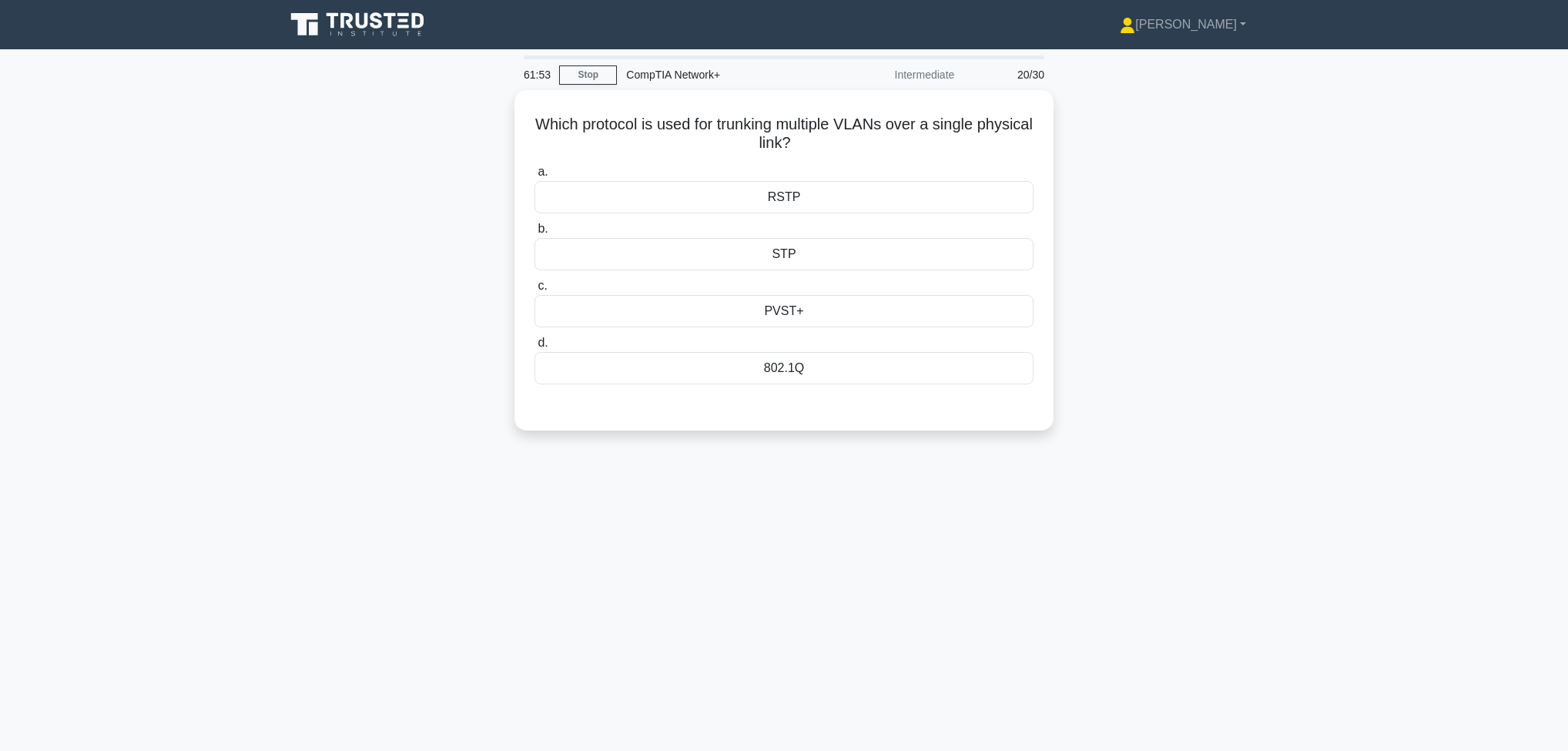
click at [786, 680] on div "61:53 Stop CompTIA Network+ Intermediate 20/30 Which protocol is used for trunk…" at bounding box center [784, 441] width 1017 height 771
click at [798, 312] on div "PVST+" at bounding box center [784, 308] width 499 height 33
click at [535, 287] on input "c. PVST+" at bounding box center [535, 282] width 0 height 10
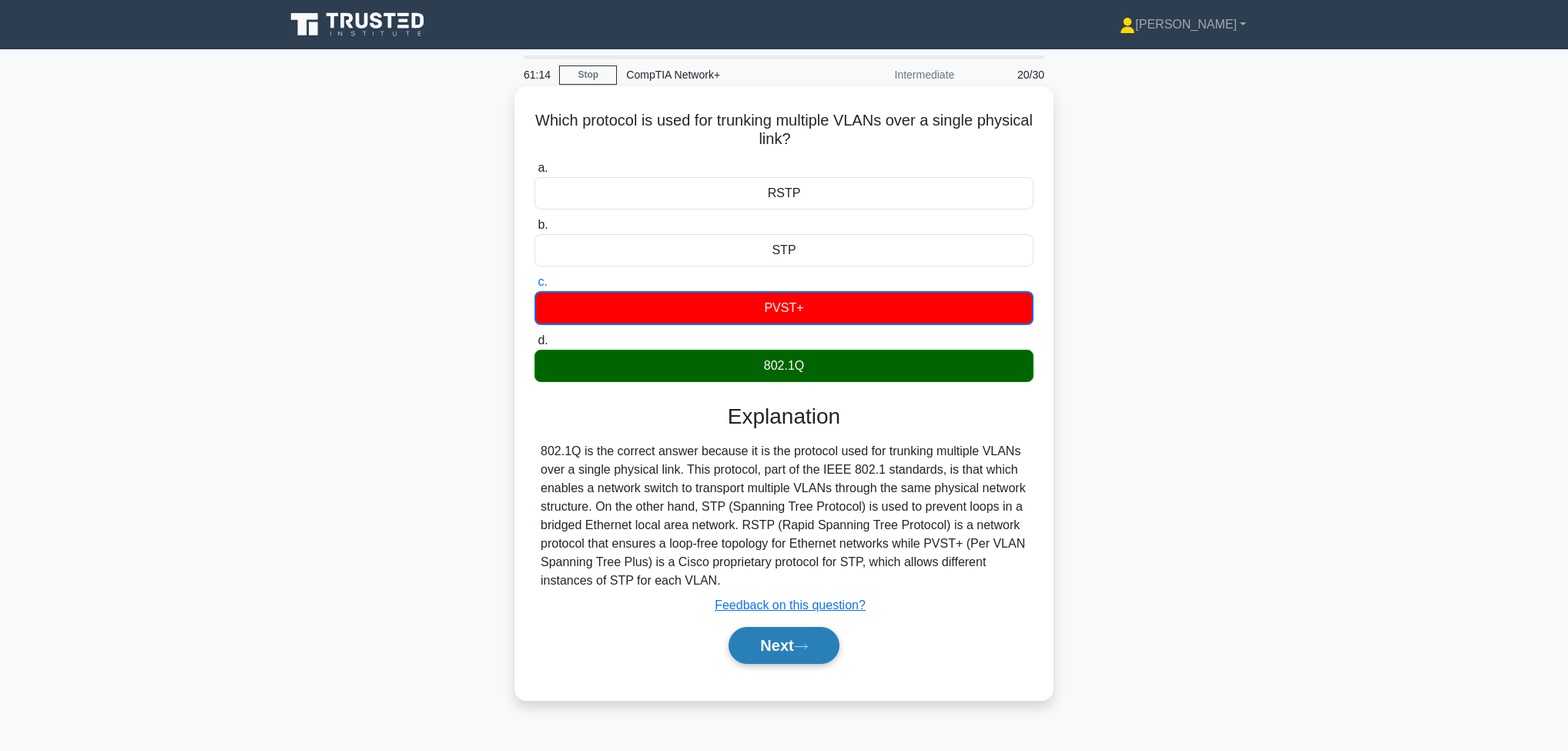
click at [775, 641] on button "Next" at bounding box center [784, 645] width 110 height 37
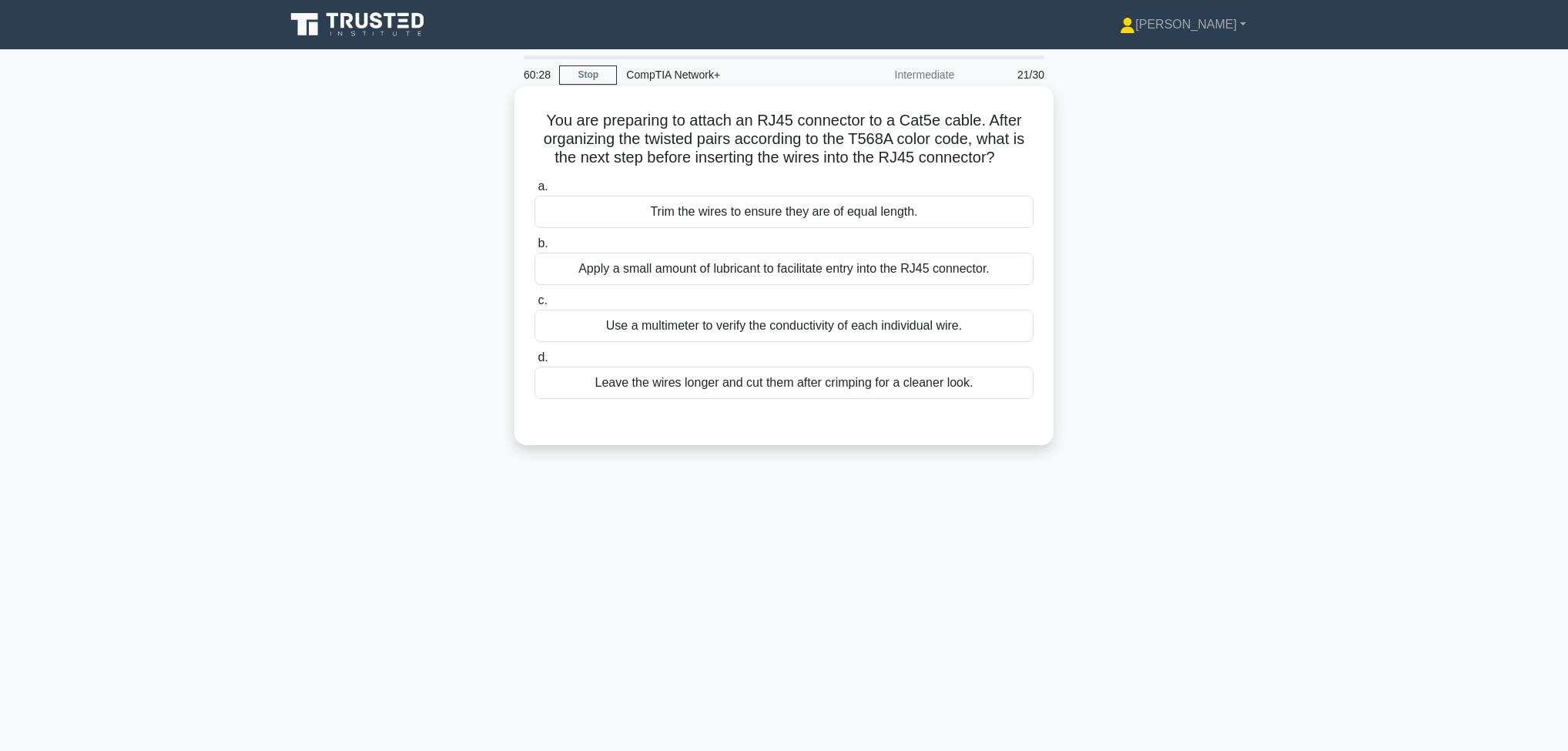
click at [764, 218] on div "Trim the wires to ensure they are of equal length." at bounding box center [784, 212] width 499 height 33
click at [535, 191] on input "a. Trim the wires to ensure they are of equal length." at bounding box center [535, 187] width 0 height 10
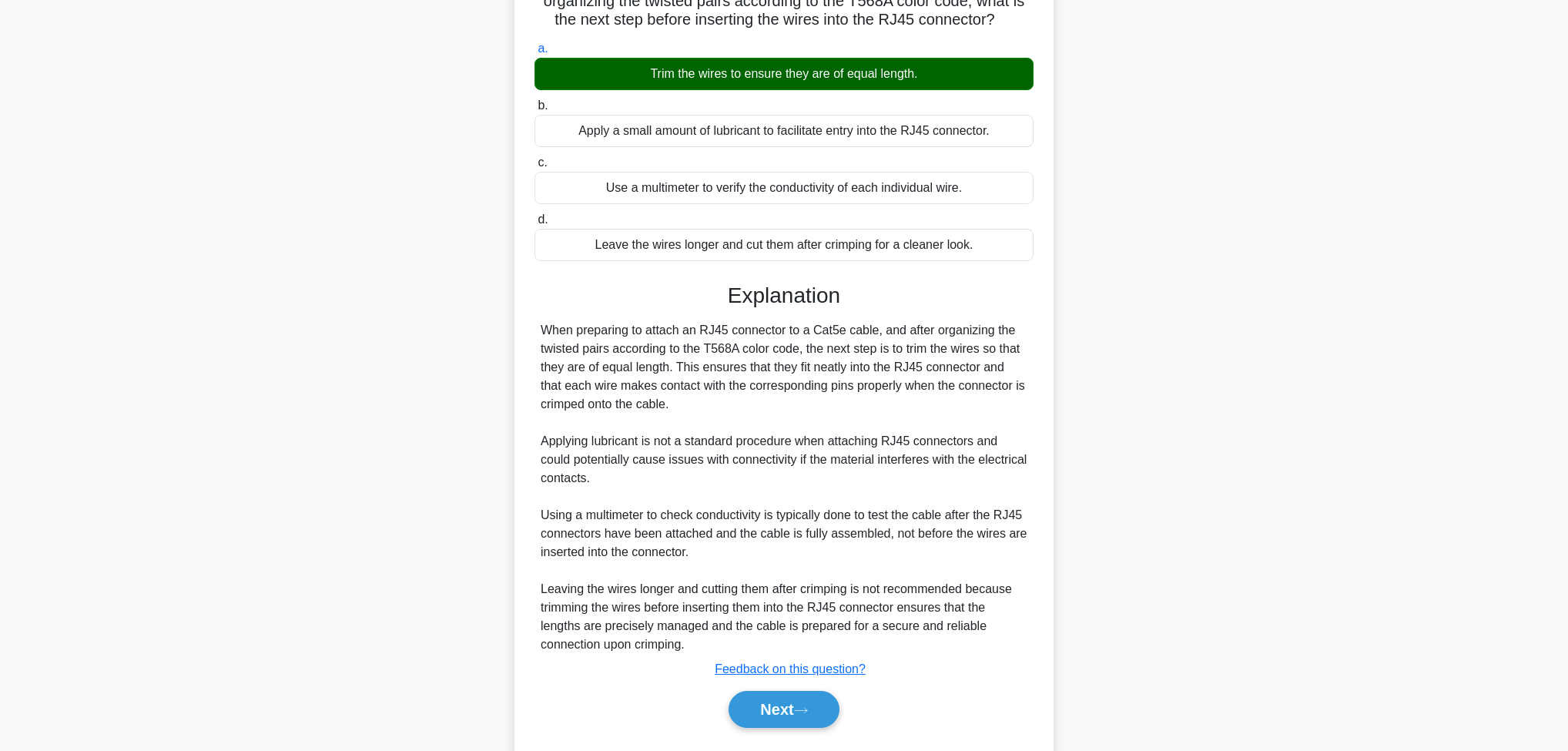
scroll to position [178, 0]
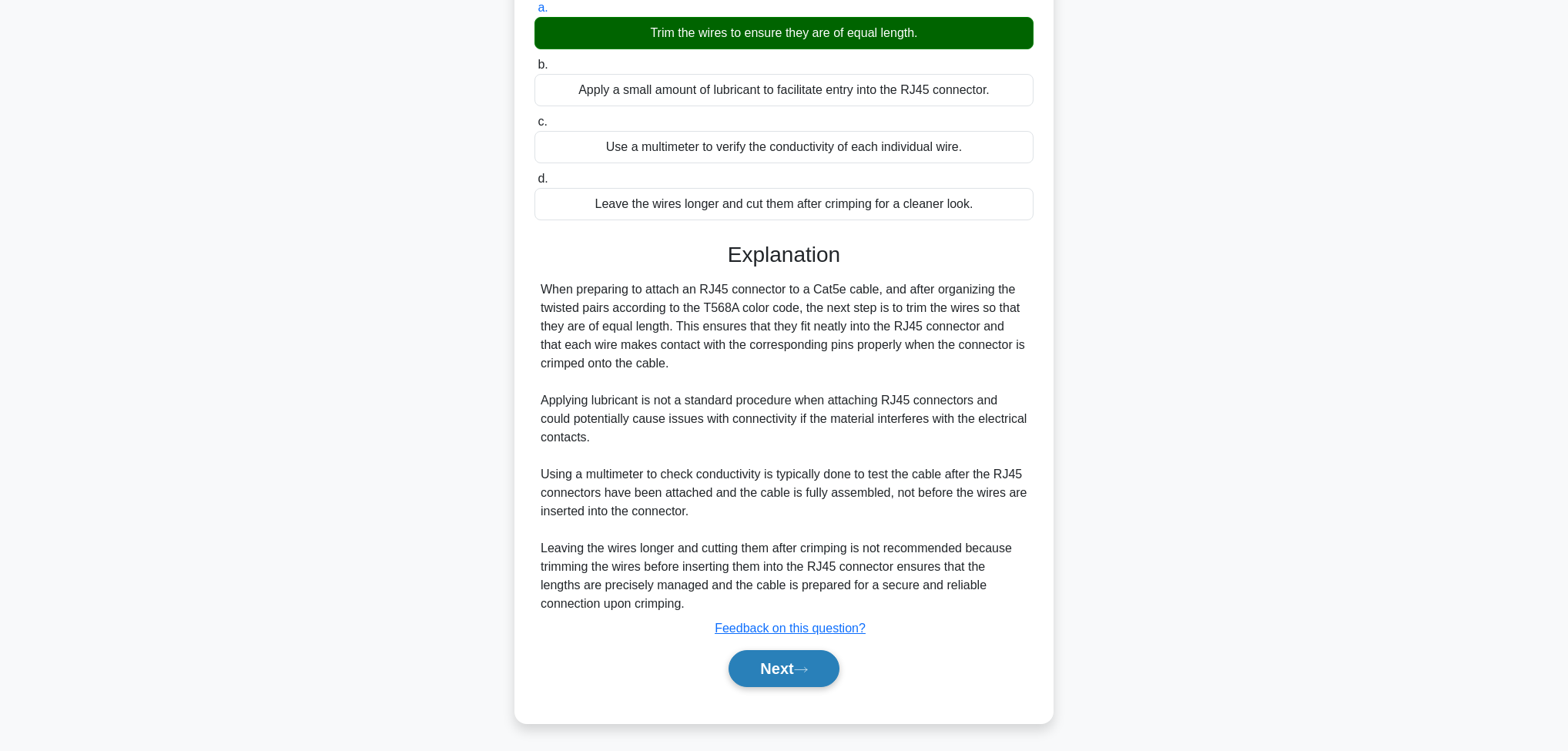
click at [795, 670] on button "Next" at bounding box center [784, 668] width 110 height 37
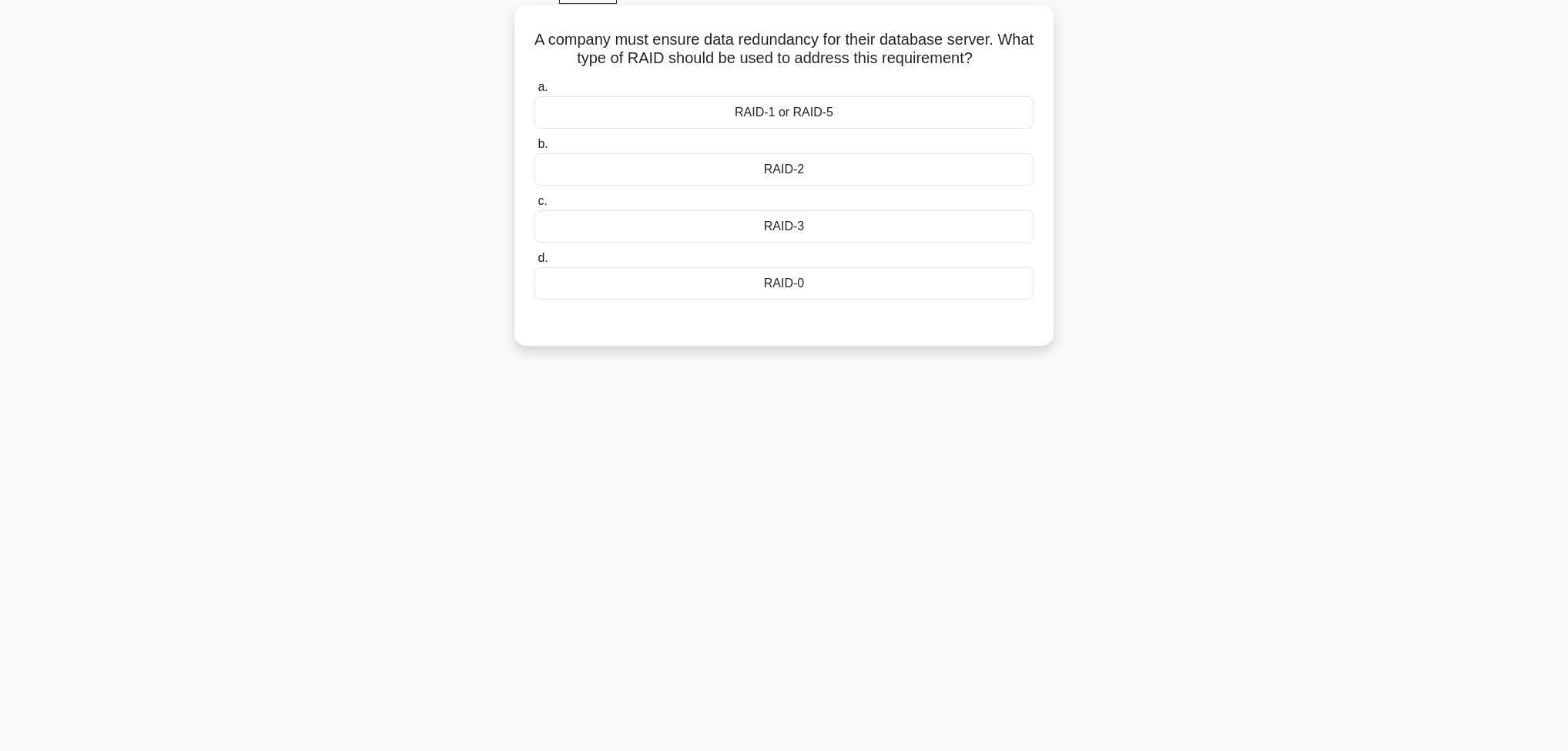
scroll to position [20, 0]
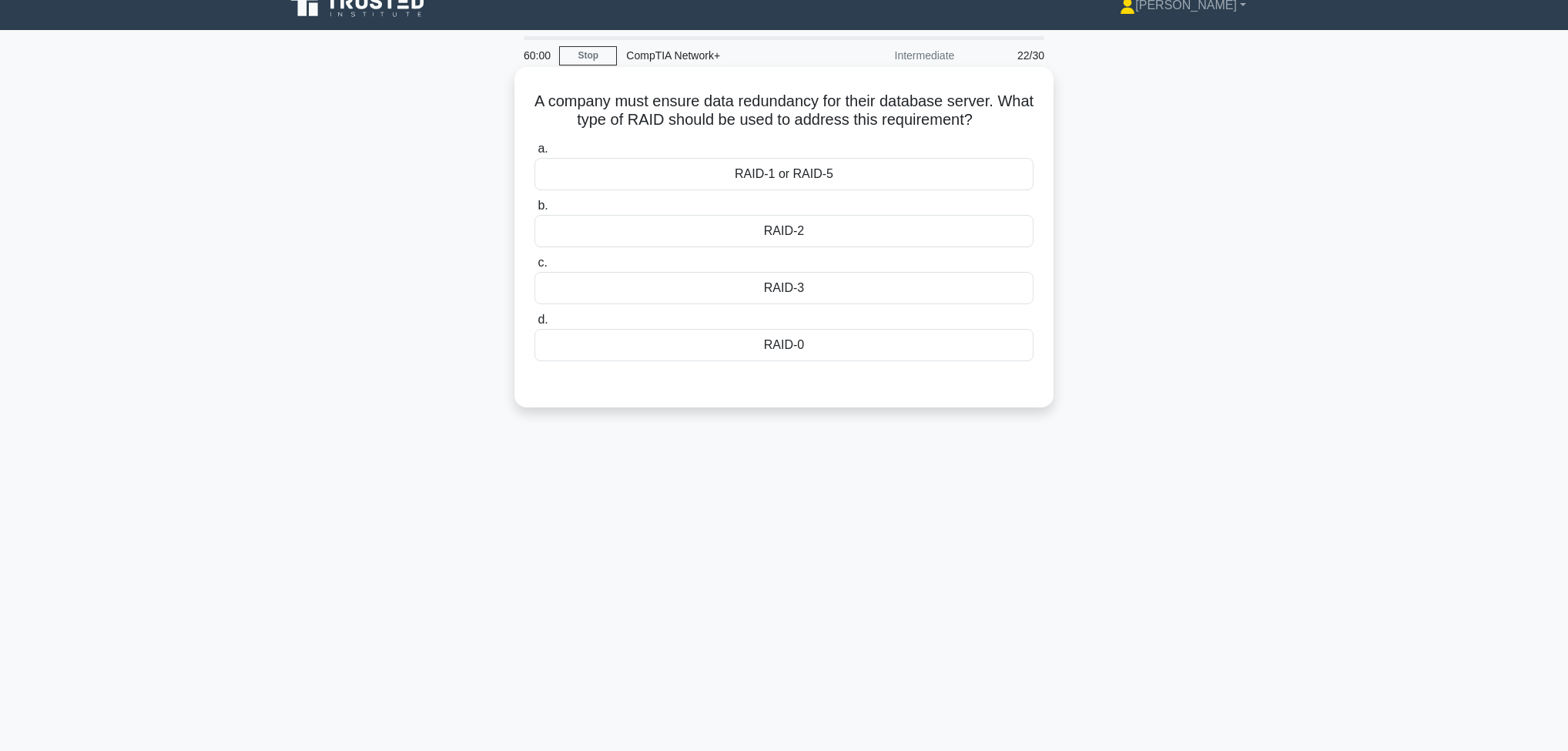
click at [857, 295] on div "RAID-3" at bounding box center [784, 288] width 499 height 33
click at [535, 268] on input "c. RAID-3" at bounding box center [535, 263] width 0 height 10
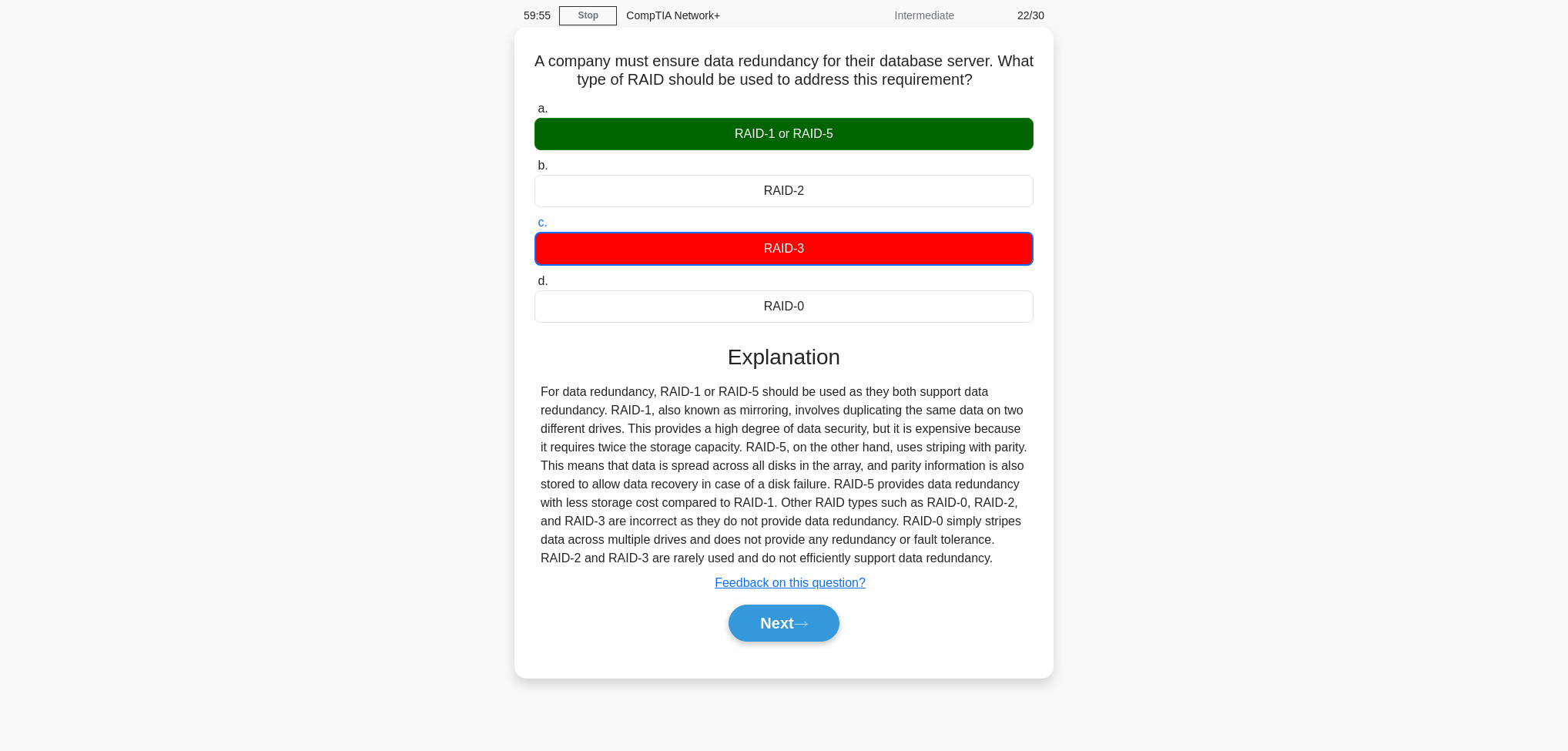
scroll to position [81, 0]
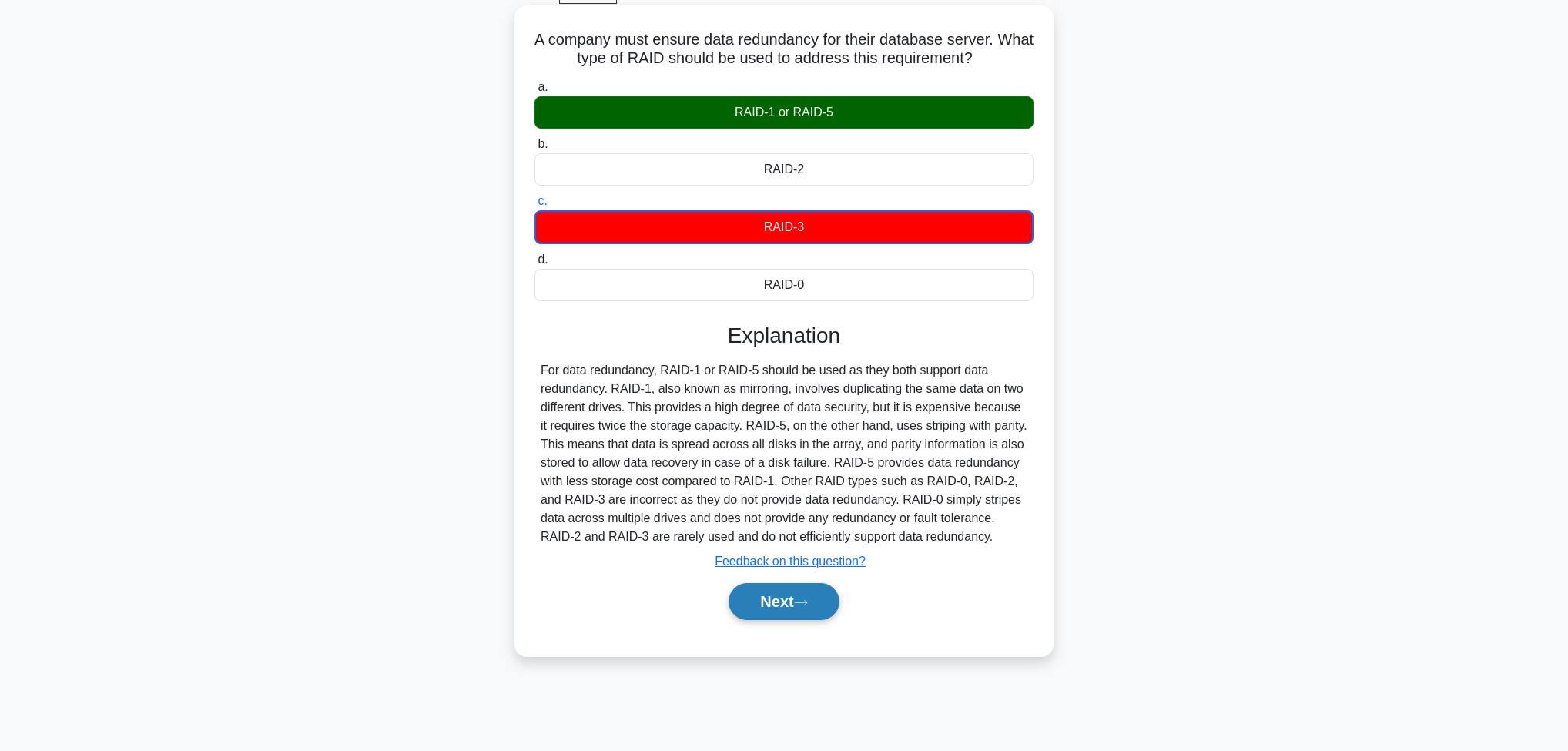
click at [799, 595] on button "Next" at bounding box center [784, 601] width 110 height 37
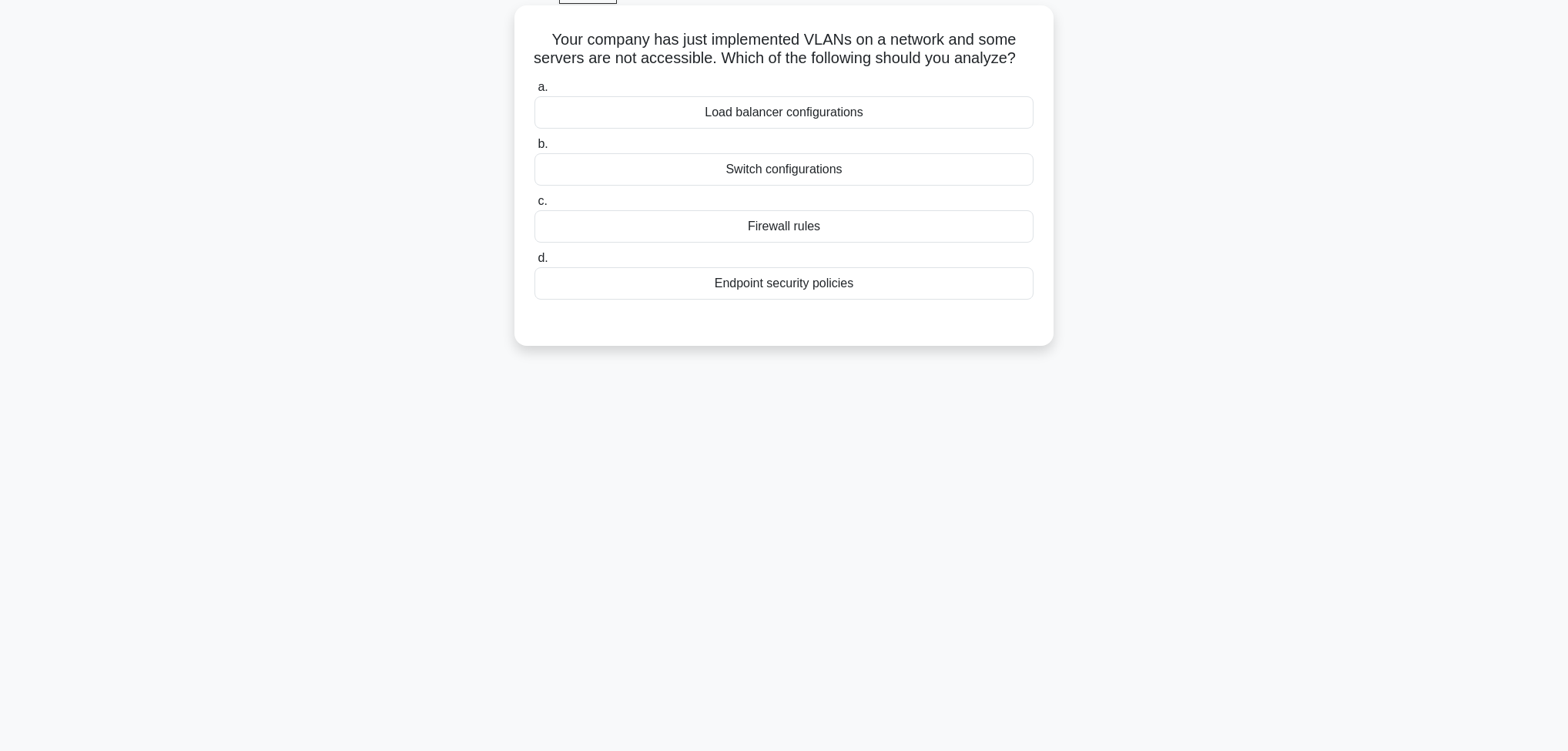
click at [886, 186] on div "Switch configurations" at bounding box center [784, 169] width 499 height 33
click at [535, 150] on input "b. Switch configurations" at bounding box center [535, 144] width 0 height 10
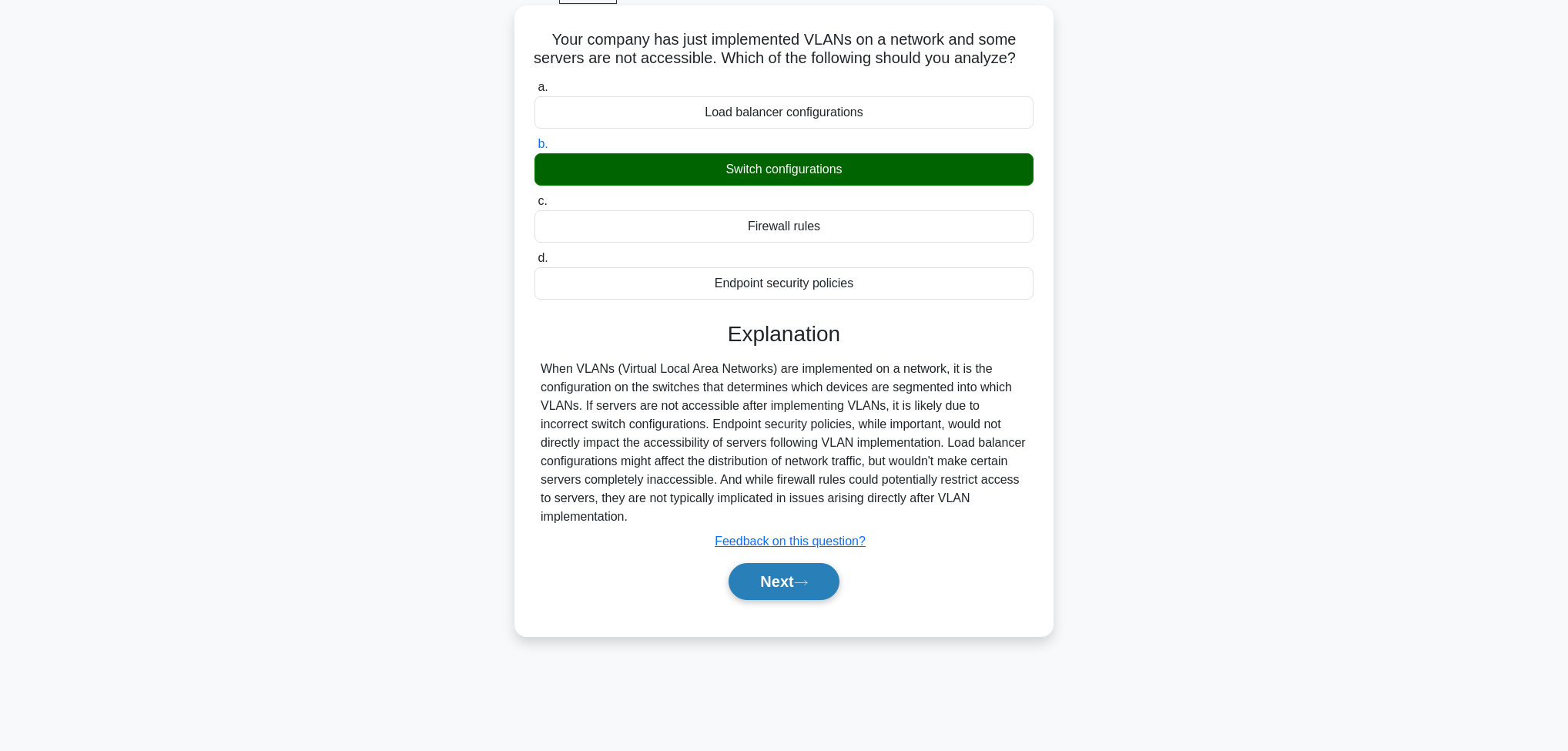
click at [816, 596] on button "Next" at bounding box center [784, 581] width 110 height 37
click at [779, 595] on button "Next" at bounding box center [784, 581] width 110 height 37
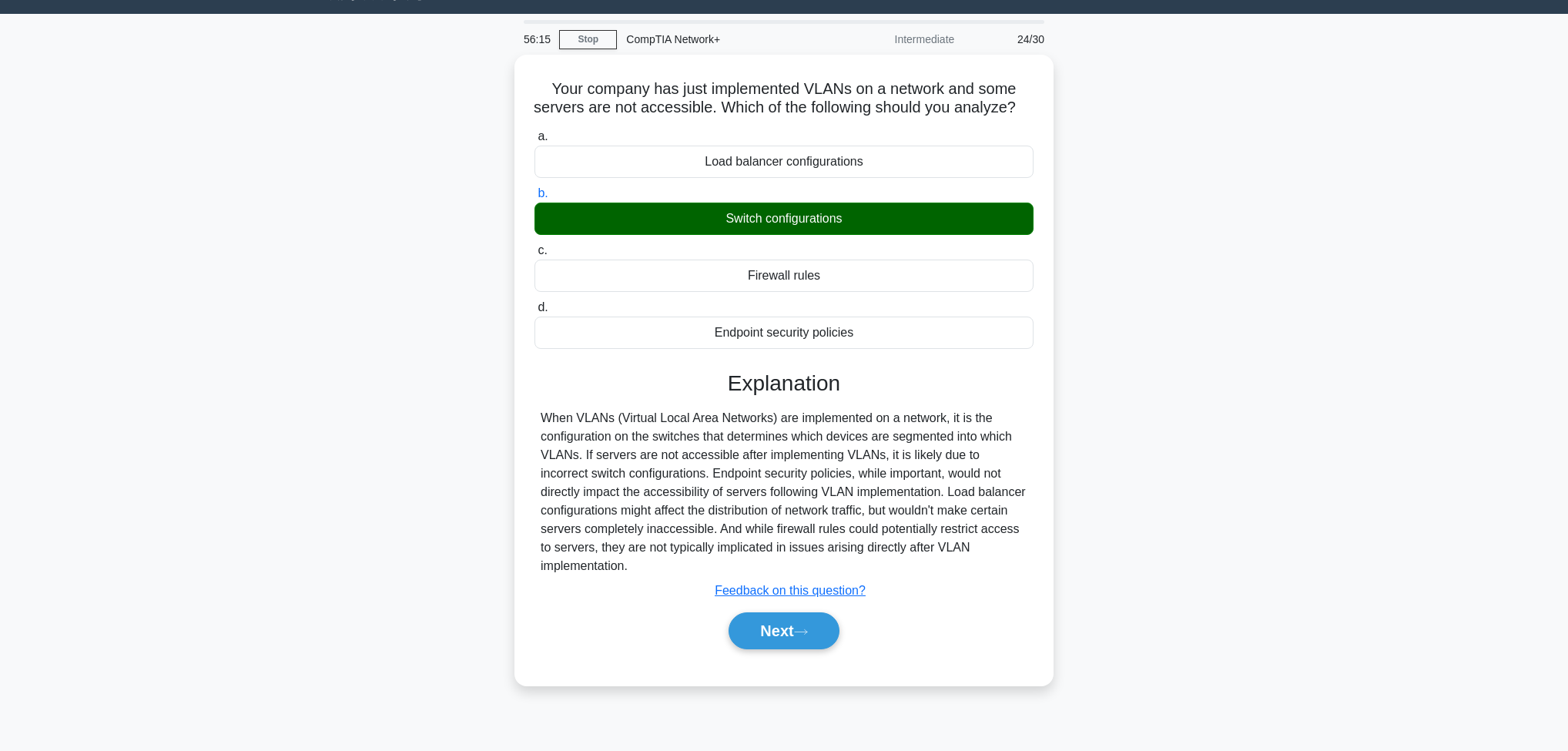
scroll to position [0, 0]
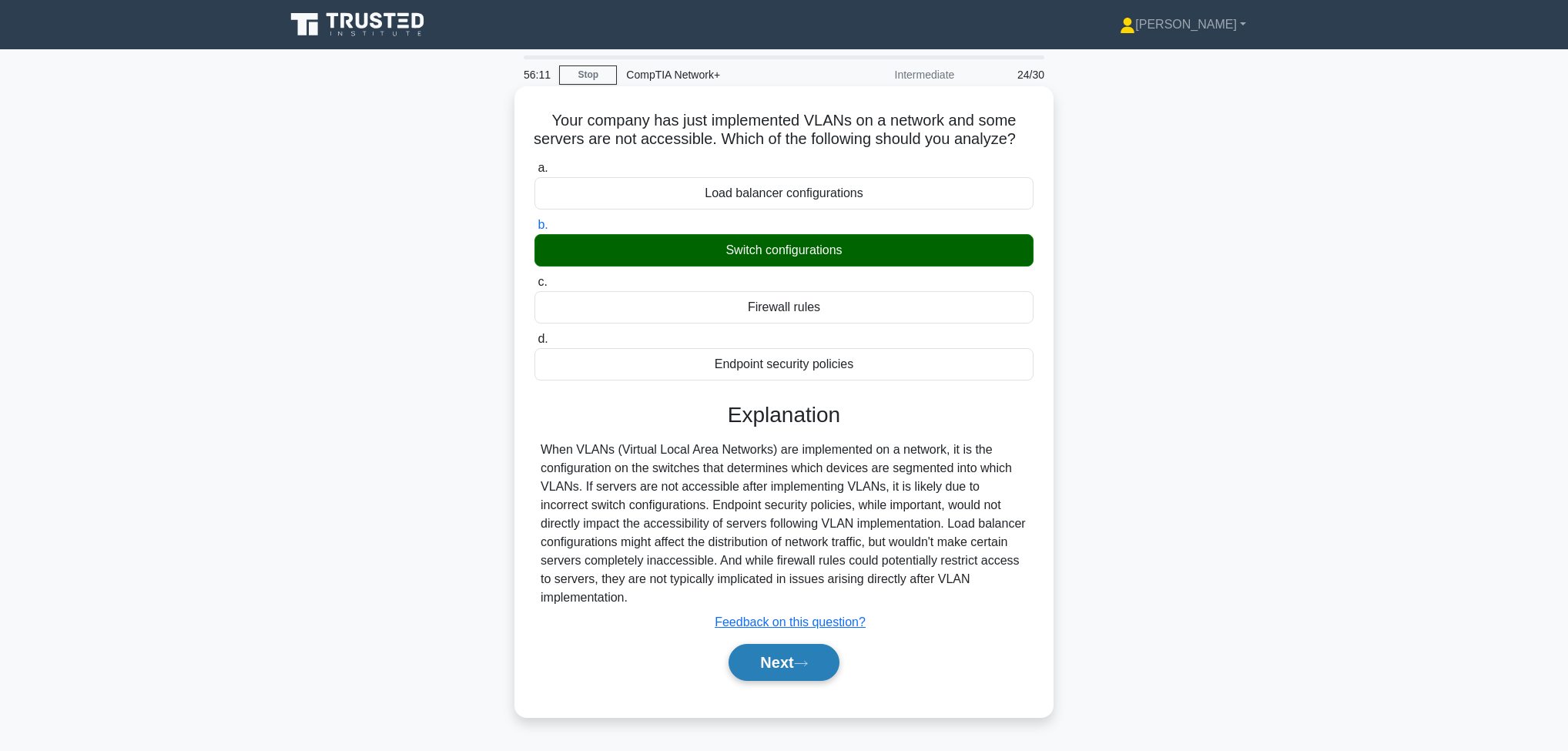
click at [788, 680] on button "Next" at bounding box center [784, 662] width 110 height 37
click at [792, 678] on button "Next" at bounding box center [784, 662] width 110 height 37
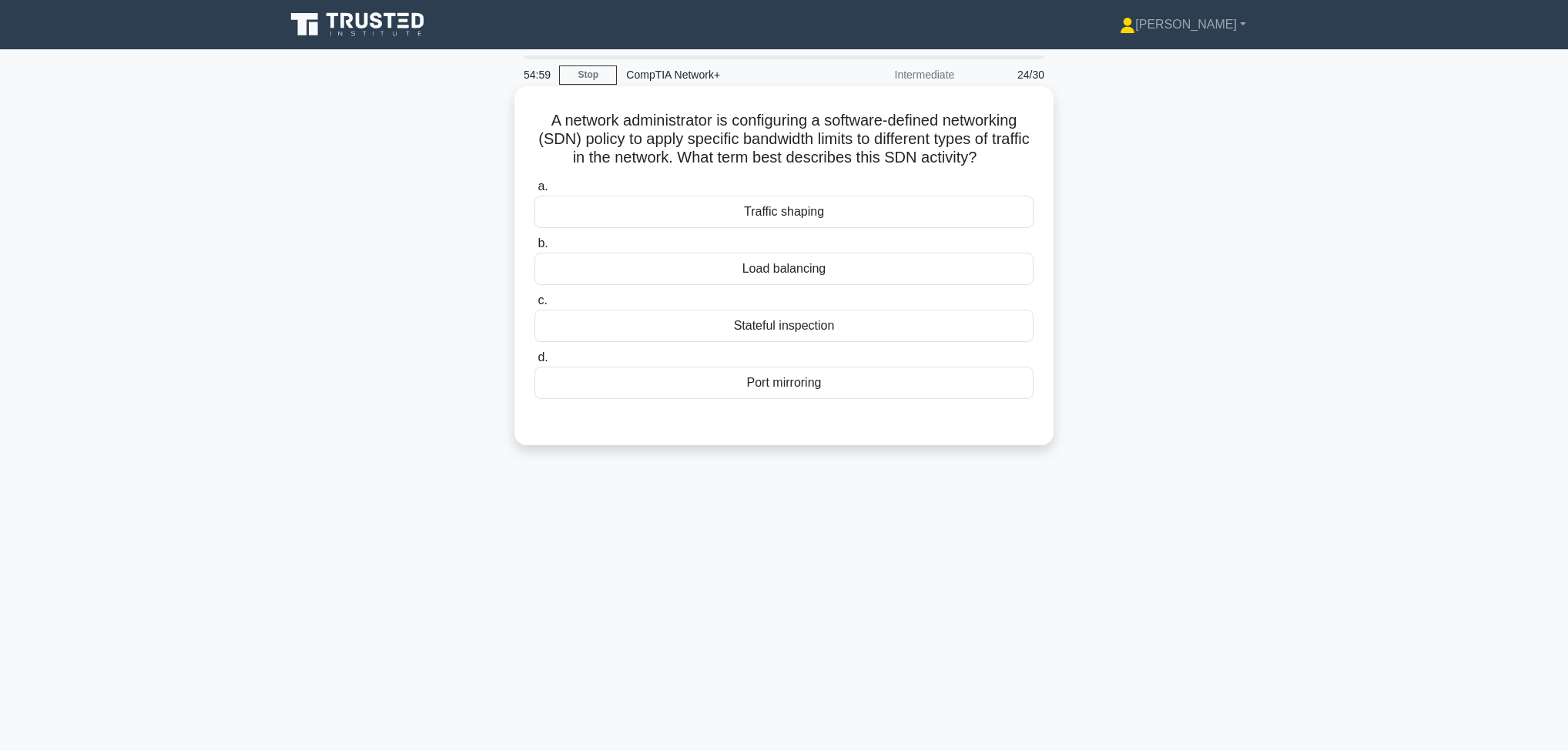
click at [914, 329] on div "Stateful inspection" at bounding box center [784, 326] width 499 height 33
click at [535, 306] on input "c. Stateful inspection" at bounding box center [535, 301] width 0 height 10
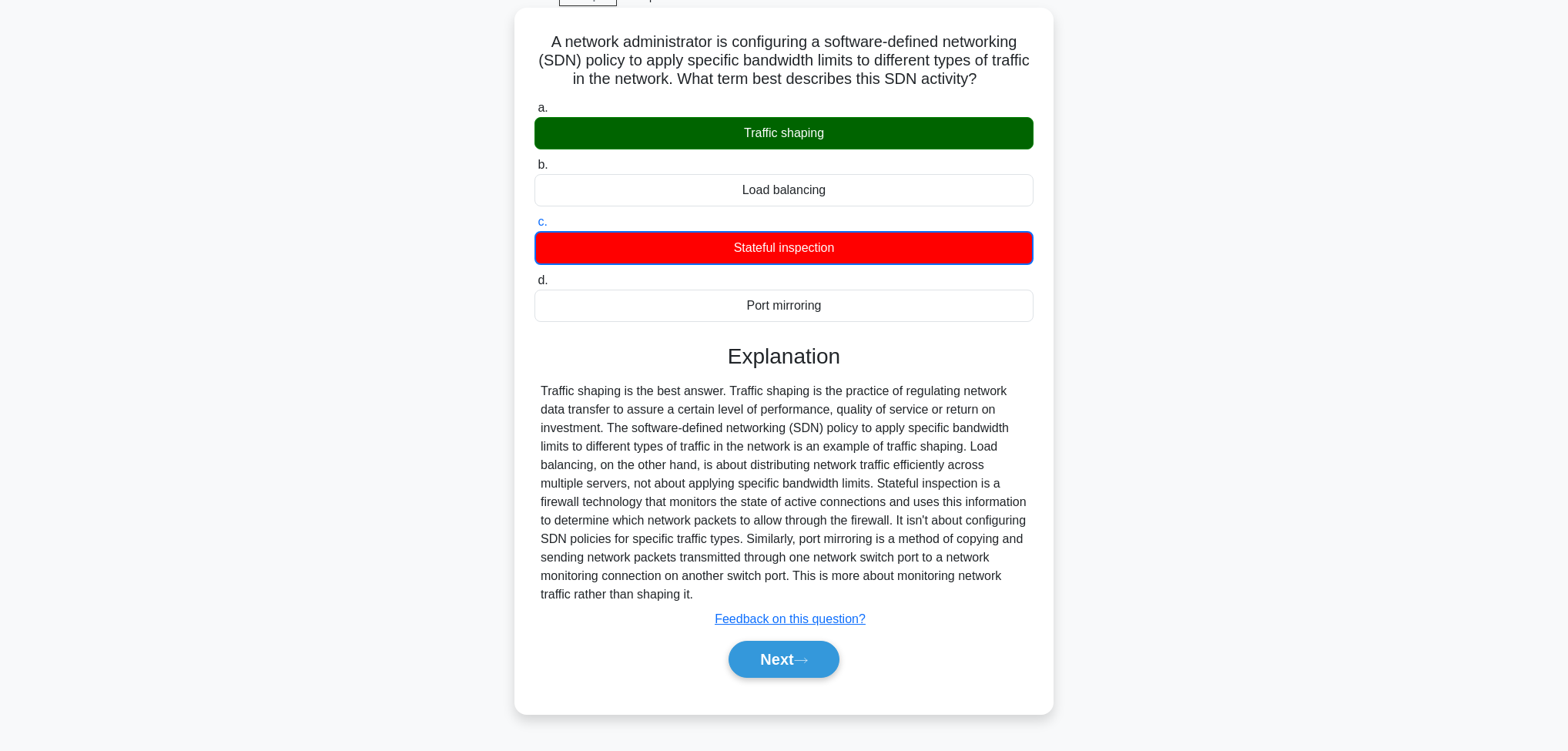
scroll to position [81, 0]
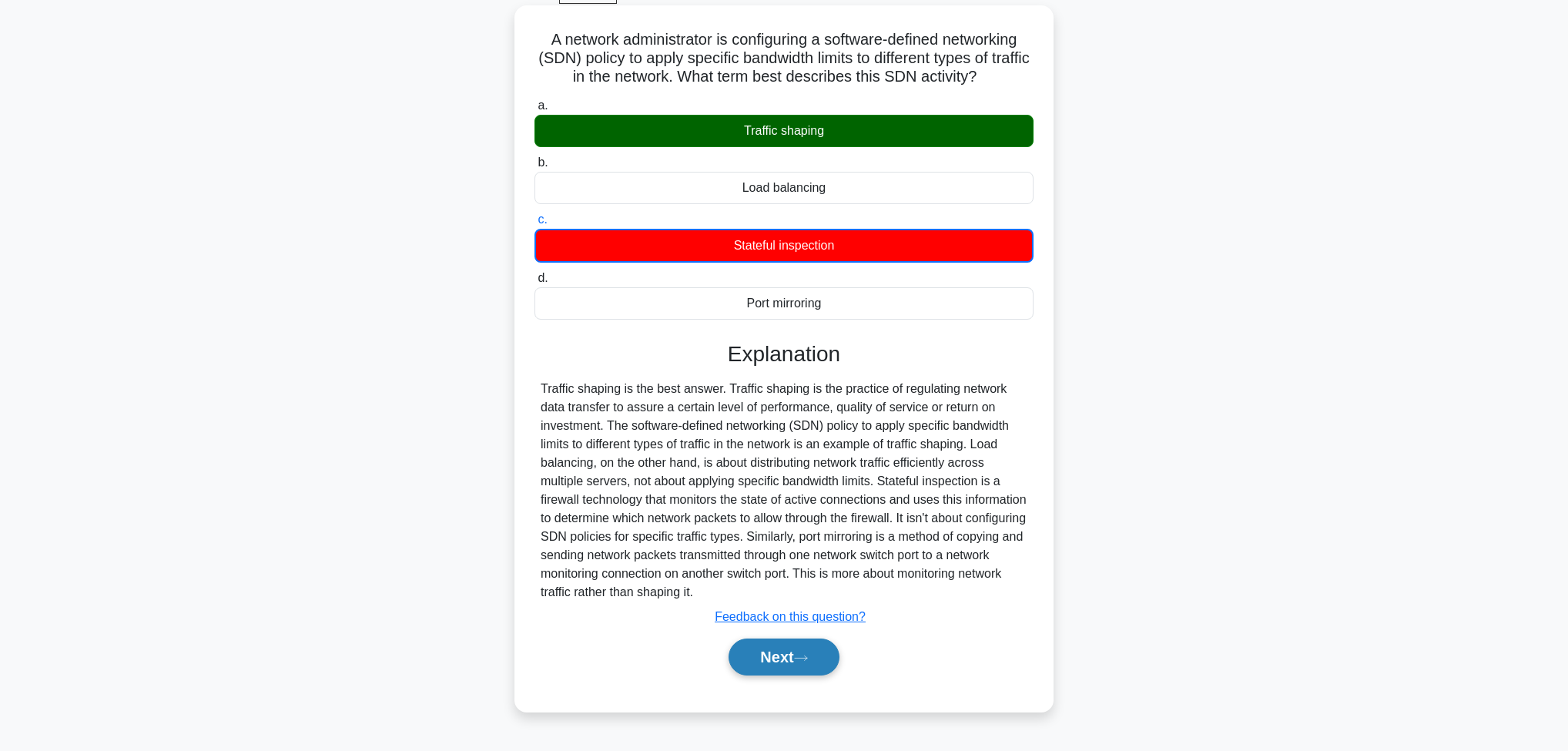
click at [791, 666] on button "Next" at bounding box center [784, 657] width 110 height 37
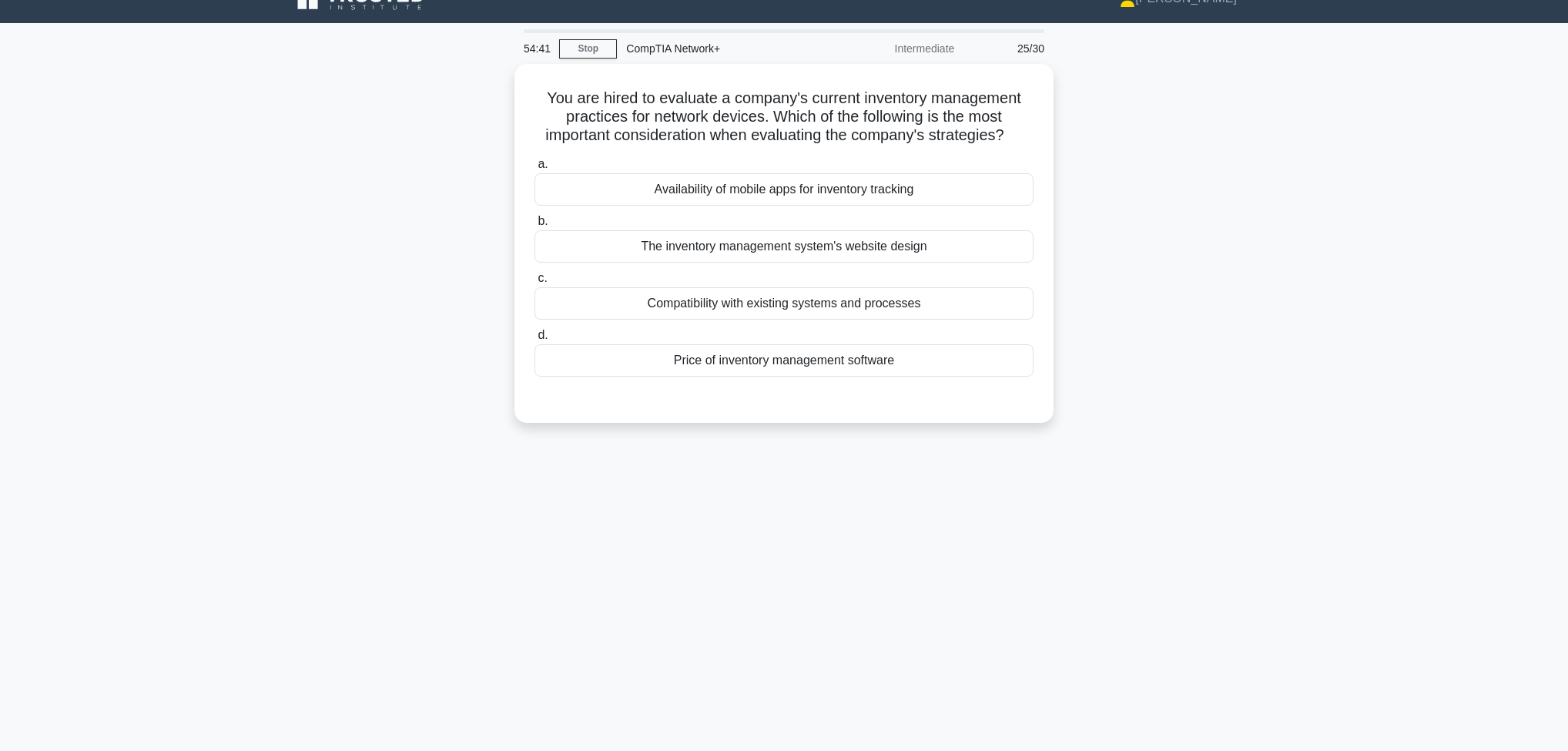
scroll to position [0, 0]
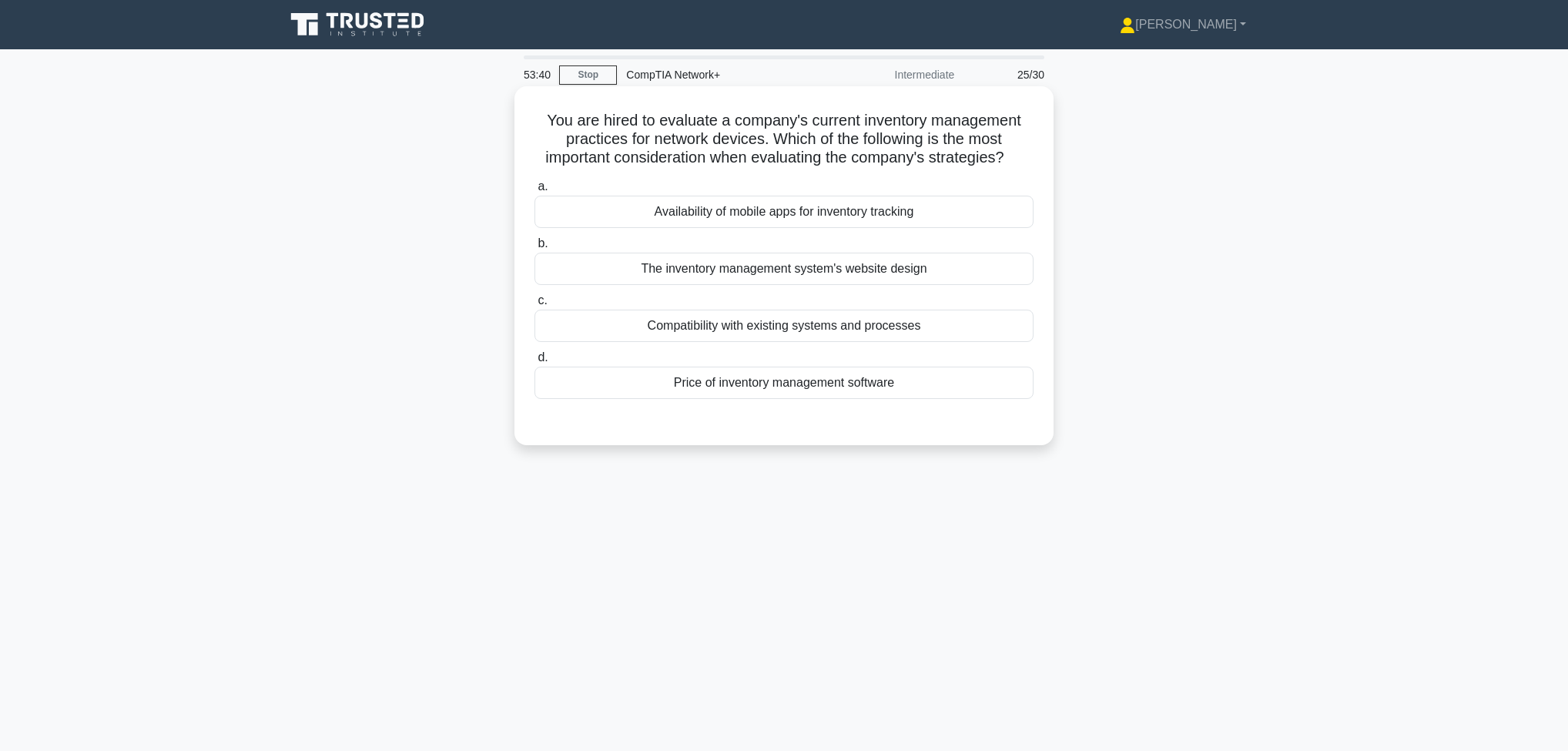
click at [937, 332] on div "Compatibility with existing systems and processes" at bounding box center [784, 326] width 499 height 33
click at [535, 306] on input "c. Compatibility with existing systems and processes" at bounding box center [535, 301] width 0 height 10
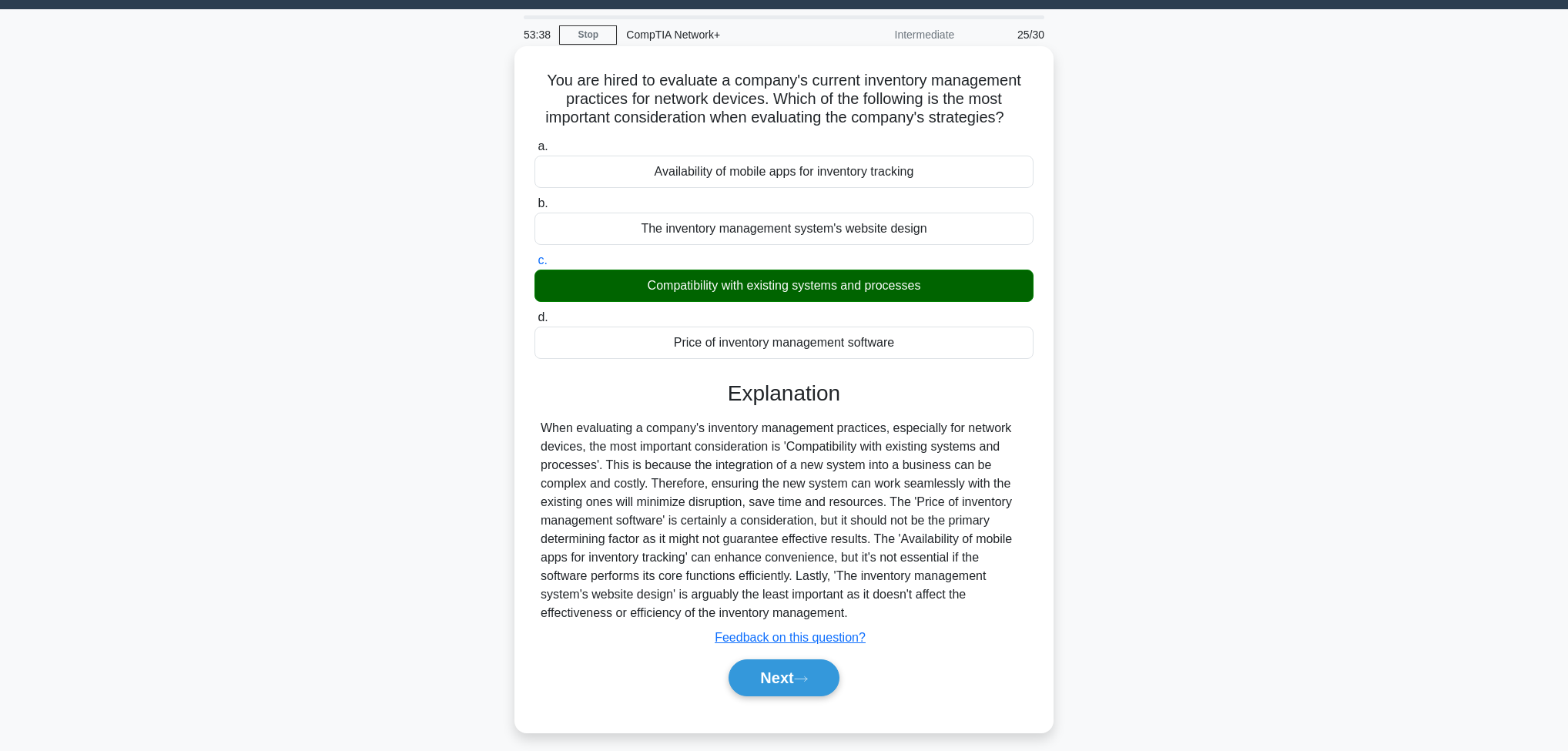
scroll to position [81, 0]
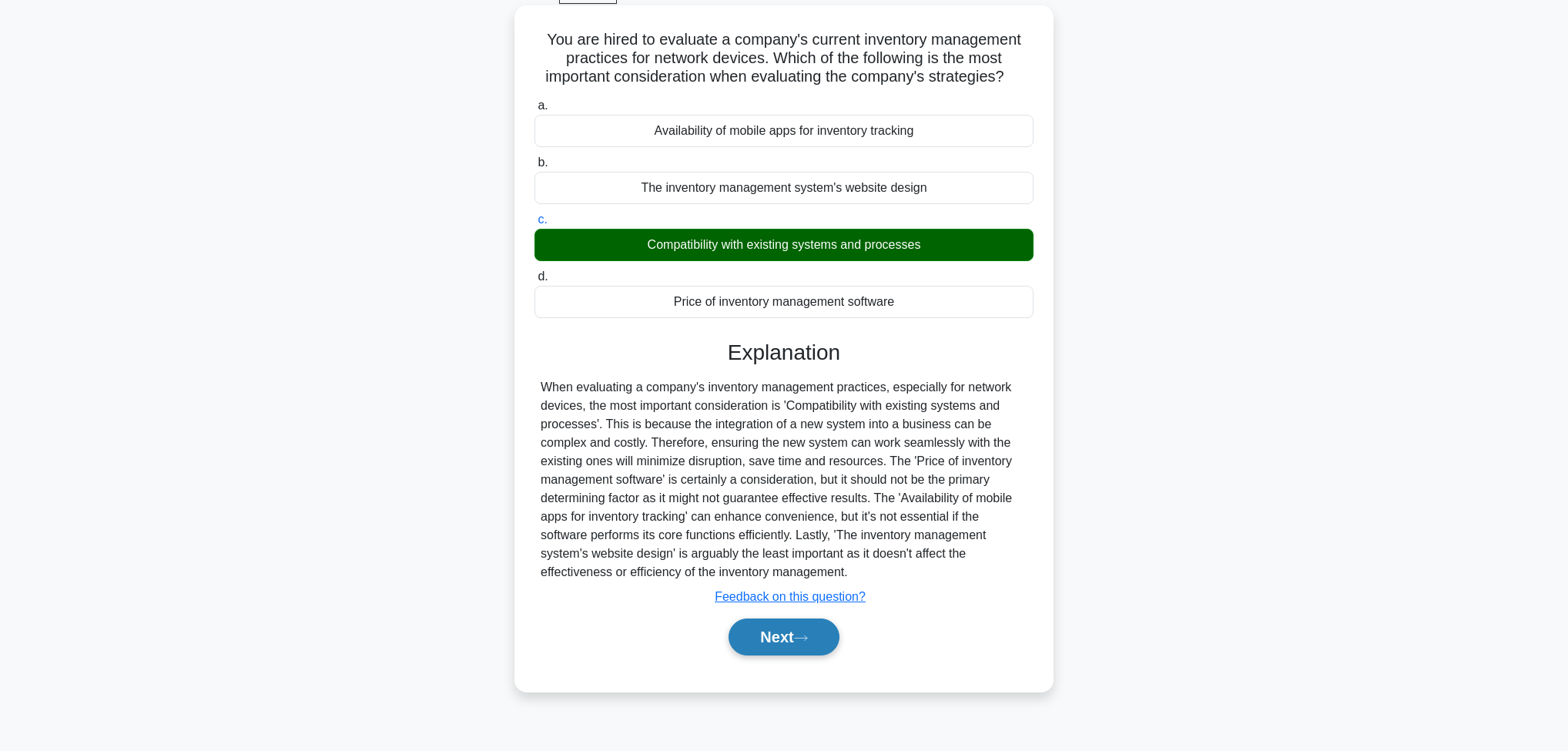
click at [799, 630] on button "Next" at bounding box center [784, 636] width 110 height 37
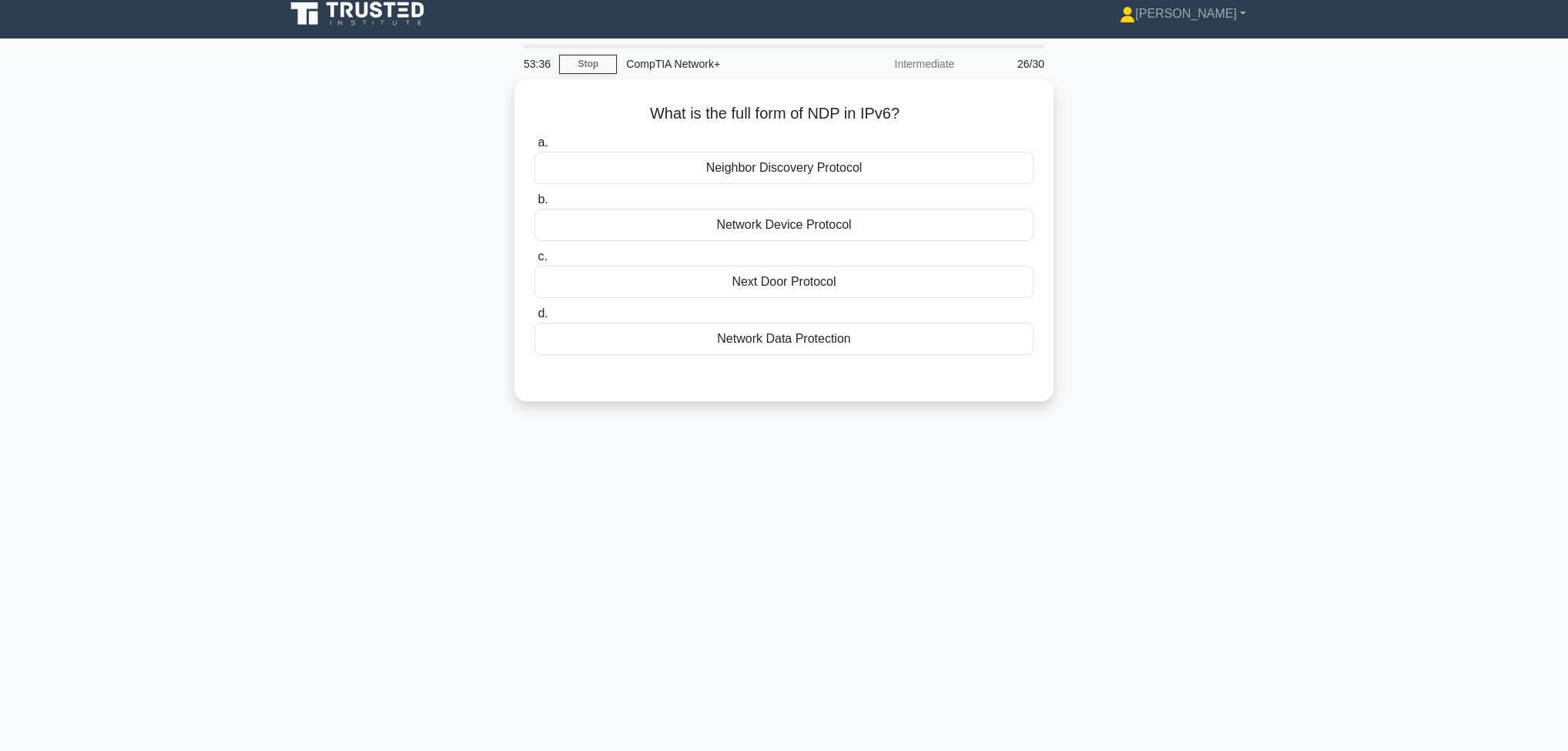
scroll to position [0, 0]
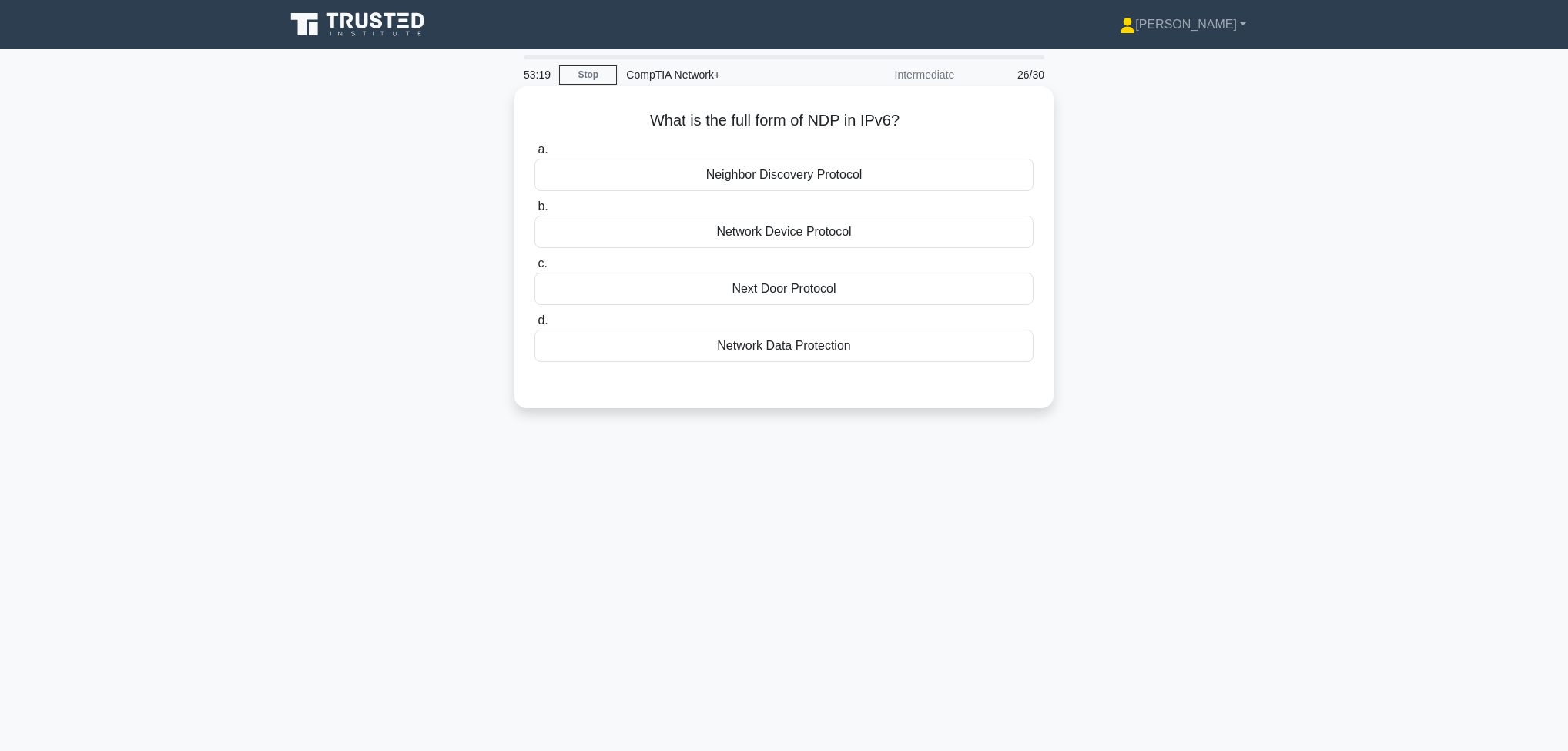
click at [883, 182] on div "Neighbor Discovery Protocol" at bounding box center [784, 175] width 499 height 33
click at [535, 155] on input "a. Neighbor Discovery Protocol" at bounding box center [535, 150] width 0 height 10
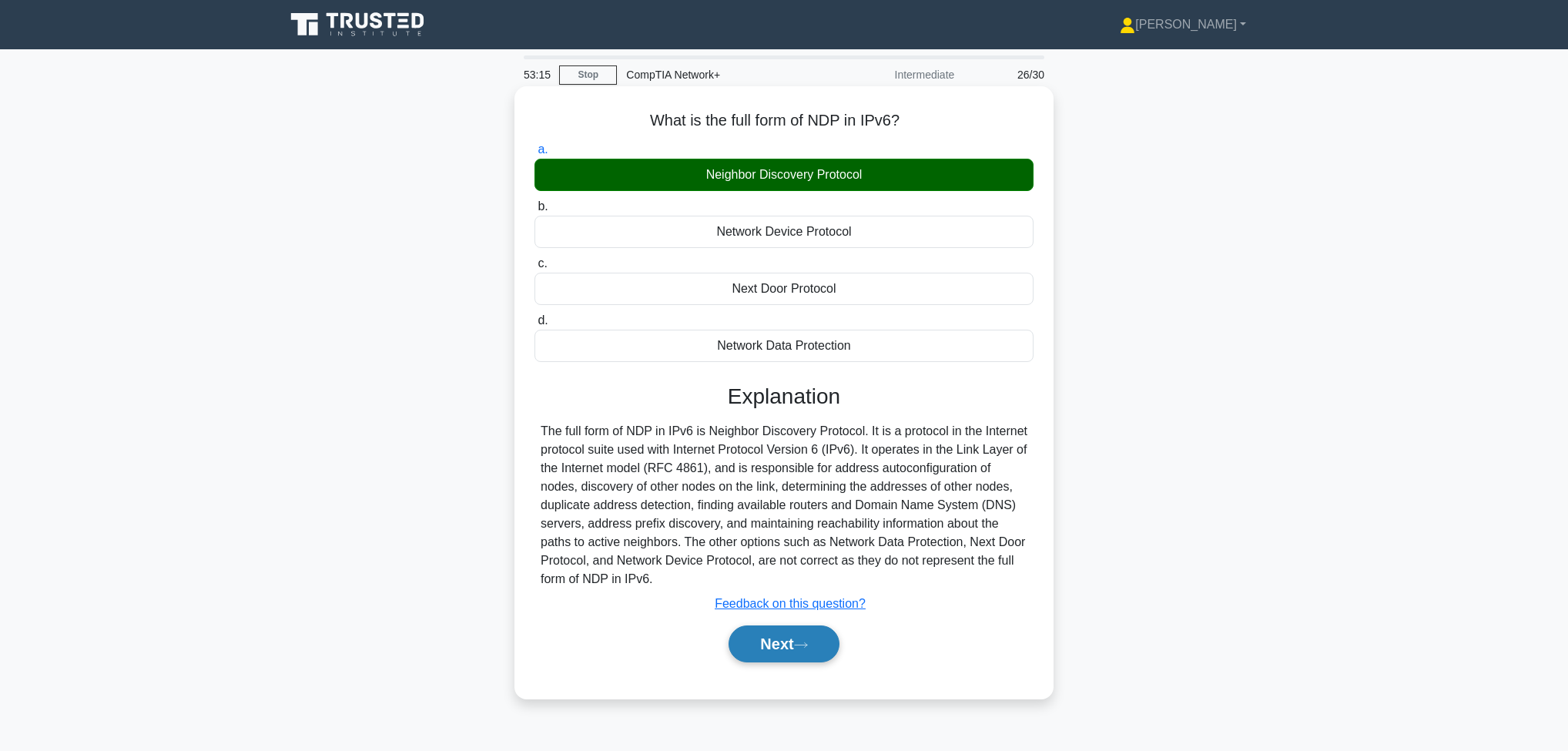
click at [798, 646] on button "Next" at bounding box center [784, 644] width 110 height 37
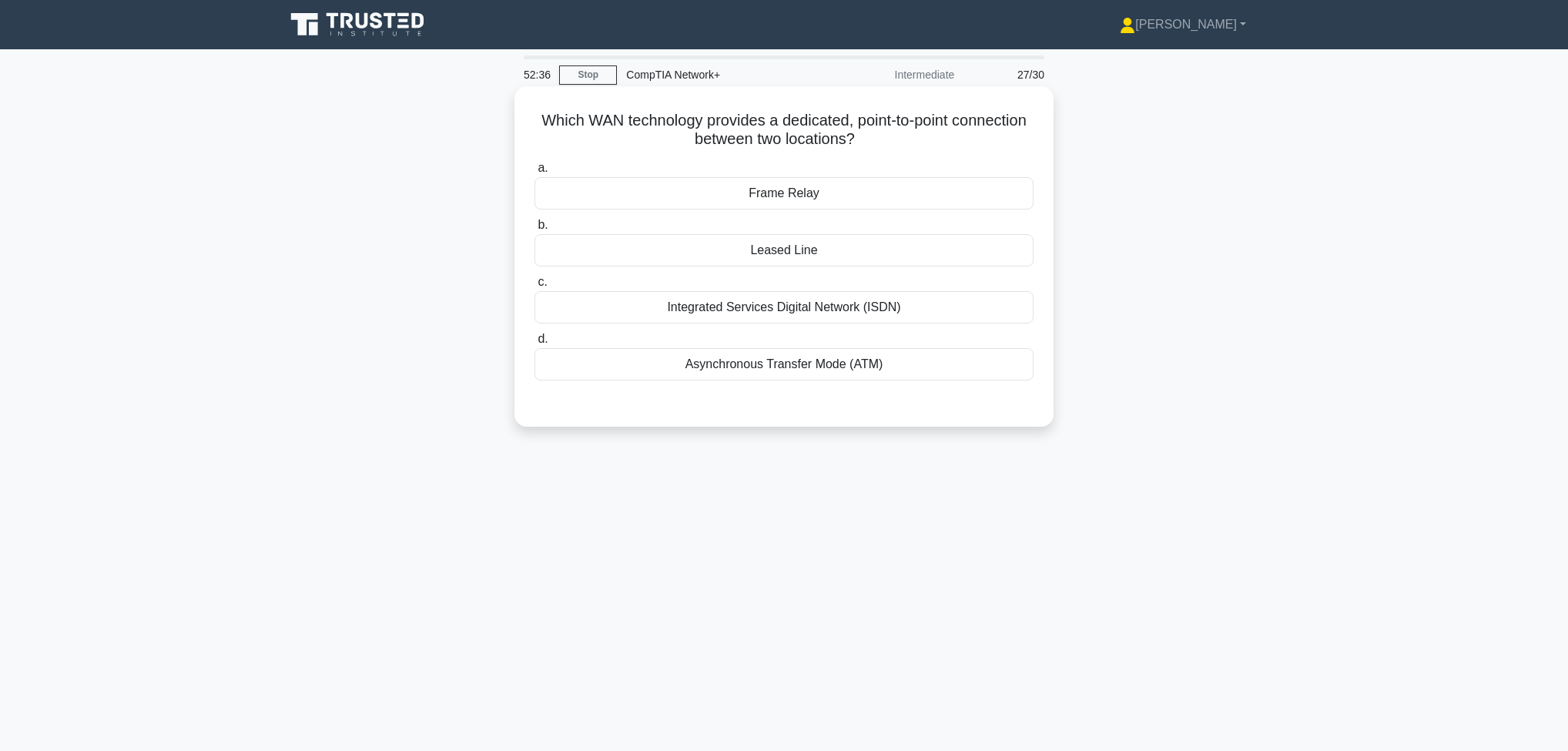
click at [946, 200] on div "Frame Relay" at bounding box center [784, 194] width 499 height 33
click at [535, 173] on input "a. Frame Relay" at bounding box center [535, 169] width 0 height 10
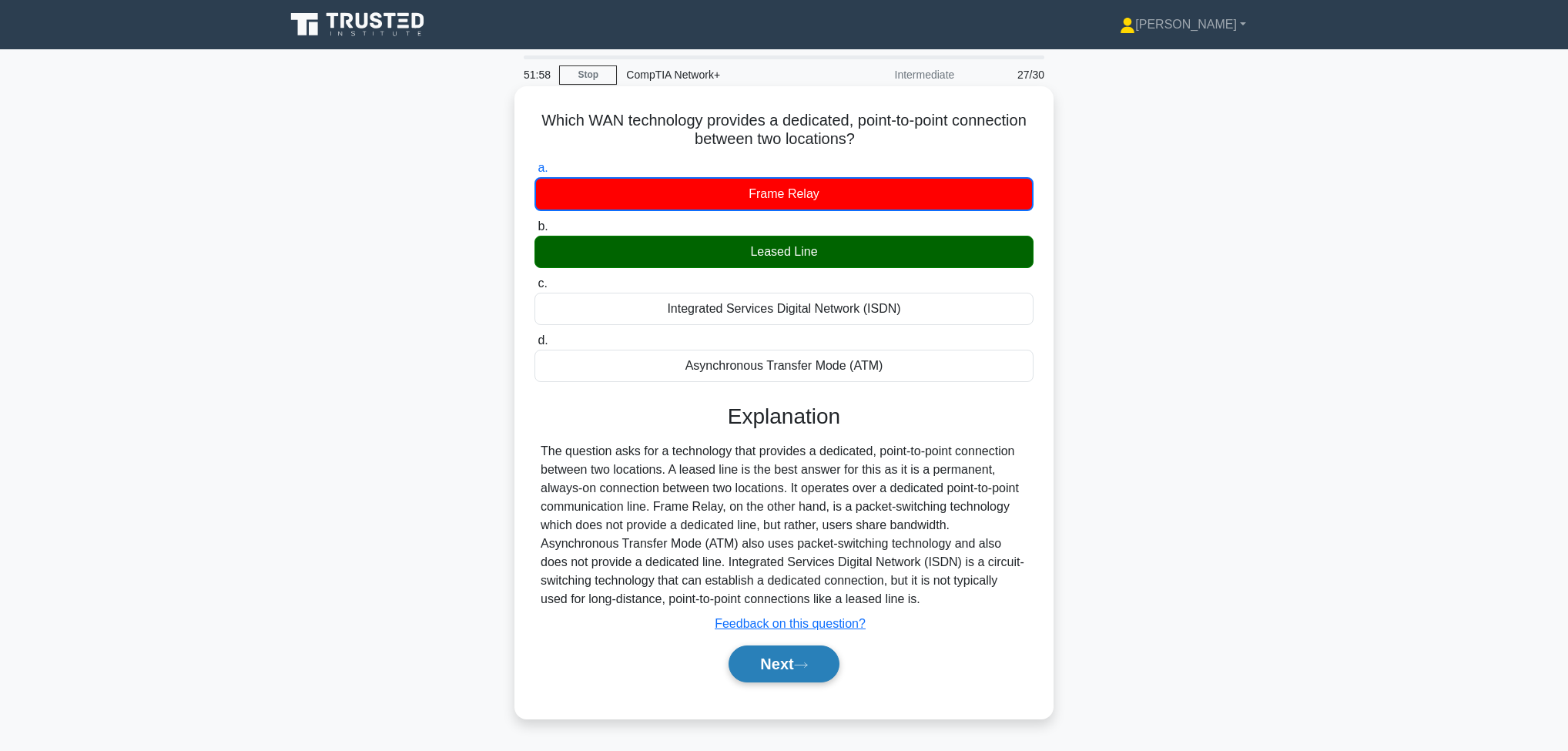
click at [793, 666] on button "Next" at bounding box center [784, 663] width 110 height 37
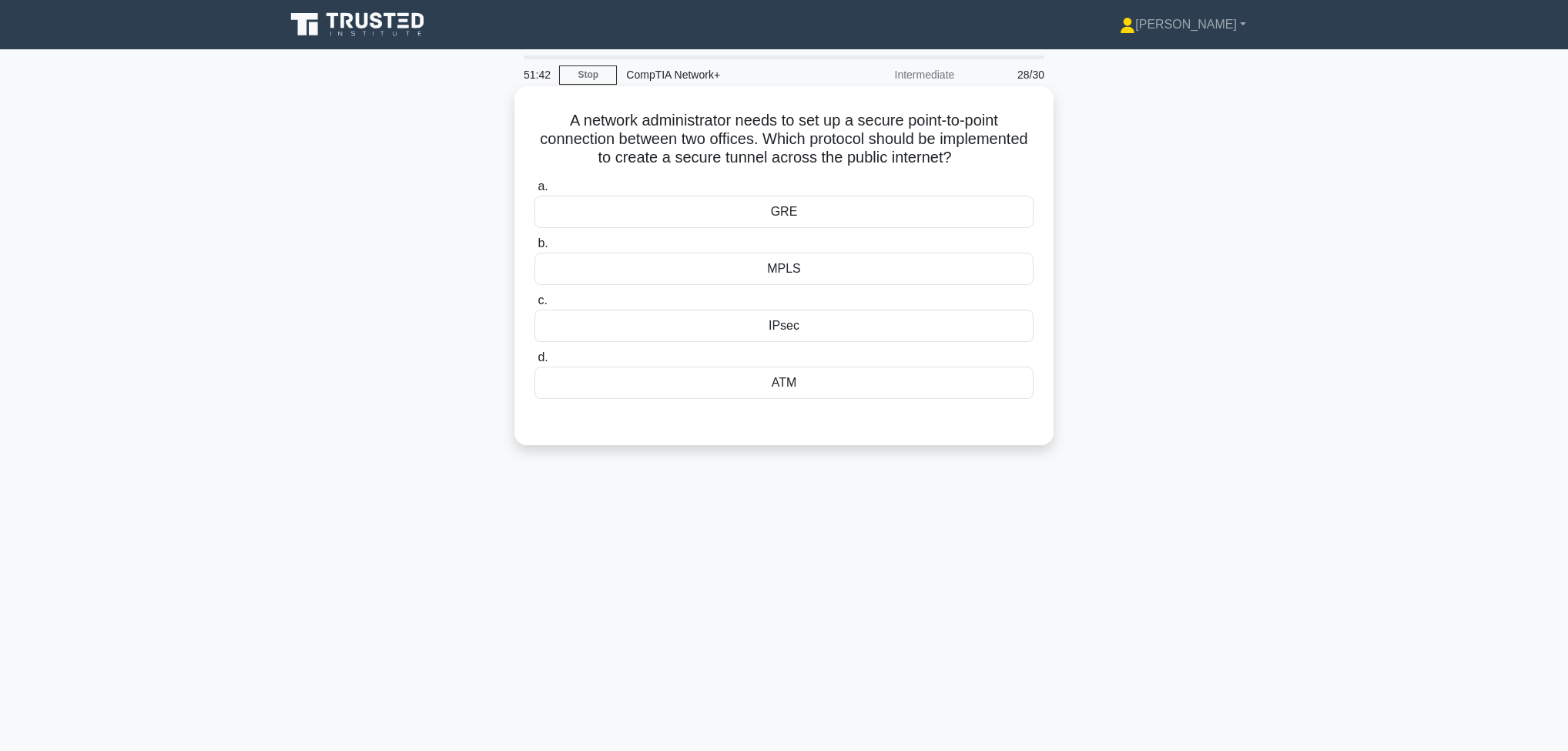
click at [793, 330] on div "IPsec" at bounding box center [784, 326] width 499 height 33
click at [535, 306] on input "c. IPsec" at bounding box center [535, 301] width 0 height 10
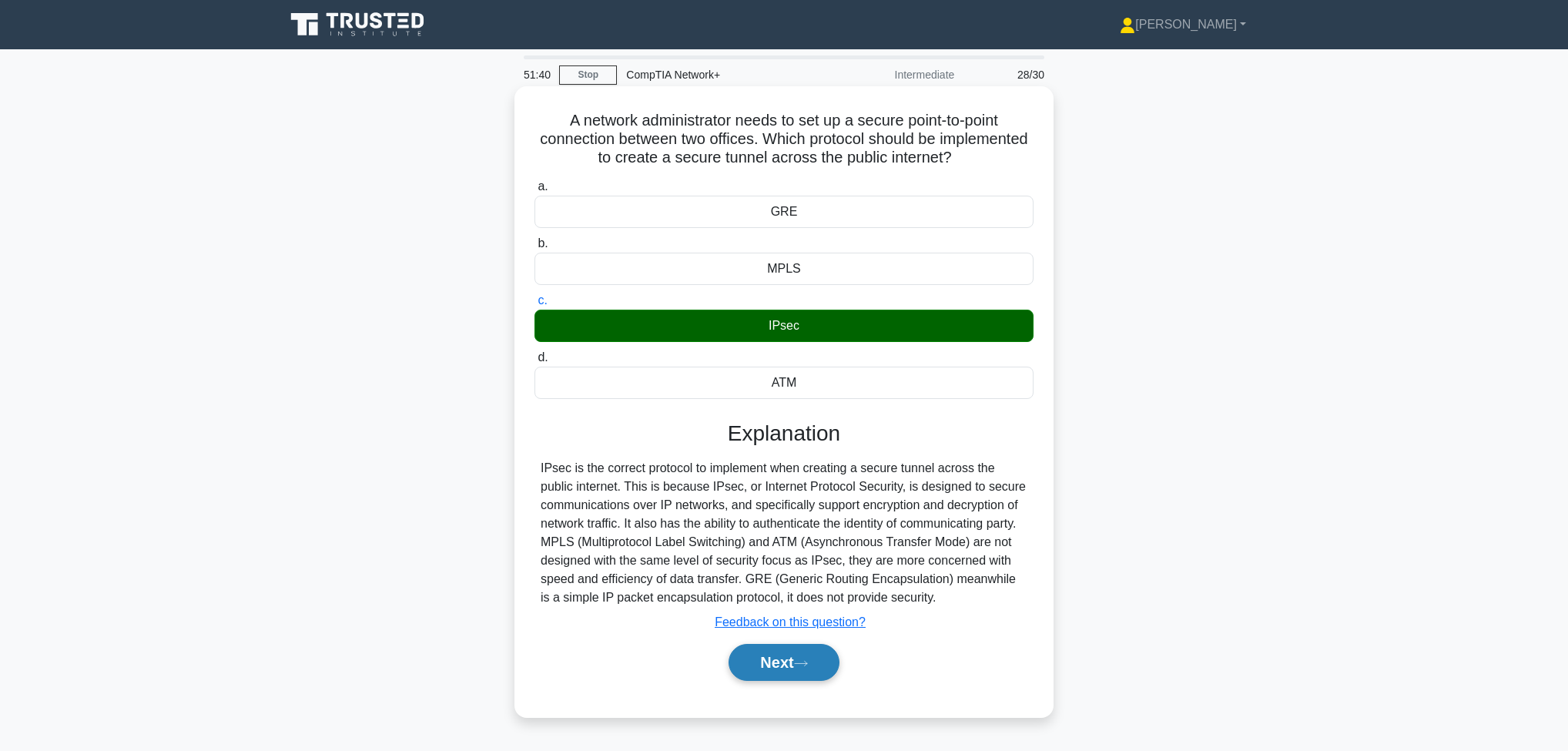
click at [799, 659] on icon at bounding box center [801, 663] width 14 height 8
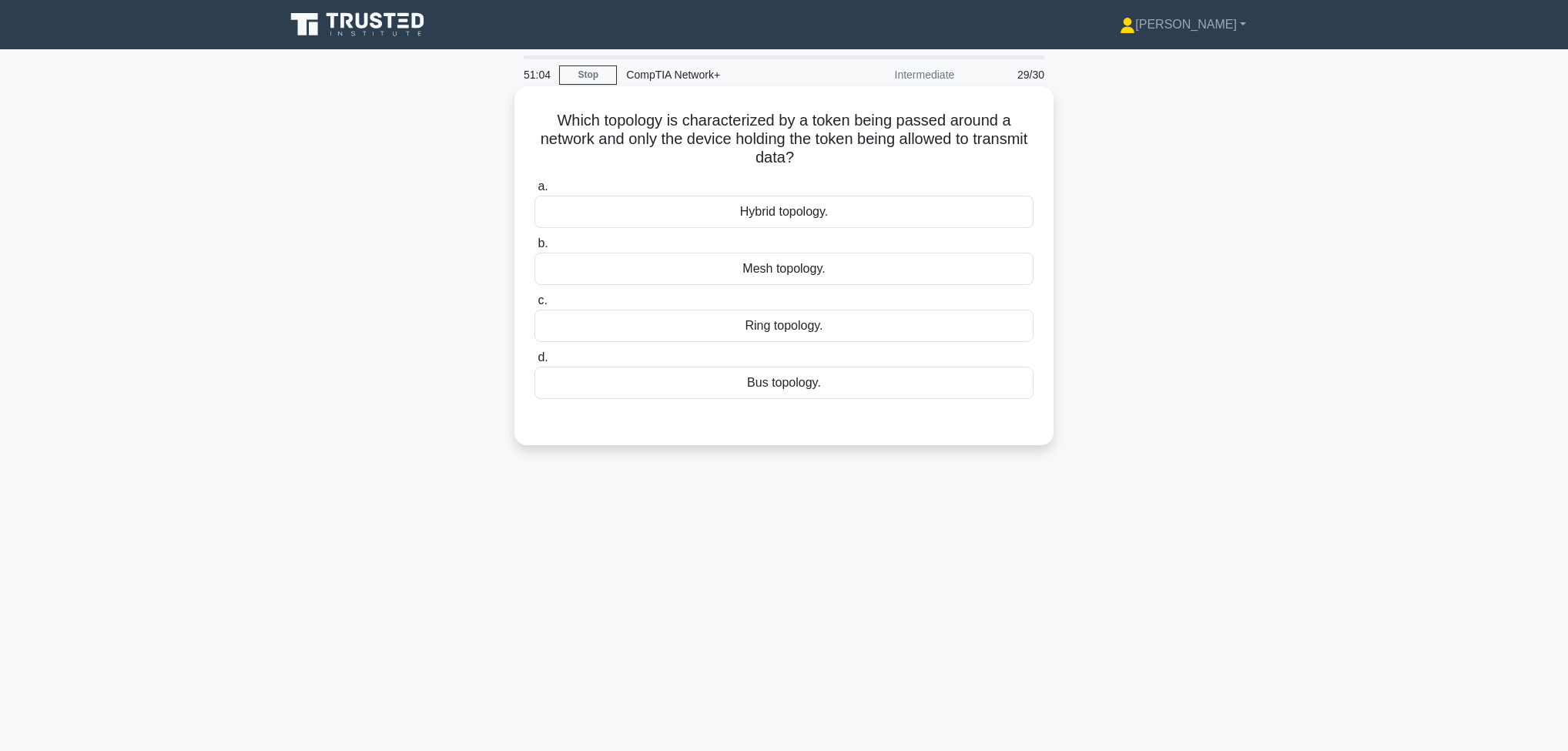
click at [807, 318] on div "Ring topology." at bounding box center [784, 326] width 499 height 33
click at [535, 306] on input "c. Ring topology." at bounding box center [535, 301] width 0 height 10
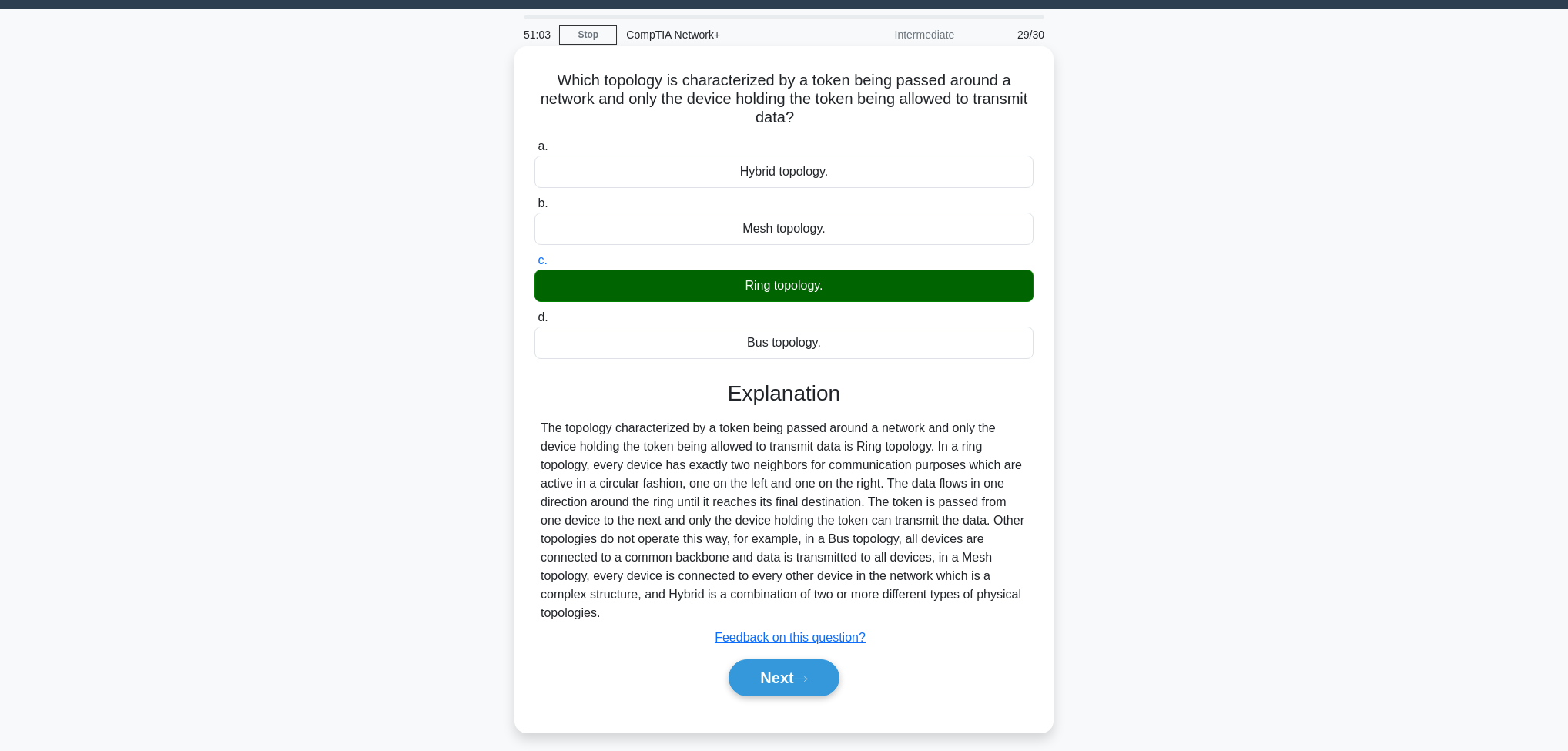
scroll to position [81, 0]
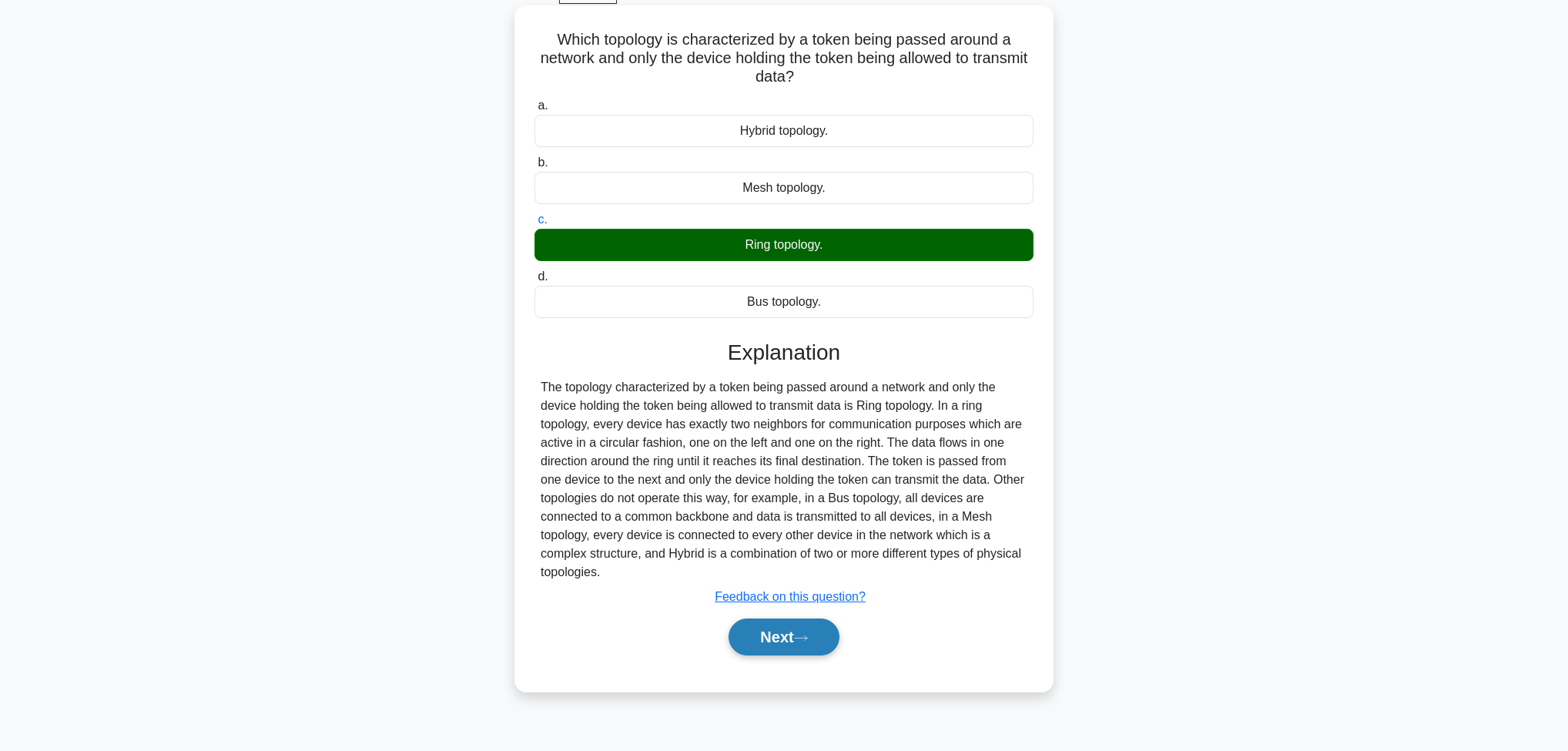
click at [802, 641] on icon at bounding box center [801, 638] width 14 height 8
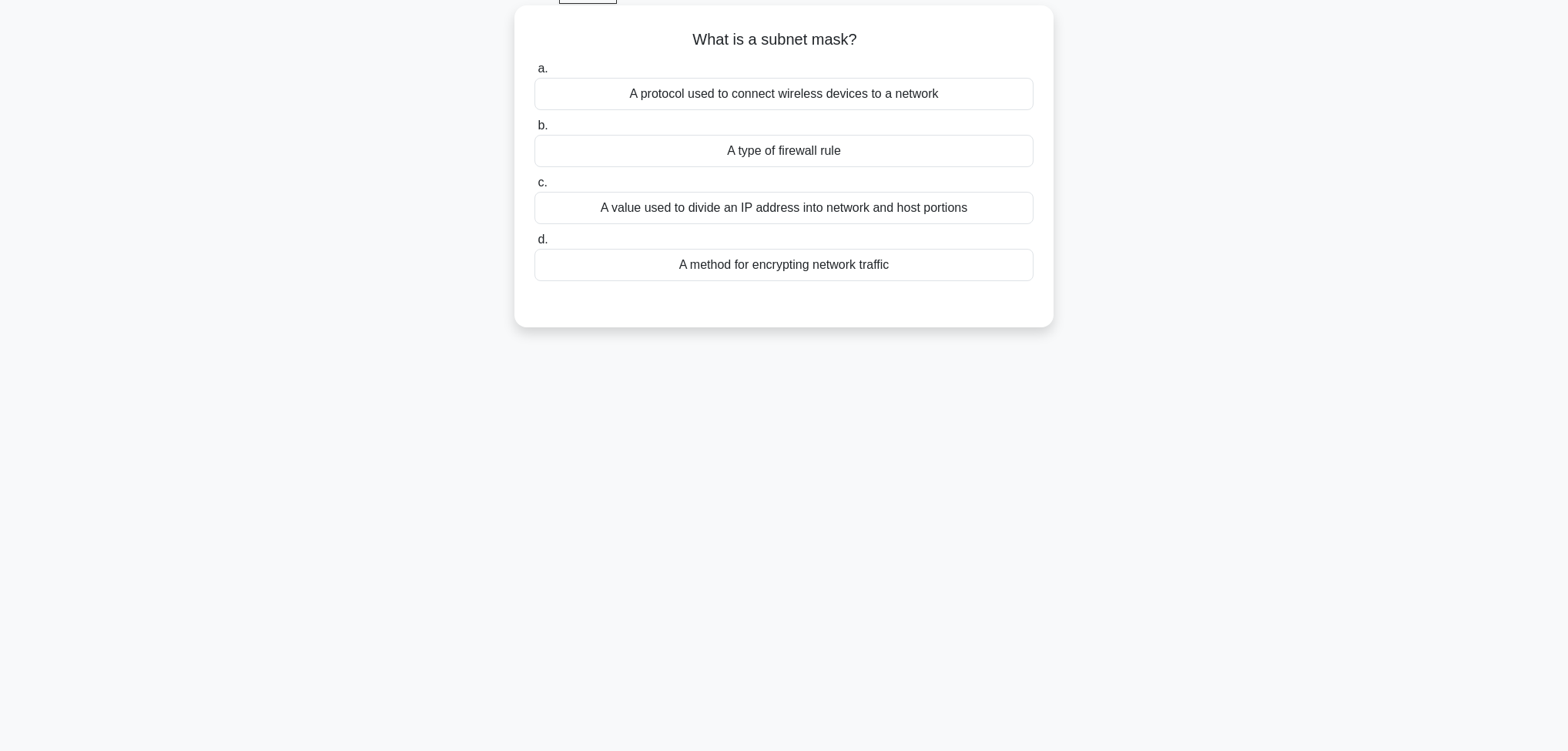
click at [848, 209] on div "A value used to divide an IP address into network and host portions" at bounding box center [784, 208] width 499 height 33
click at [535, 188] on input "c. A value used to divide an IP address into network and host portions" at bounding box center [535, 183] width 0 height 10
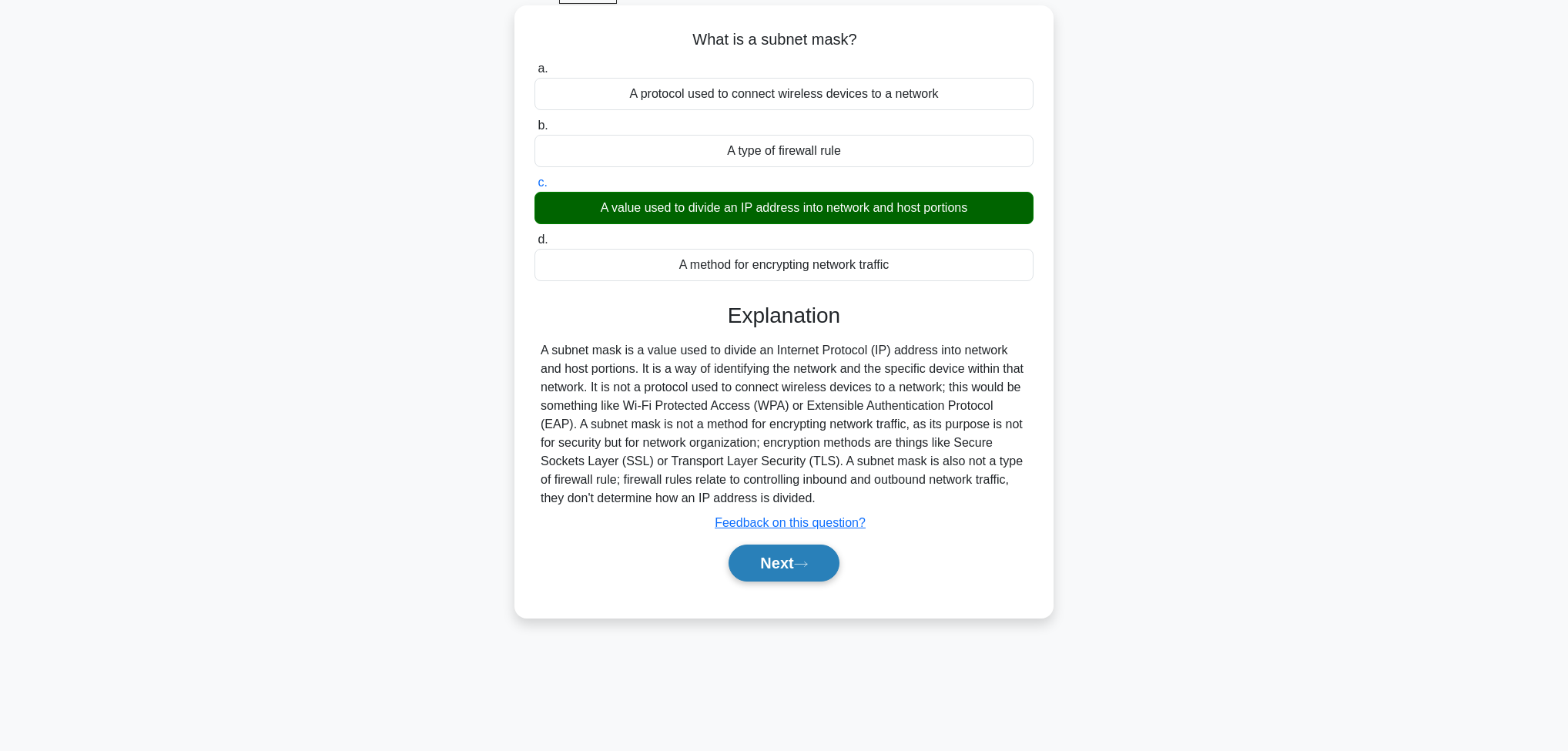
click at [807, 560] on icon at bounding box center [801, 564] width 14 height 8
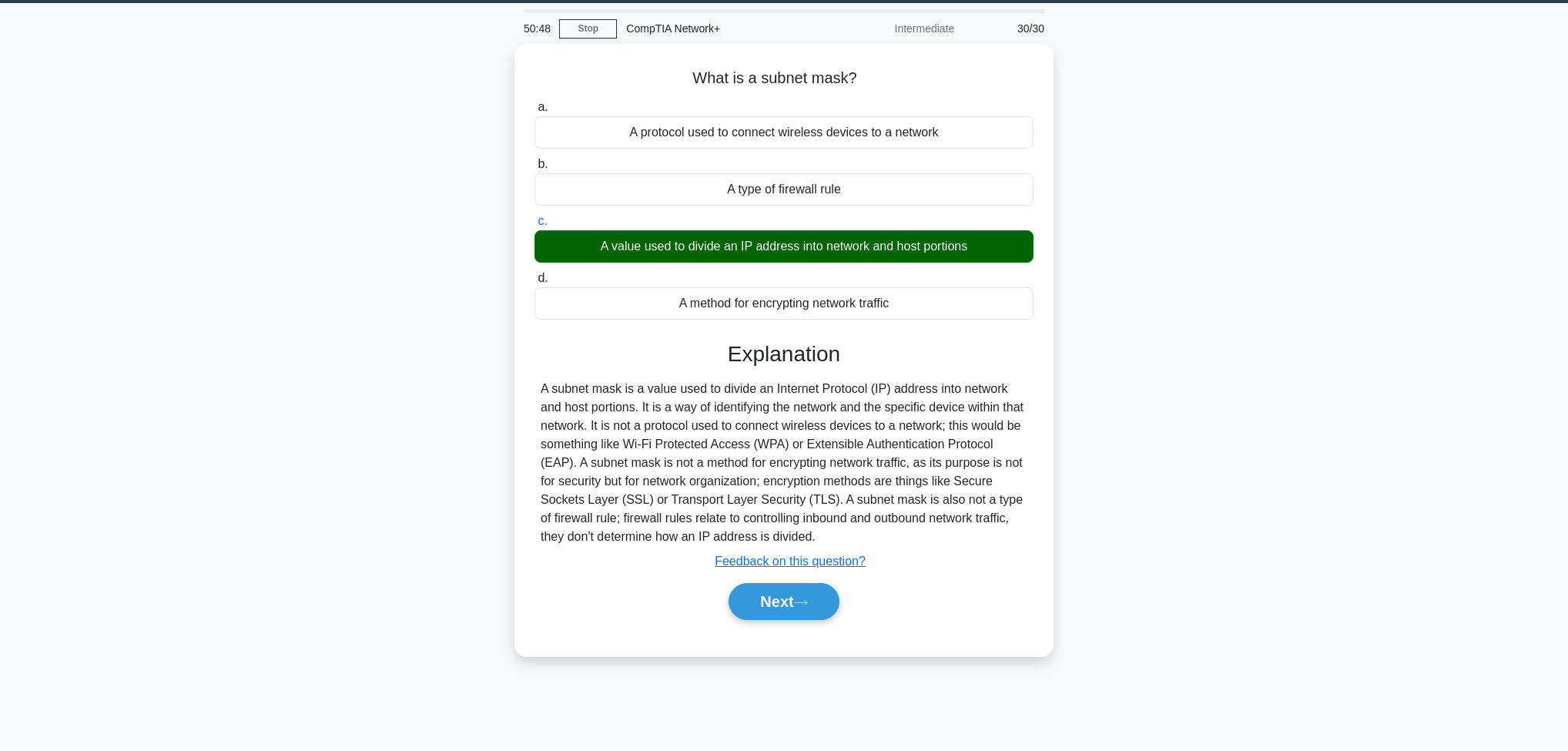
scroll to position [0, 0]
